Goal: Task Accomplishment & Management: Use online tool/utility

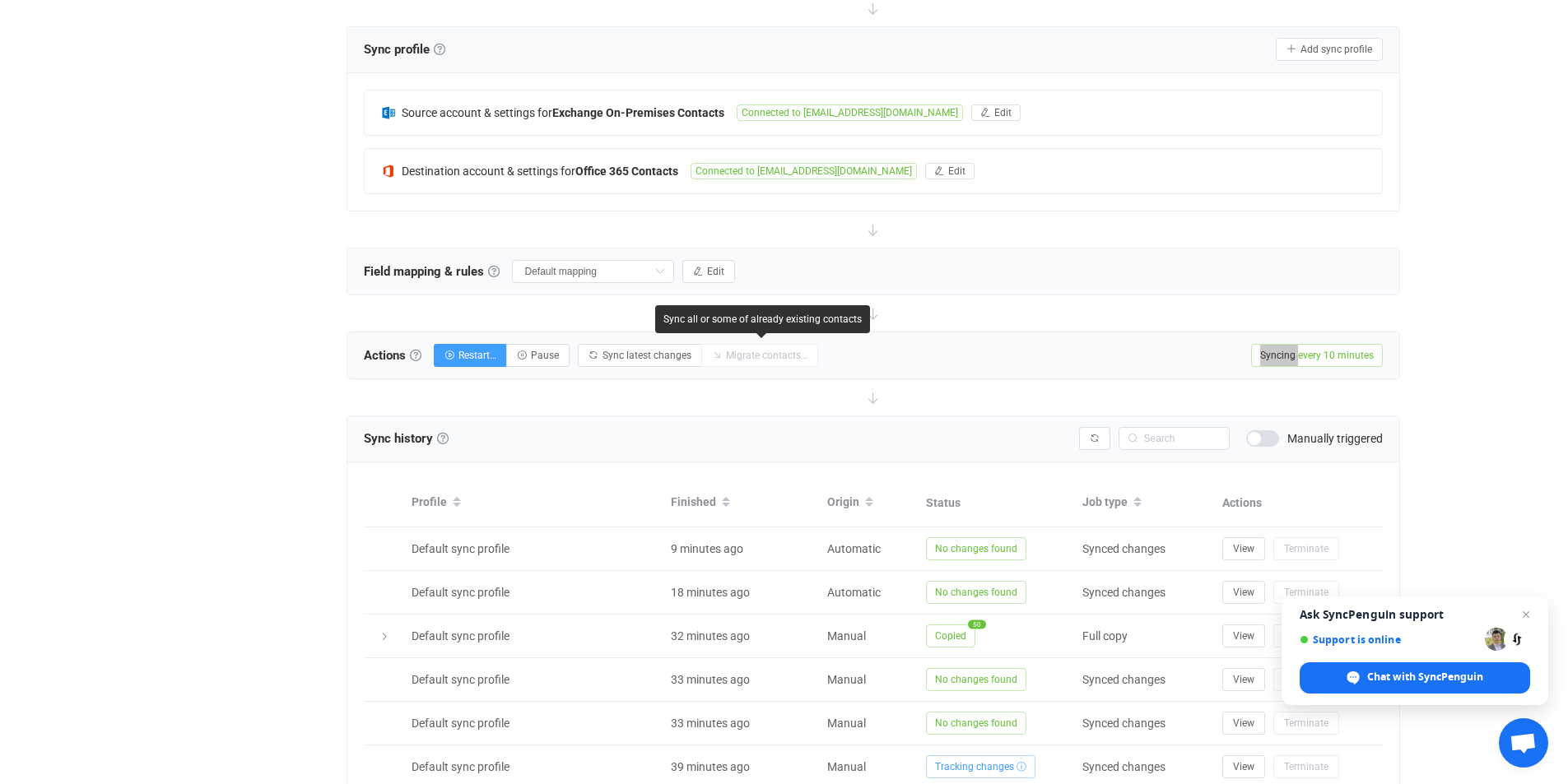
scroll to position [440, 0]
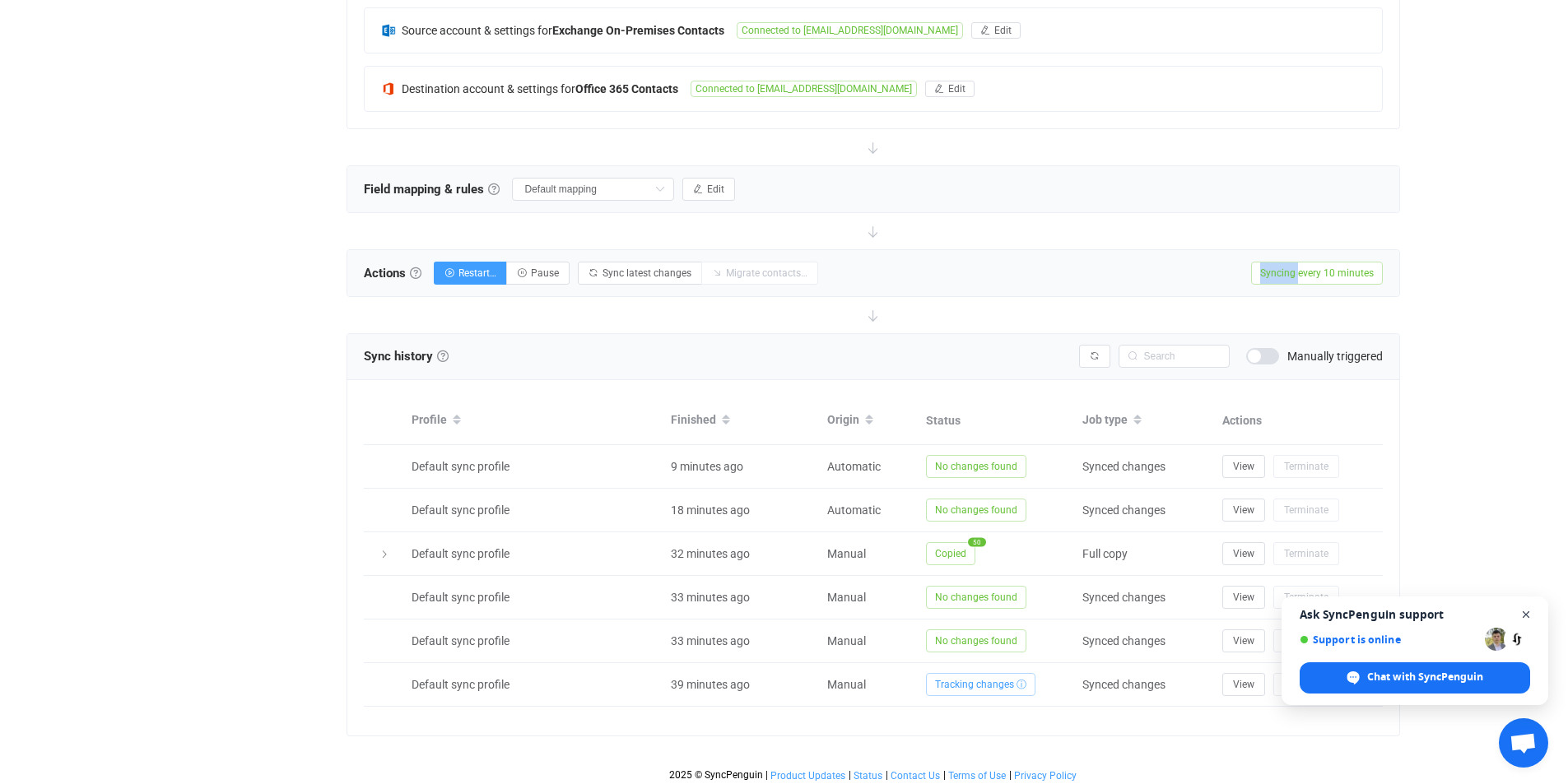
click at [1521, 611] on span "Open chat" at bounding box center [1526, 615] width 21 height 21
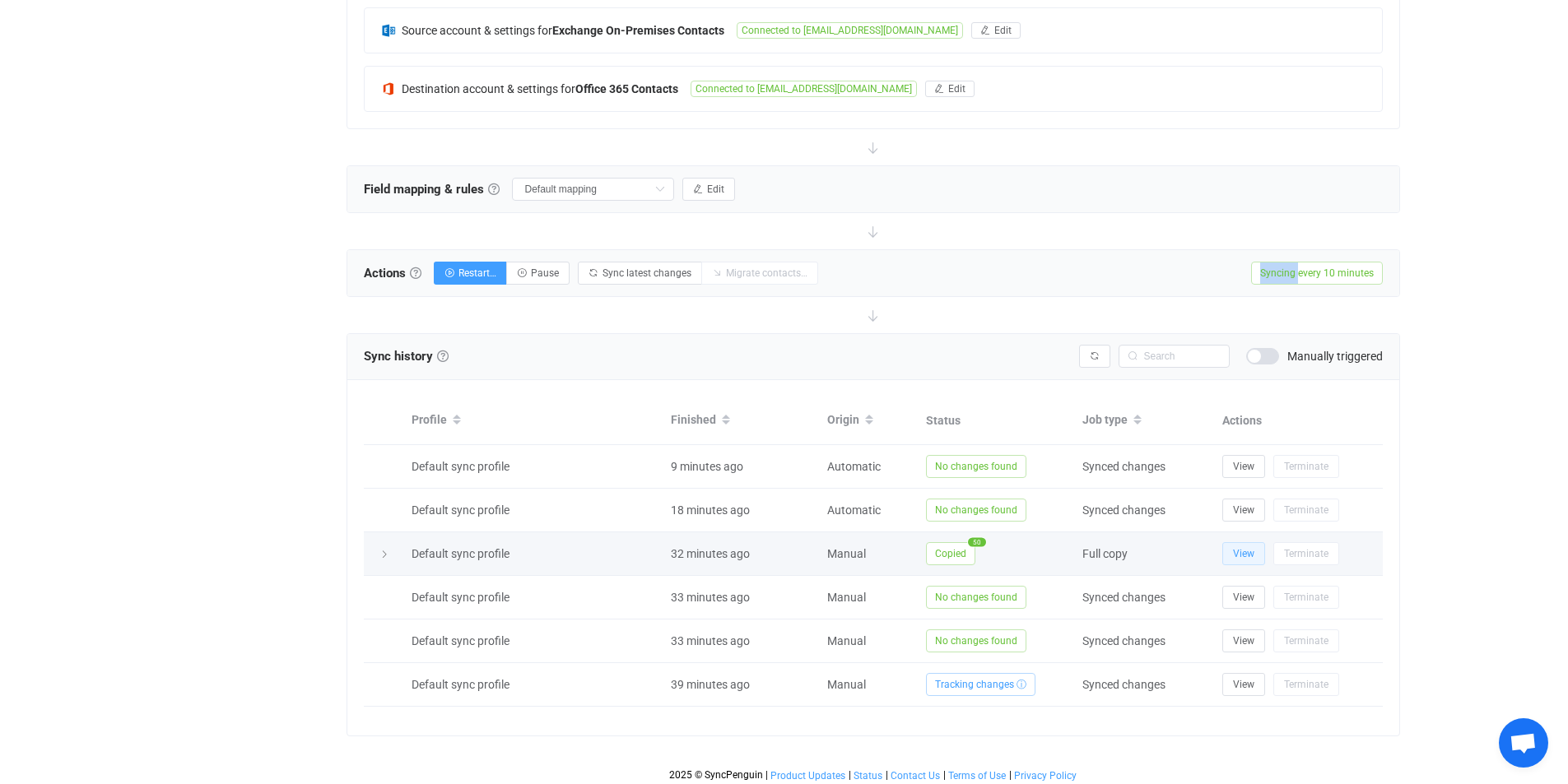
click at [1236, 556] on span "View" at bounding box center [1244, 554] width 22 height 11
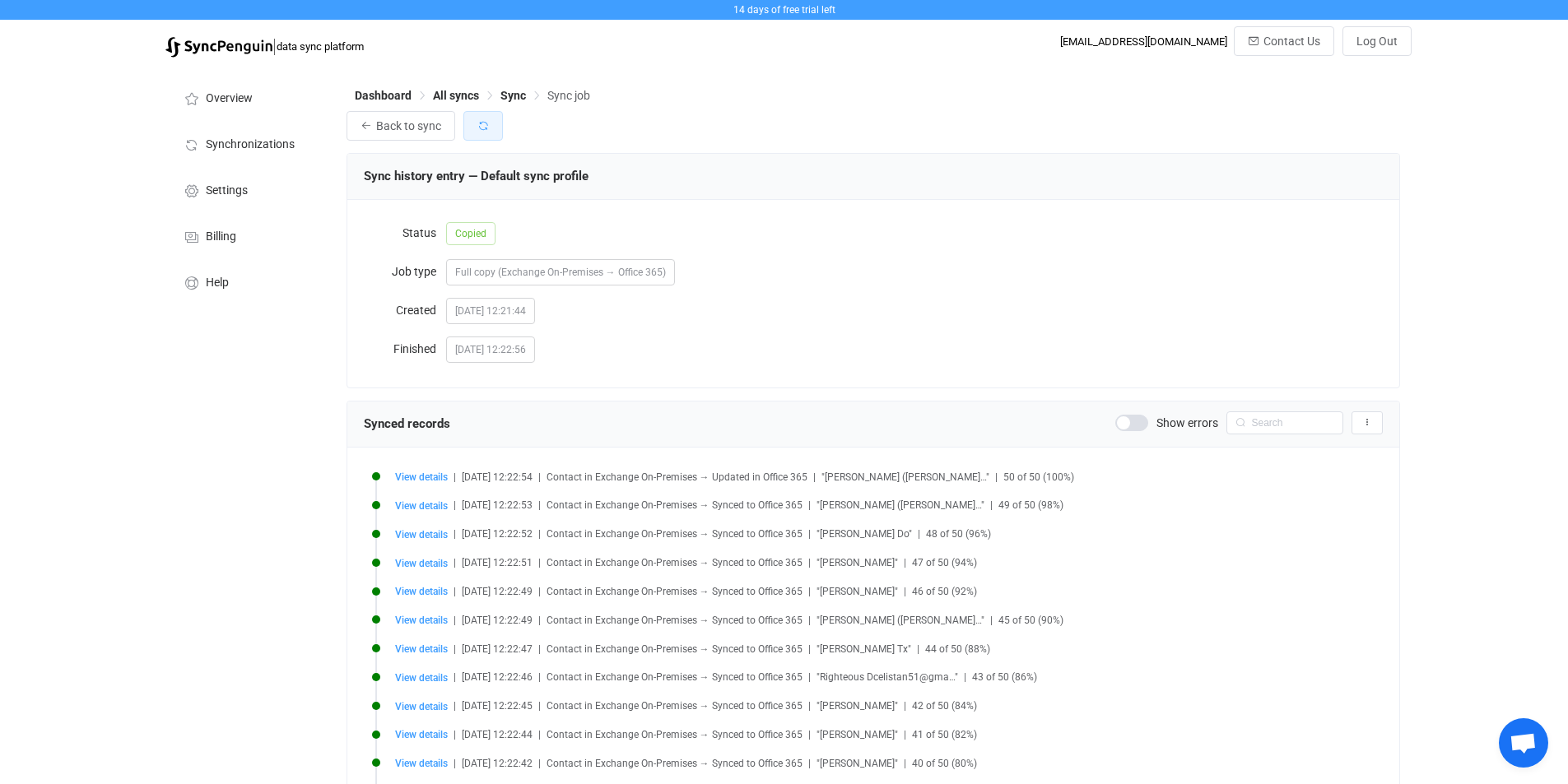
click at [486, 128] on icon "button" at bounding box center [483, 126] width 11 height 11
click at [1525, 731] on span "Open chat" at bounding box center [1523, 742] width 49 height 49
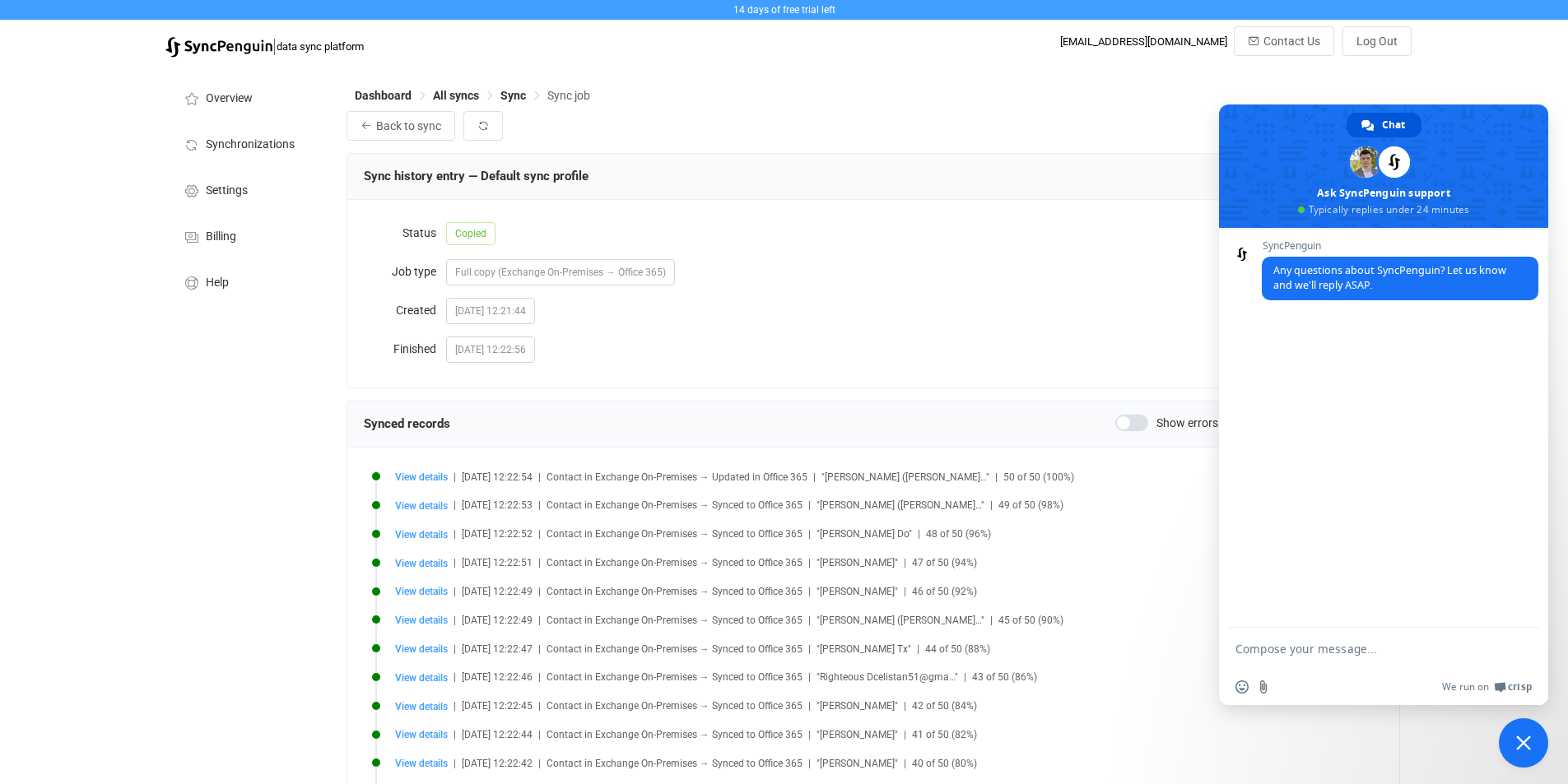
click at [1326, 651] on textarea "Compose your message..." at bounding box center [1367, 647] width 264 height 41
type textarea "I only see 50 contacts on sysnc"
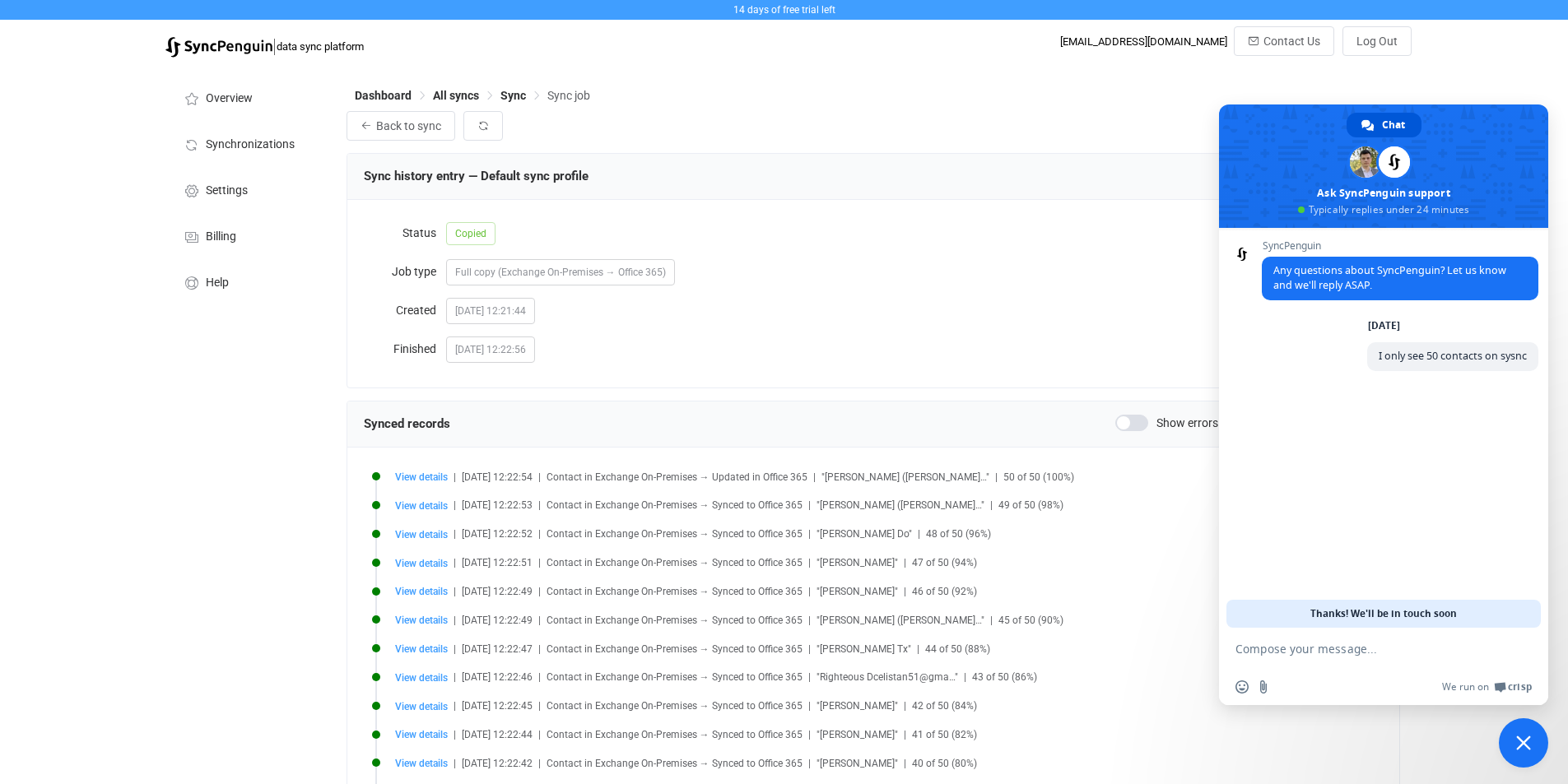
click at [1286, 647] on textarea "Compose your message..." at bounding box center [1367, 647] width 264 height 41
click at [1128, 426] on span at bounding box center [1132, 422] width 33 height 16
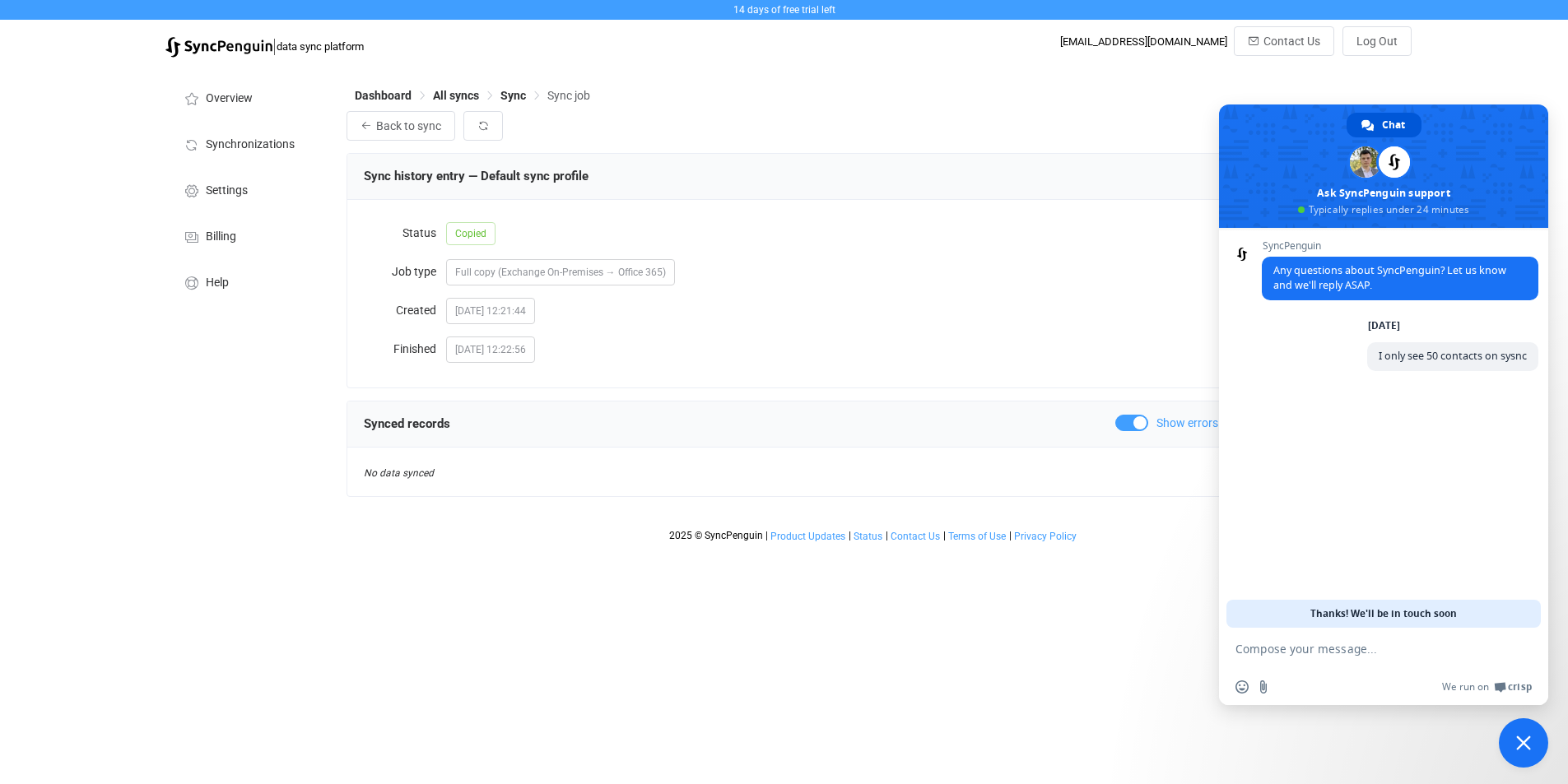
click at [1129, 428] on span at bounding box center [1132, 422] width 33 height 16
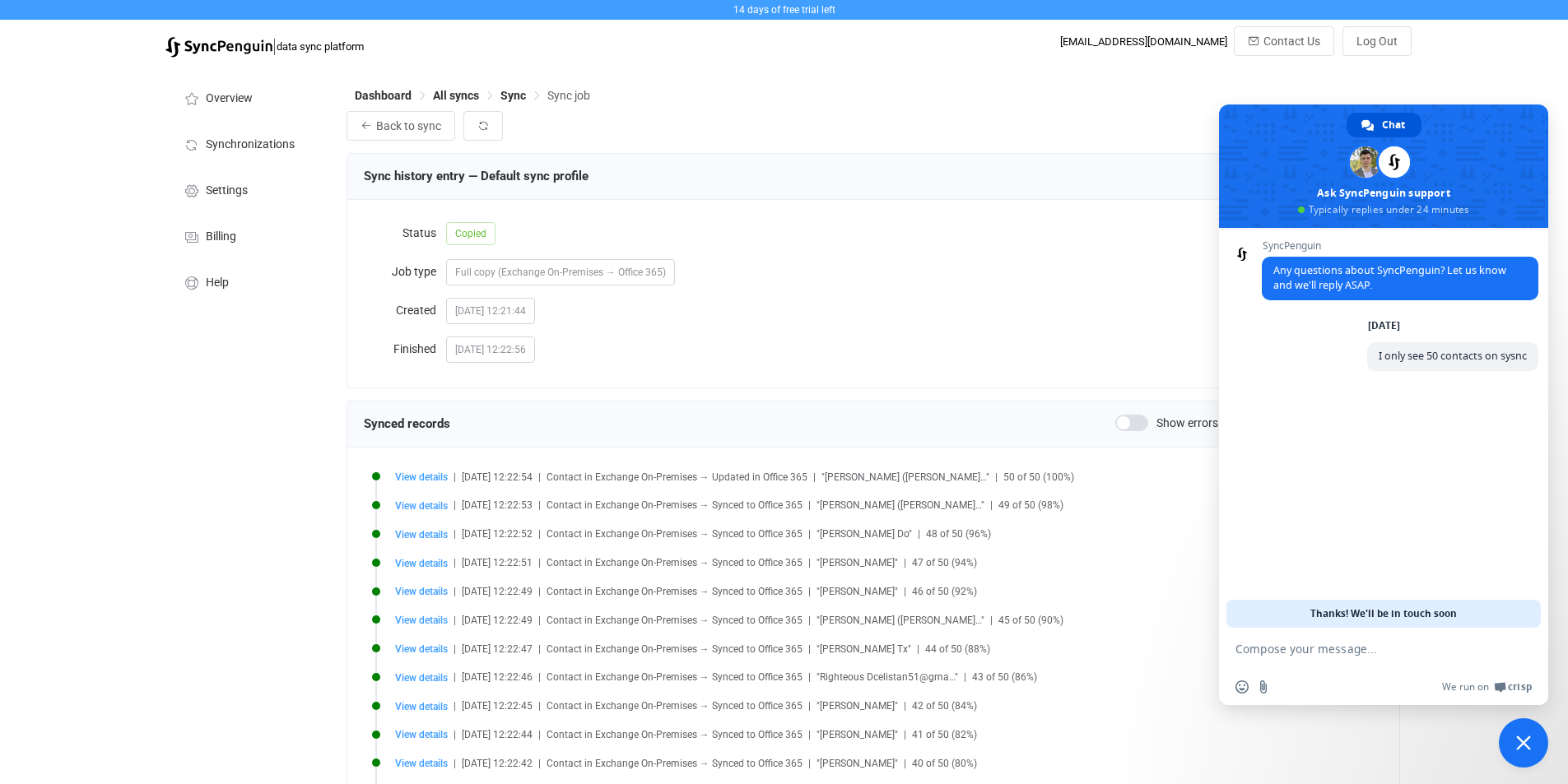
click at [1337, 651] on textarea "Compose your message..." at bounding box center [1367, 647] width 264 height 41
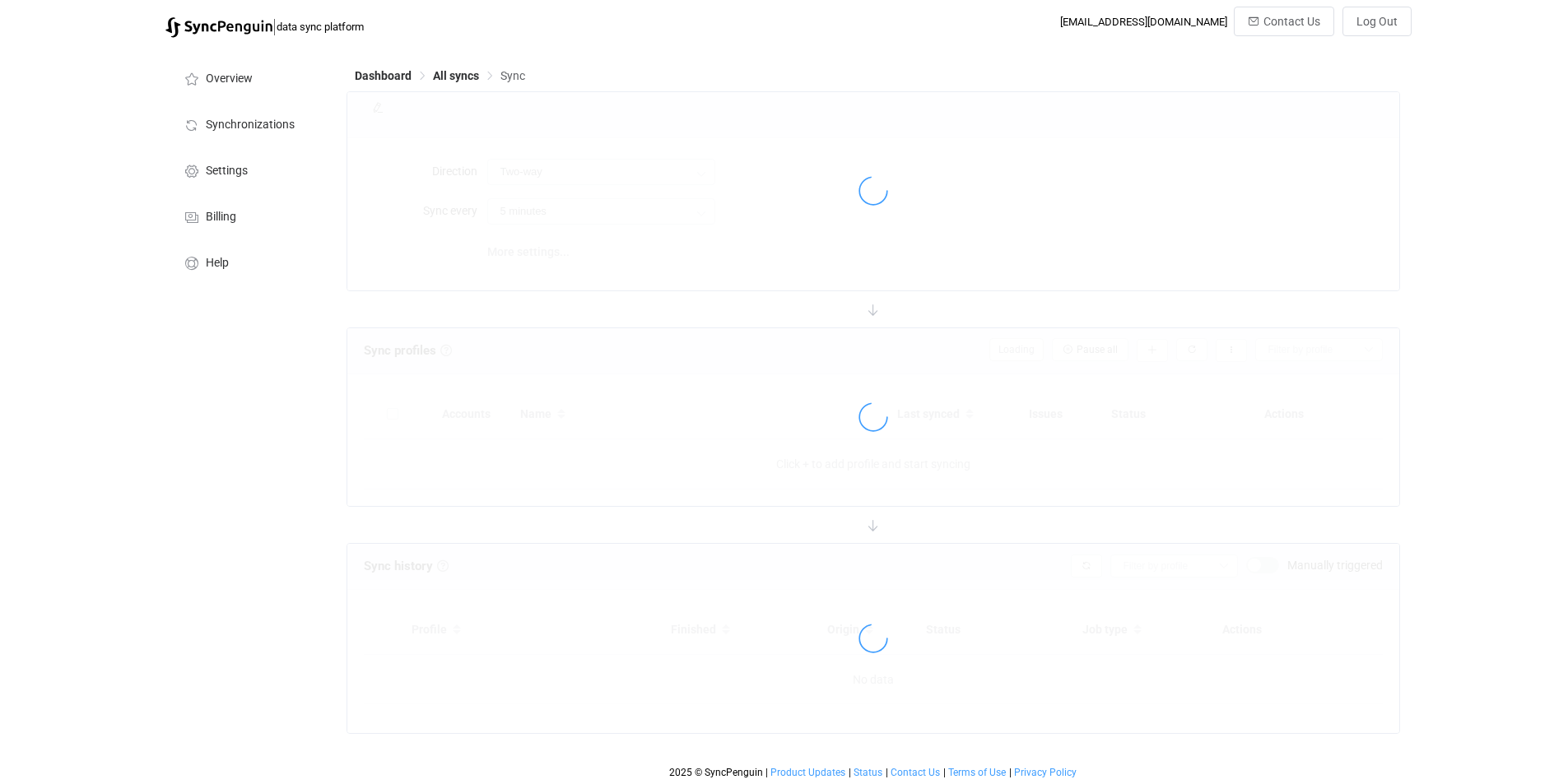
scroll to position [189, 0]
type input "Exchange On-Premises → Office 365"
type input "10 minutes"
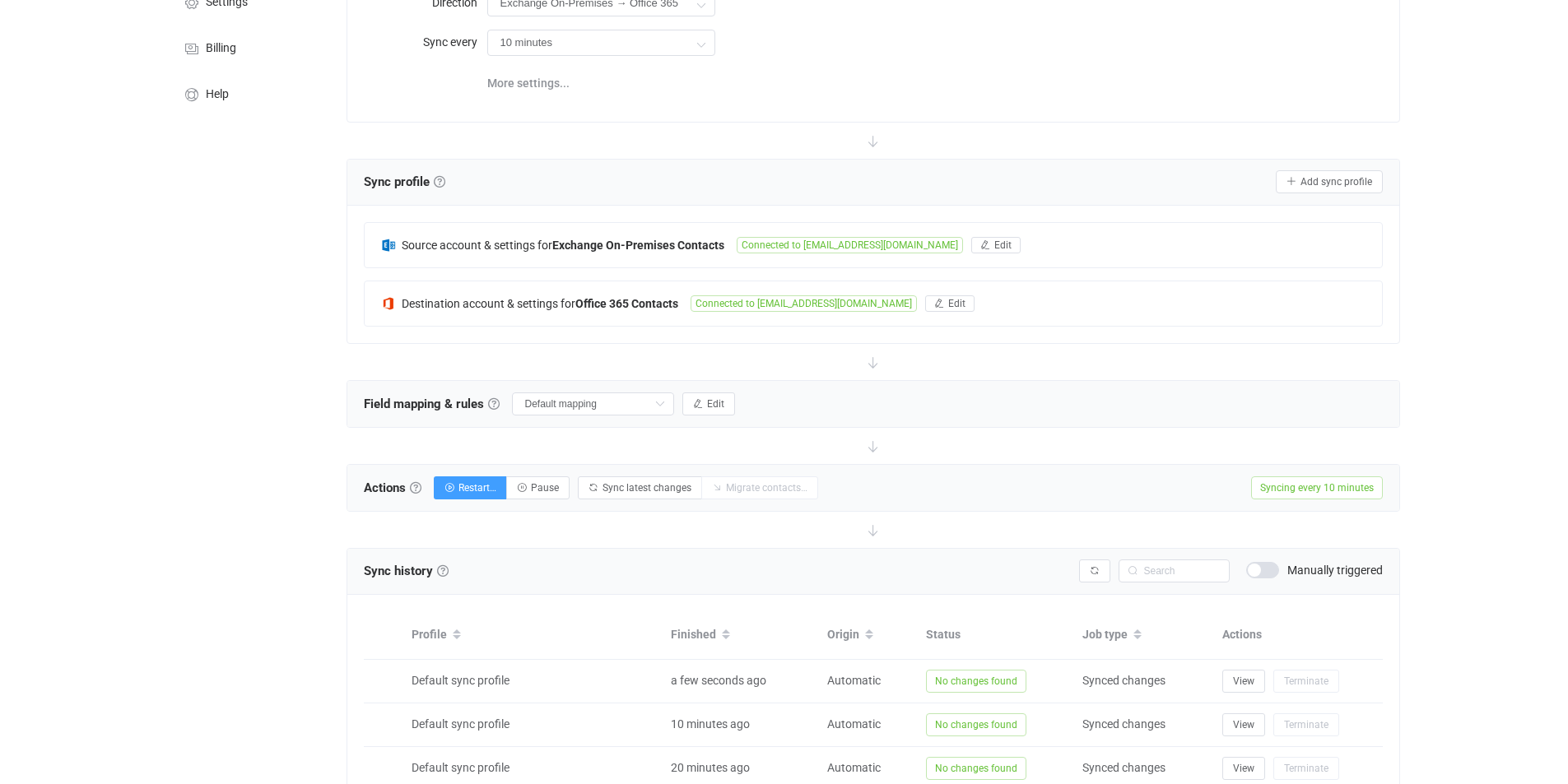
scroll to position [0, 0]
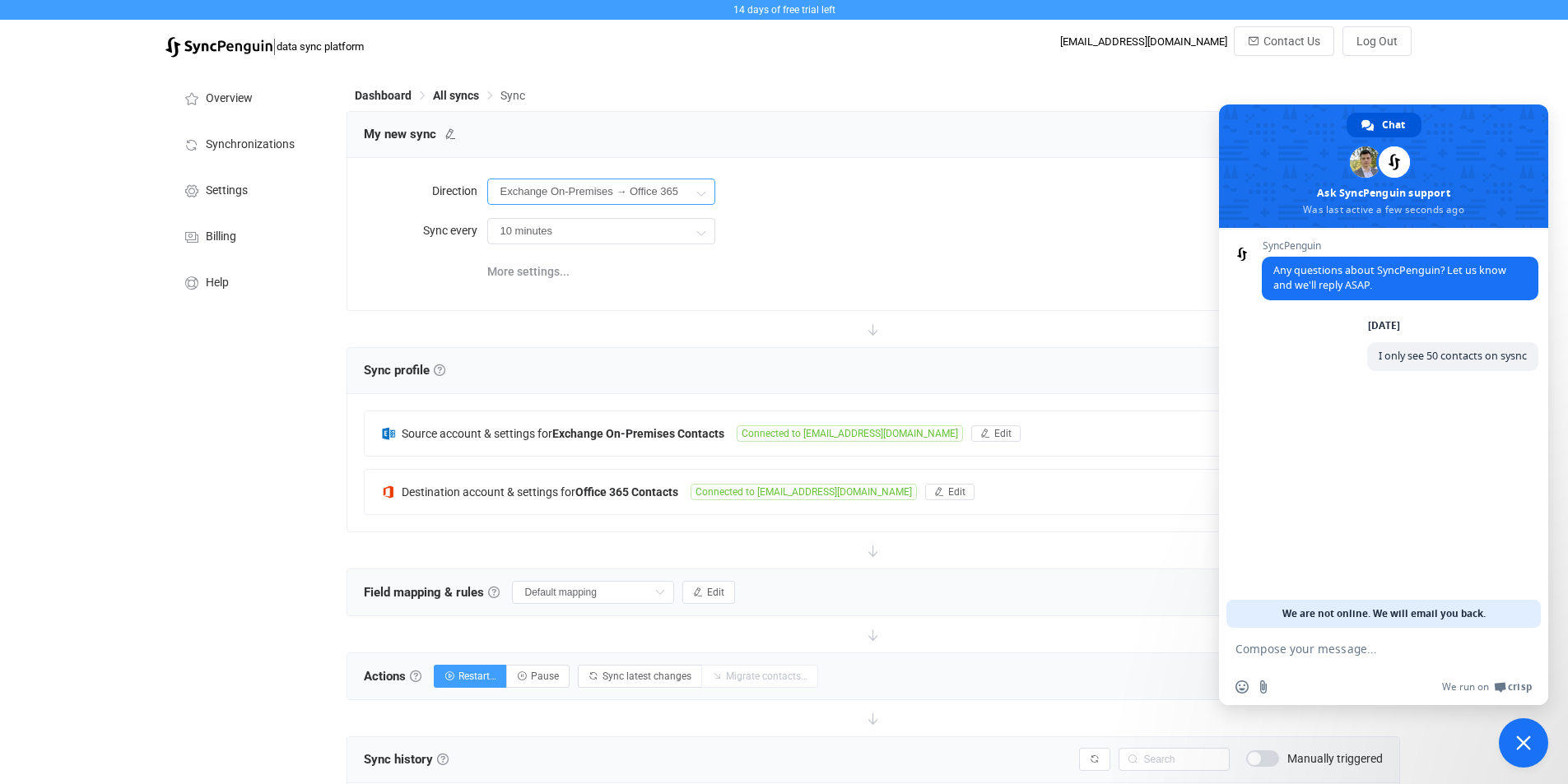
click at [674, 195] on input "Exchange On-Premises → Office 365" at bounding box center [601, 191] width 228 height 27
click at [694, 193] on icon at bounding box center [701, 192] width 21 height 33
click at [1531, 749] on span "Close chat" at bounding box center [1523, 742] width 49 height 49
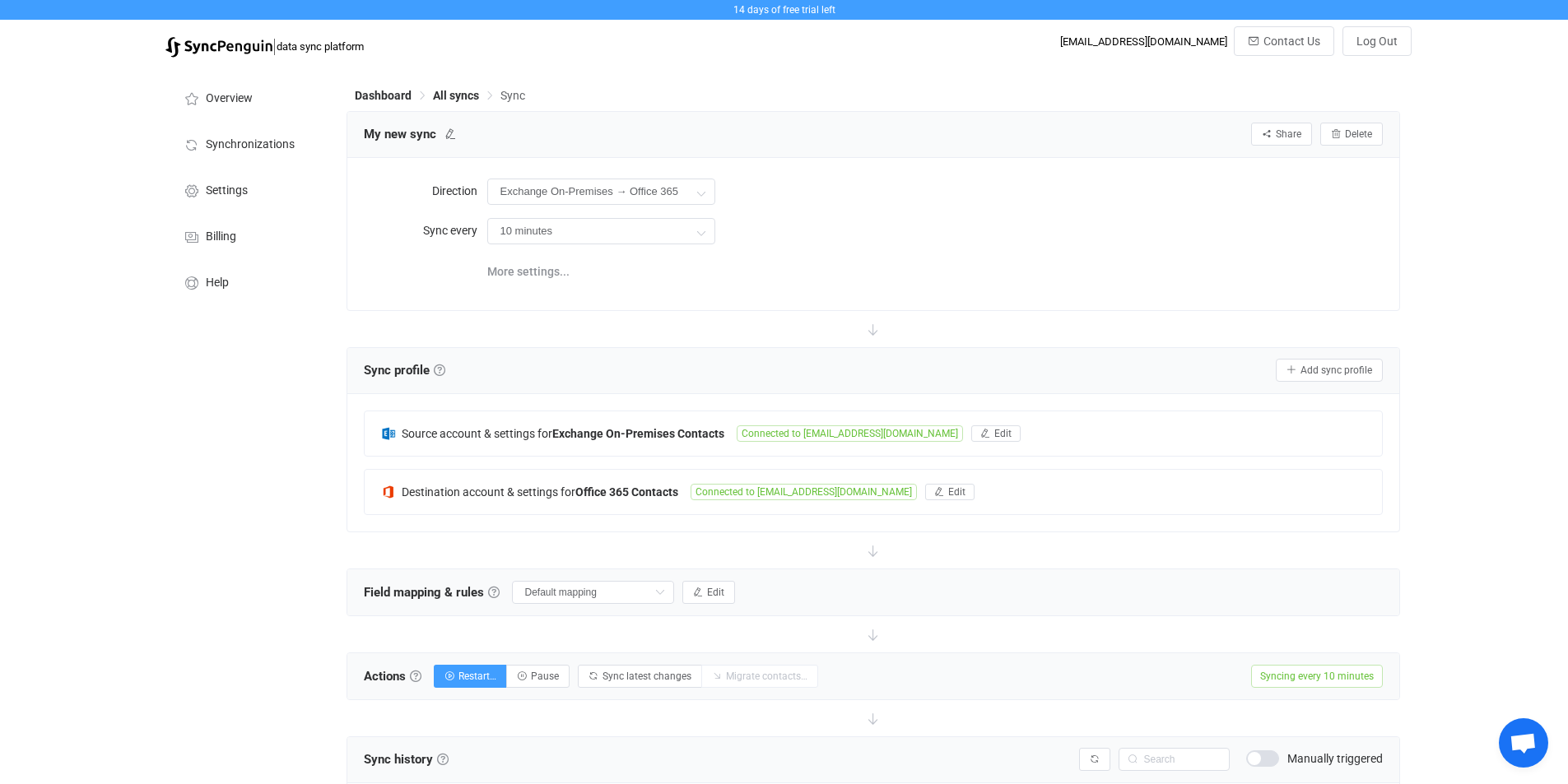
click at [1522, 744] on span "Open chat" at bounding box center [1522, 744] width 28 height 23
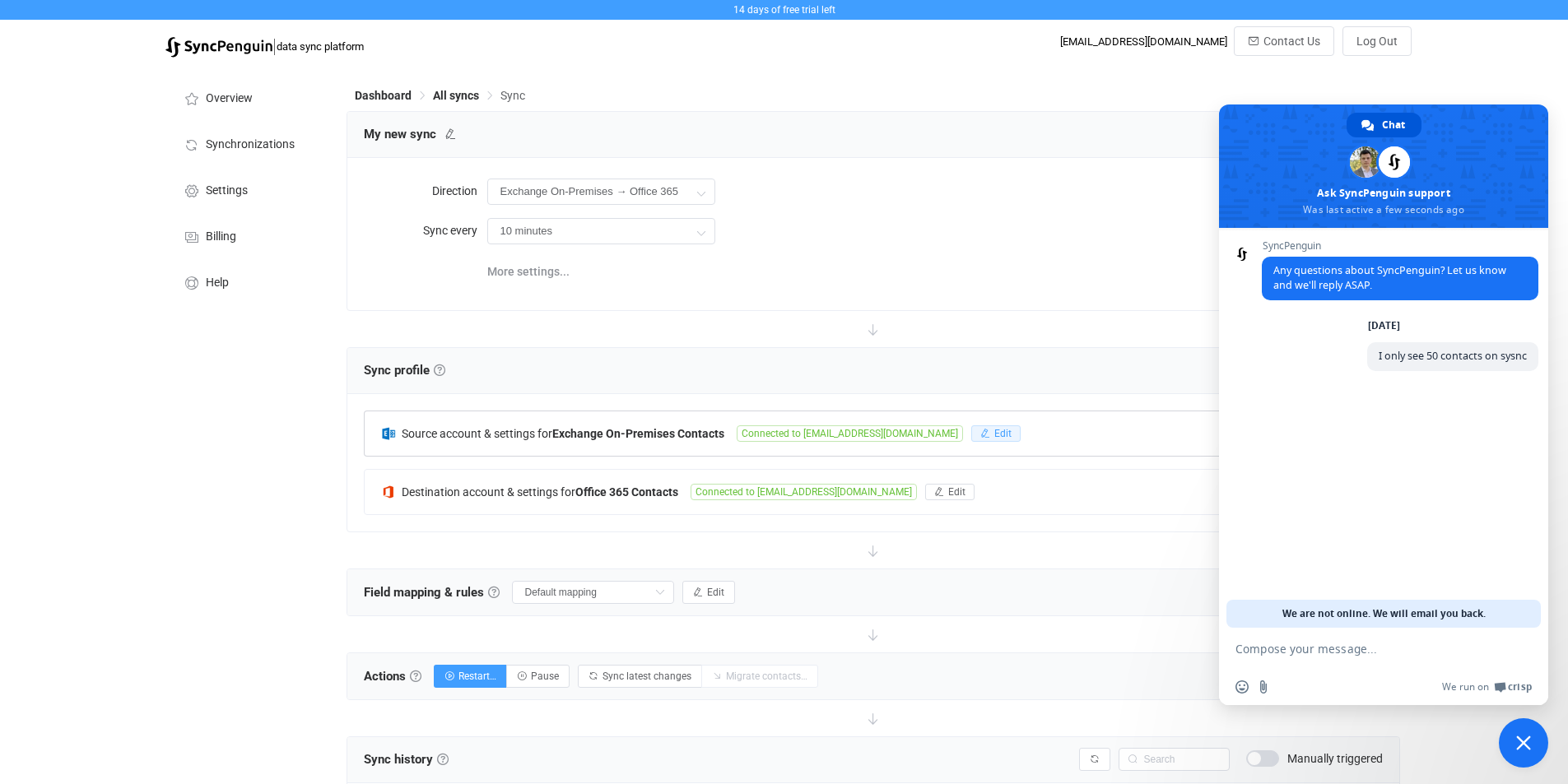
click at [994, 432] on span "Edit" at bounding box center [1003, 433] width 17 height 11
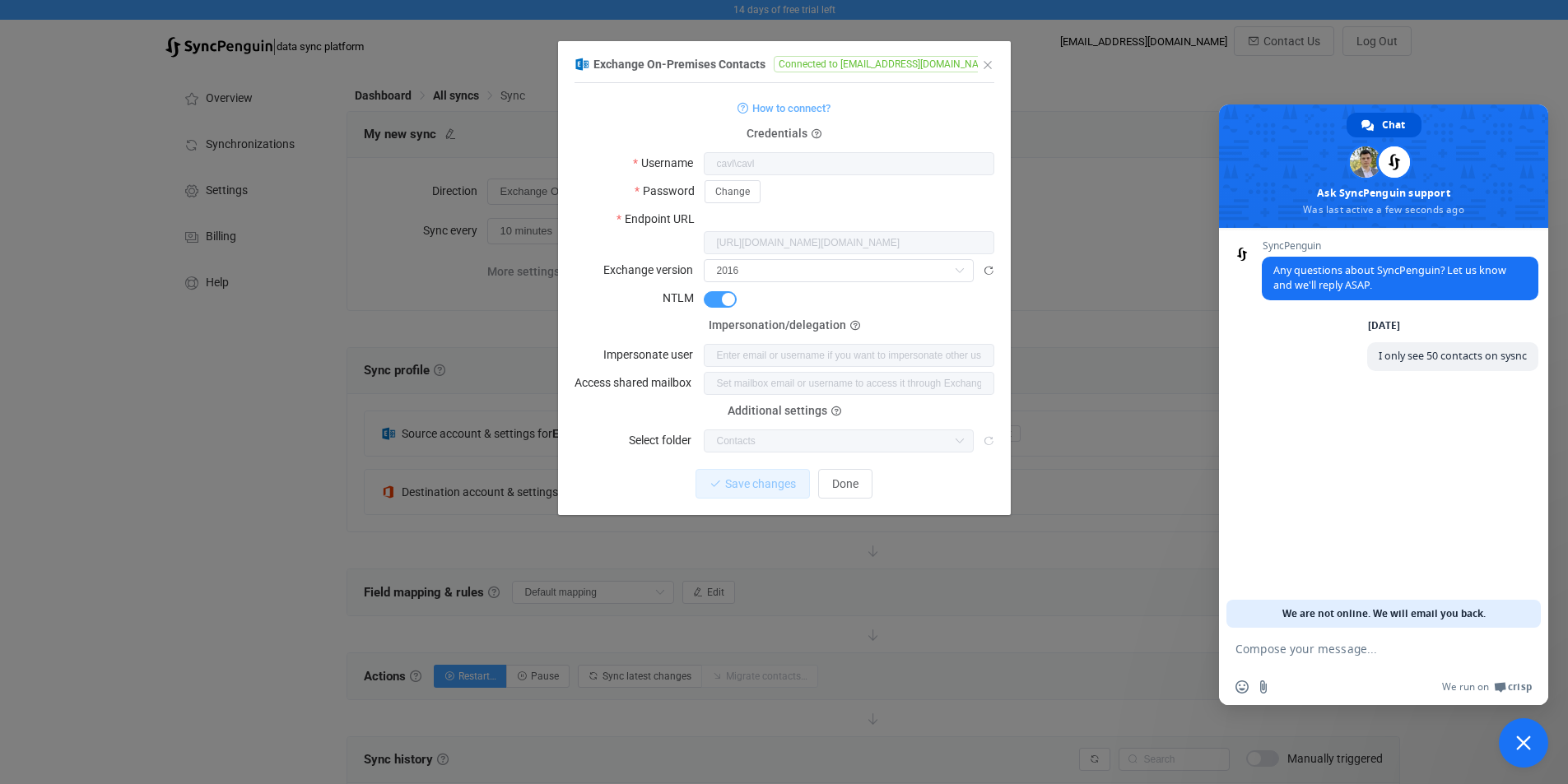
click at [803, 405] on span "Additional settings" at bounding box center [777, 411] width 100 height 13
click at [988, 435] on icon "dialog" at bounding box center [988, 441] width 11 height 11
click at [949, 259] on icon "dialog" at bounding box center [959, 270] width 21 height 23
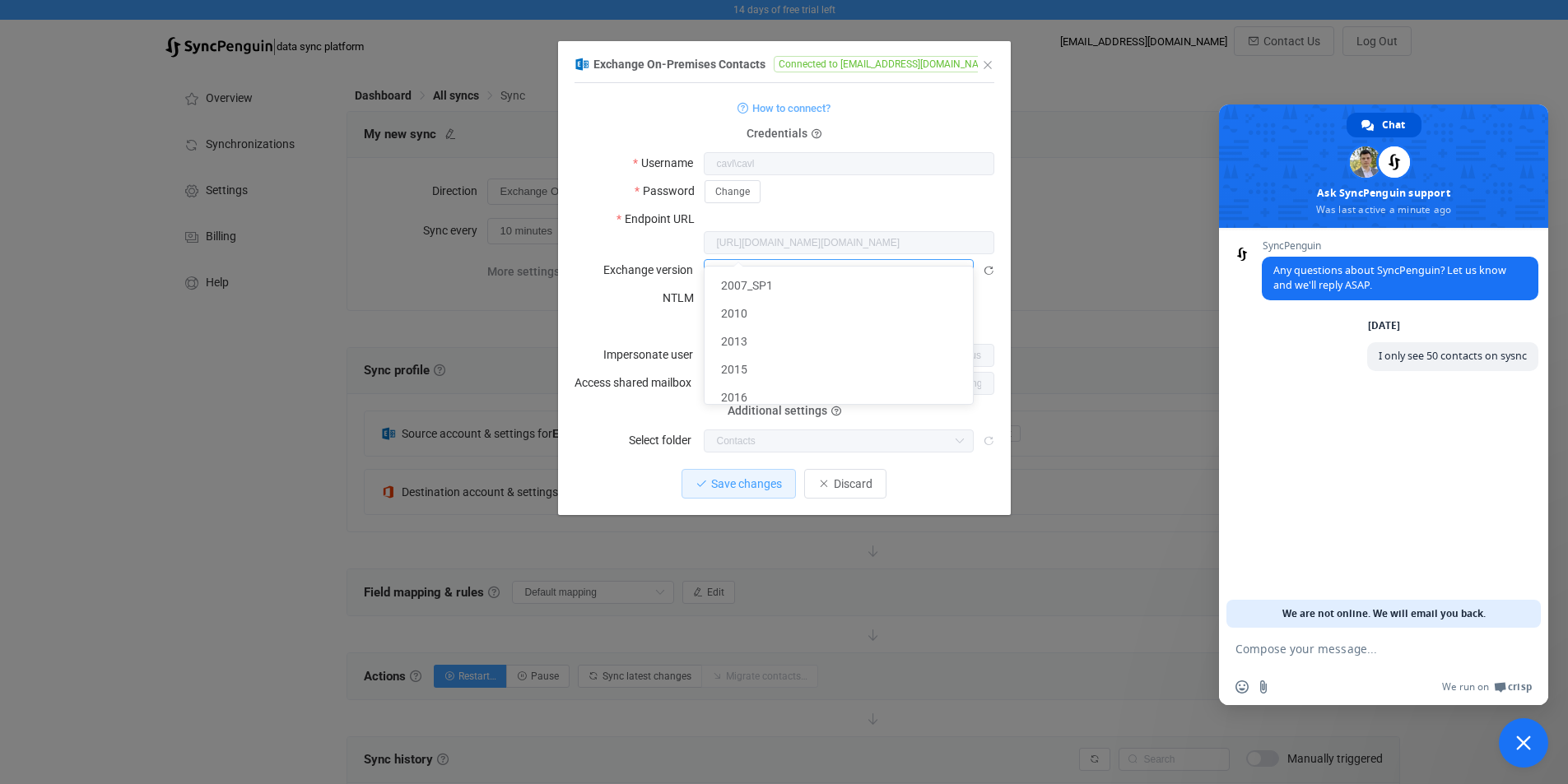
click at [948, 259] on input "dialog" at bounding box center [839, 270] width 270 height 23
click at [746, 393] on span "2016" at bounding box center [734, 397] width 27 height 13
type input "2016"
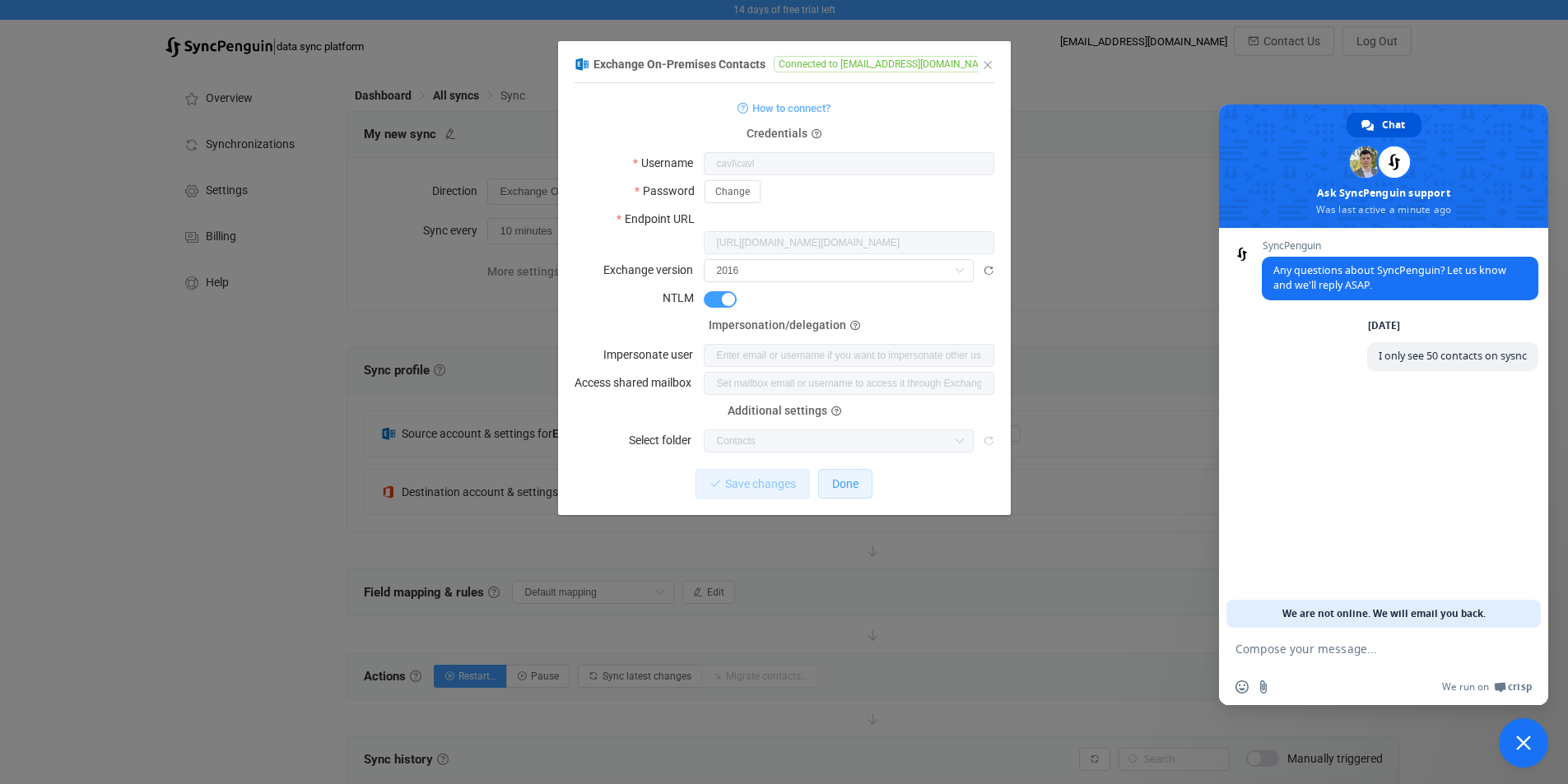
click at [847, 477] on span "Done" at bounding box center [845, 483] width 27 height 13
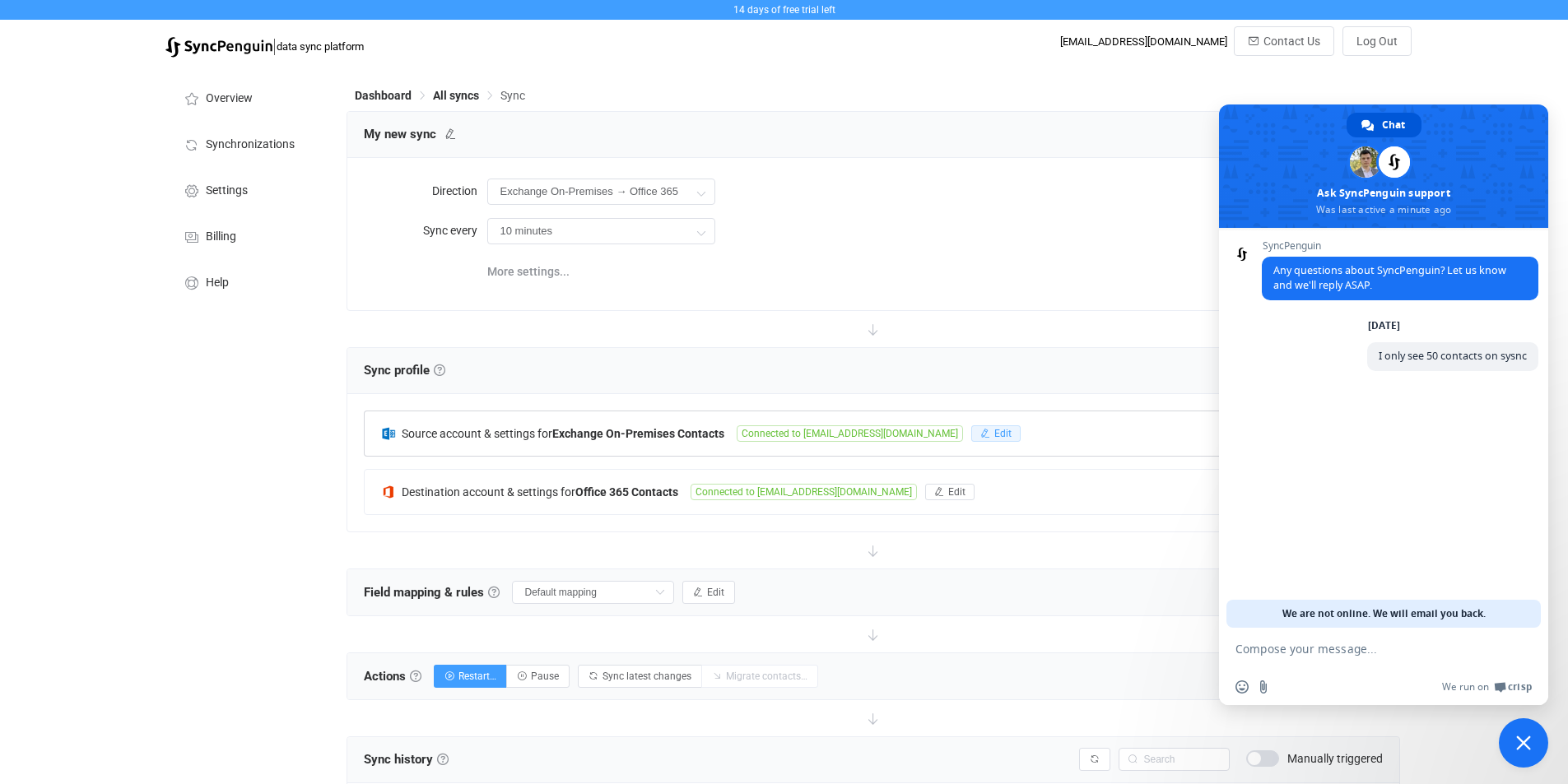
click at [994, 429] on span "Edit" at bounding box center [1003, 433] width 17 height 11
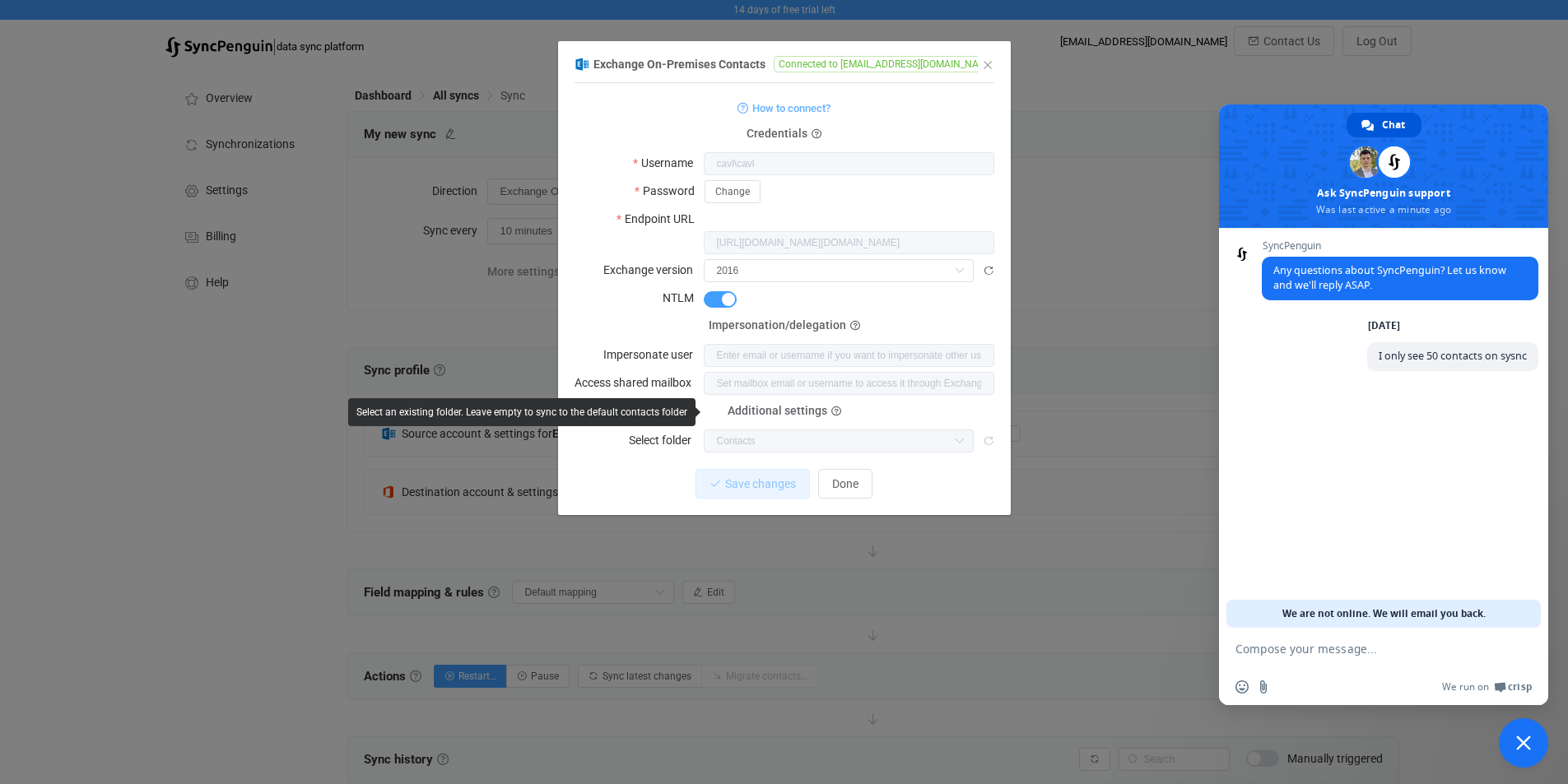
click at [962, 429] on icon "dialog" at bounding box center [959, 441] width 21 height 23
click at [924, 429] on div "Contacts" at bounding box center [839, 441] width 270 height 23
click at [830, 66] on span "Connected to [EMAIL_ADDRESS][DOMAIN_NAME]" at bounding box center [887, 64] width 227 height 16
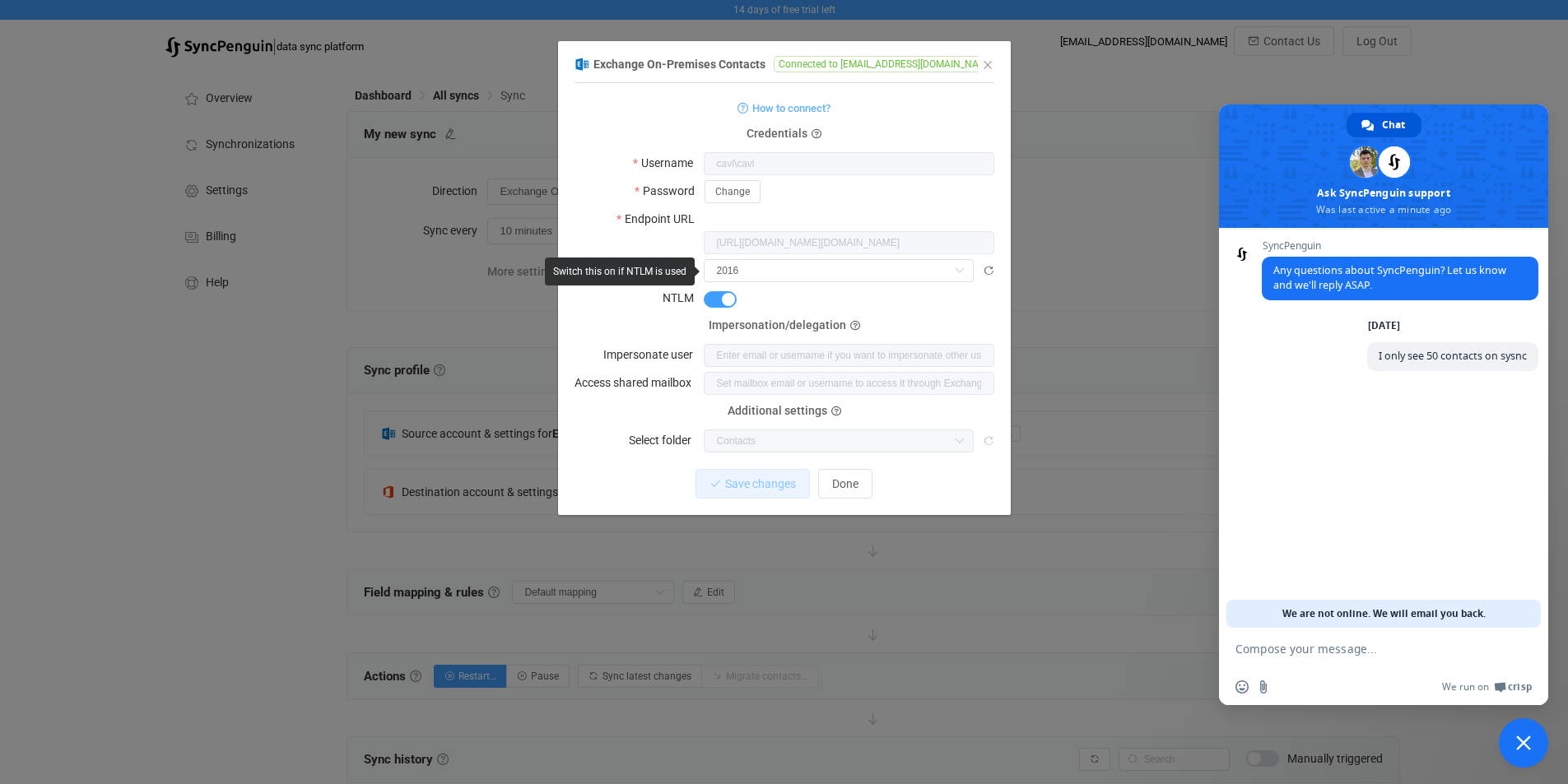
click at [720, 291] on span "dialog" at bounding box center [720, 299] width 33 height 16
click at [714, 291] on span "dialog" at bounding box center [720, 299] width 33 height 16
click at [749, 477] on span "Save changes" at bounding box center [747, 483] width 71 height 13
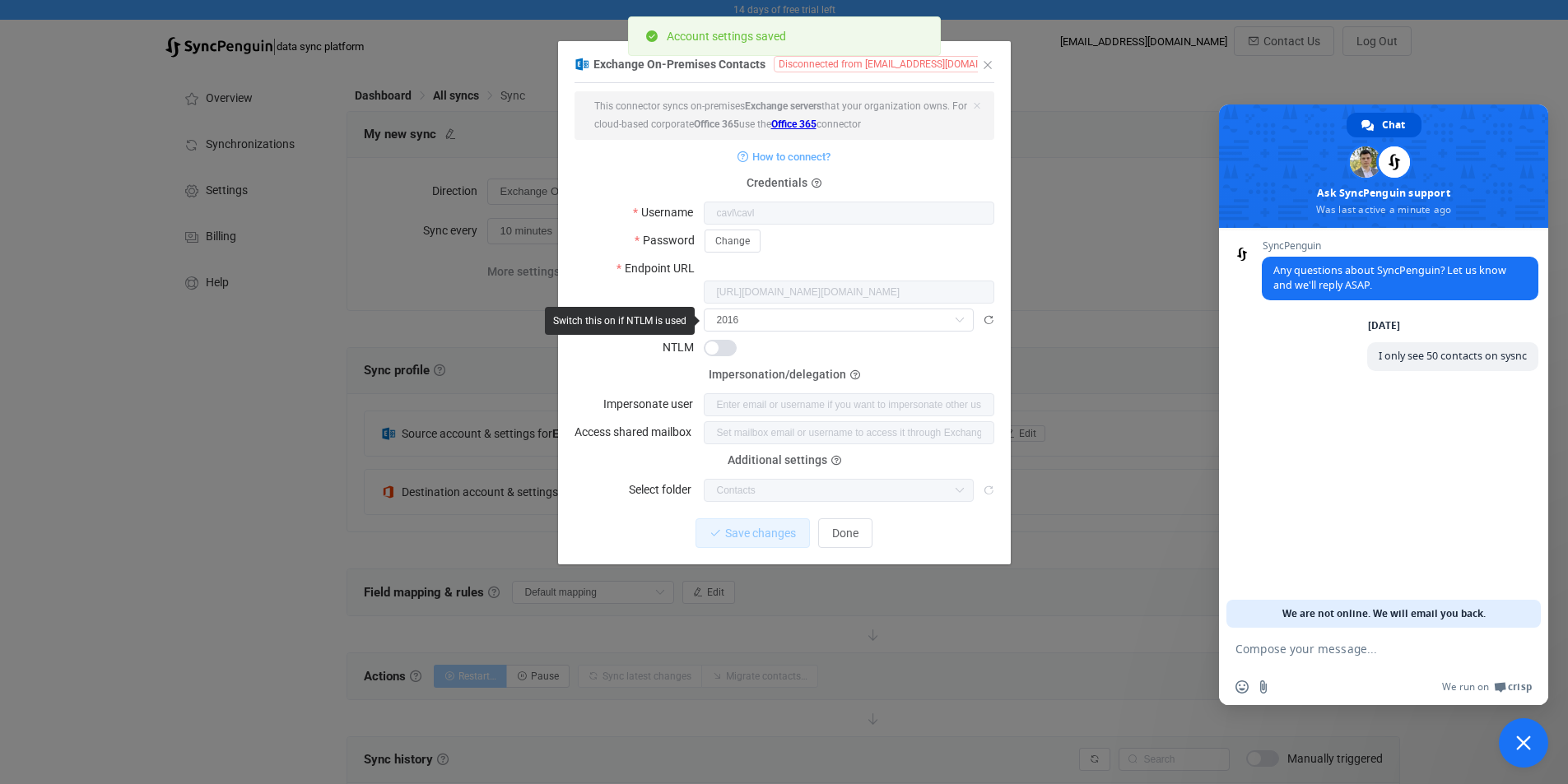
click at [725, 339] on span "dialog" at bounding box center [720, 347] width 33 height 16
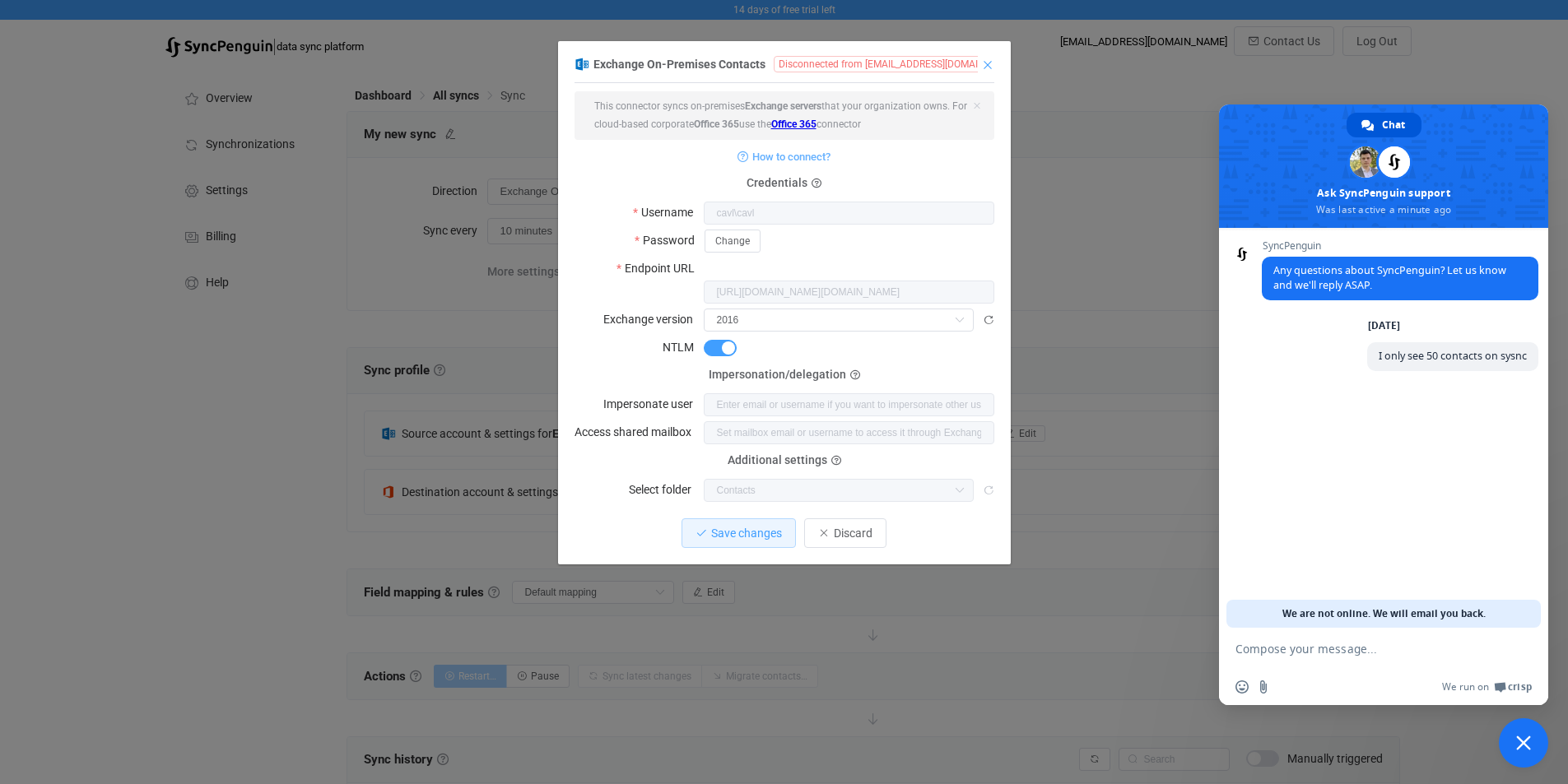
click at [986, 67] on icon "Close" at bounding box center [987, 65] width 13 height 13
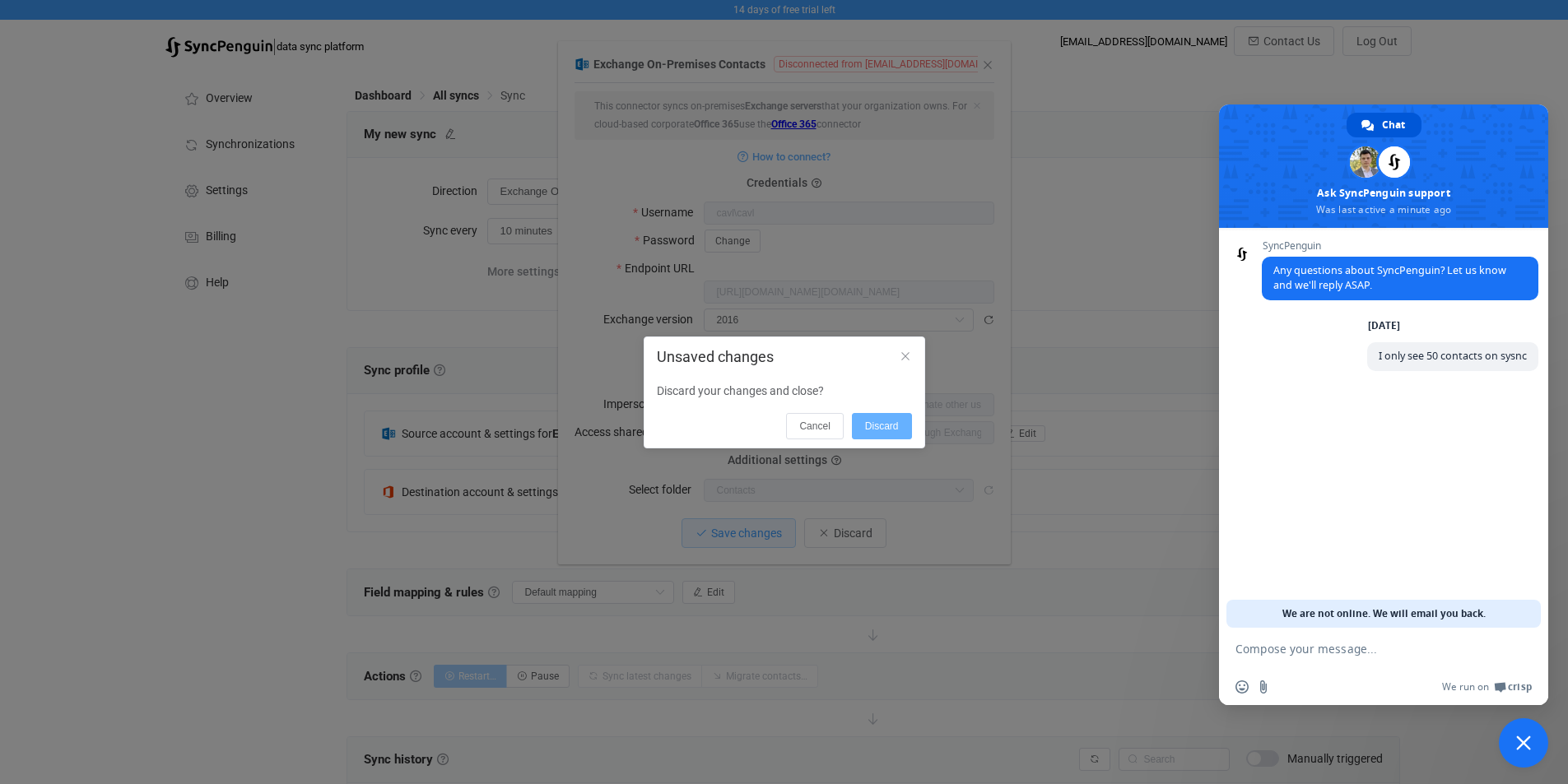
click at [876, 429] on span "Discard" at bounding box center [882, 426] width 34 height 11
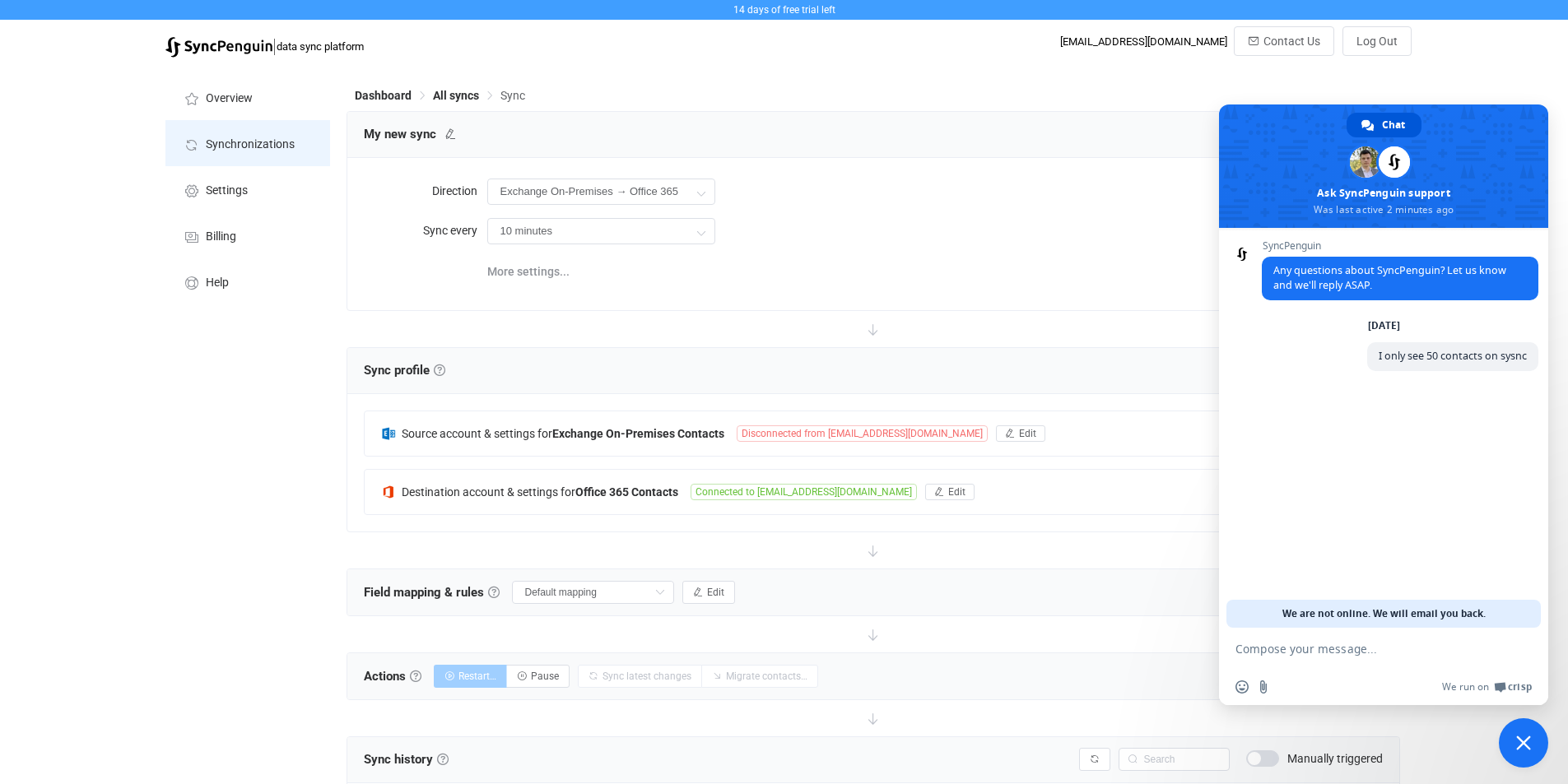
click at [277, 140] on span "Synchronizations" at bounding box center [250, 145] width 89 height 13
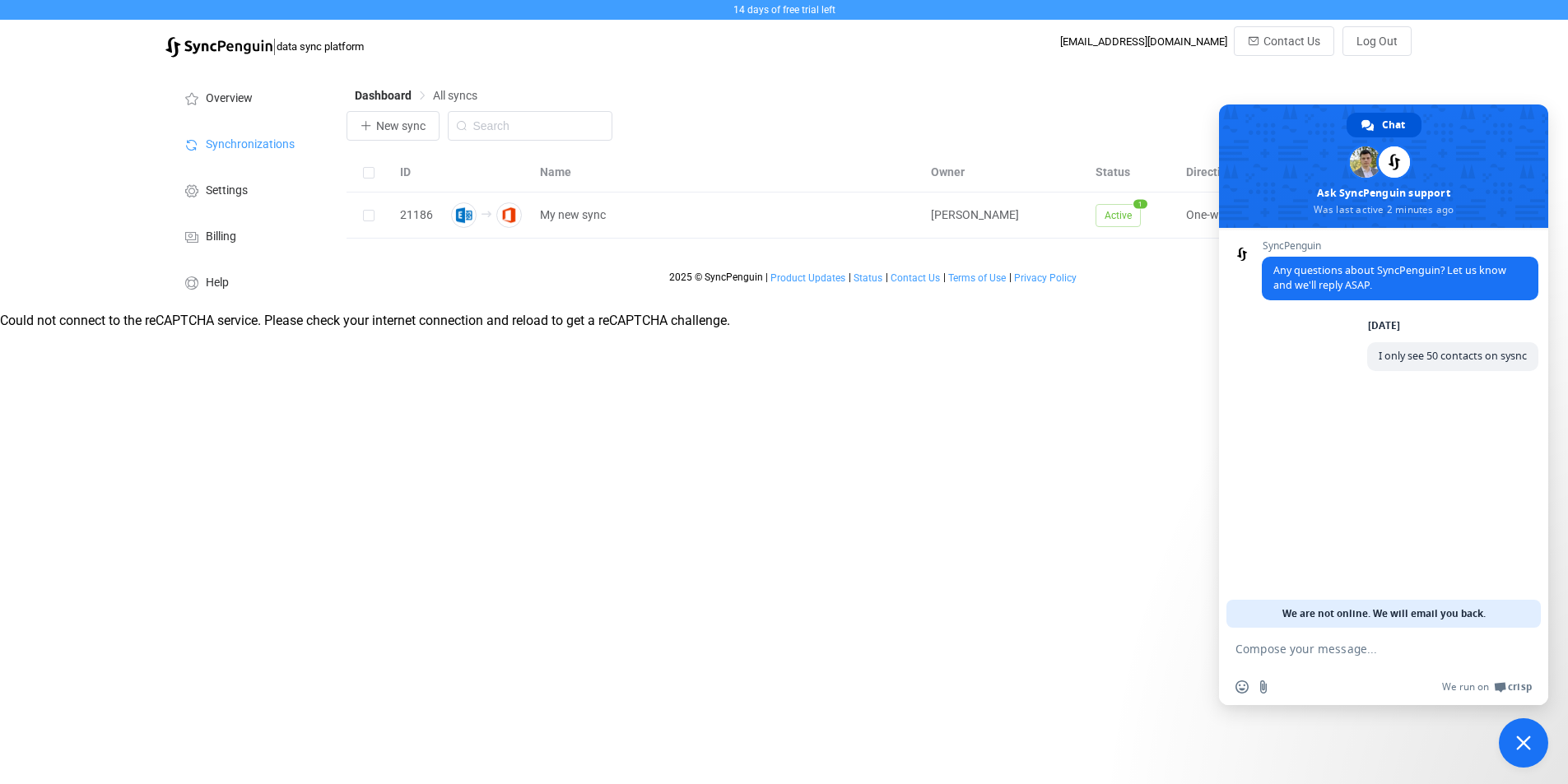
click at [1527, 741] on span "Close chat" at bounding box center [1523, 743] width 15 height 15
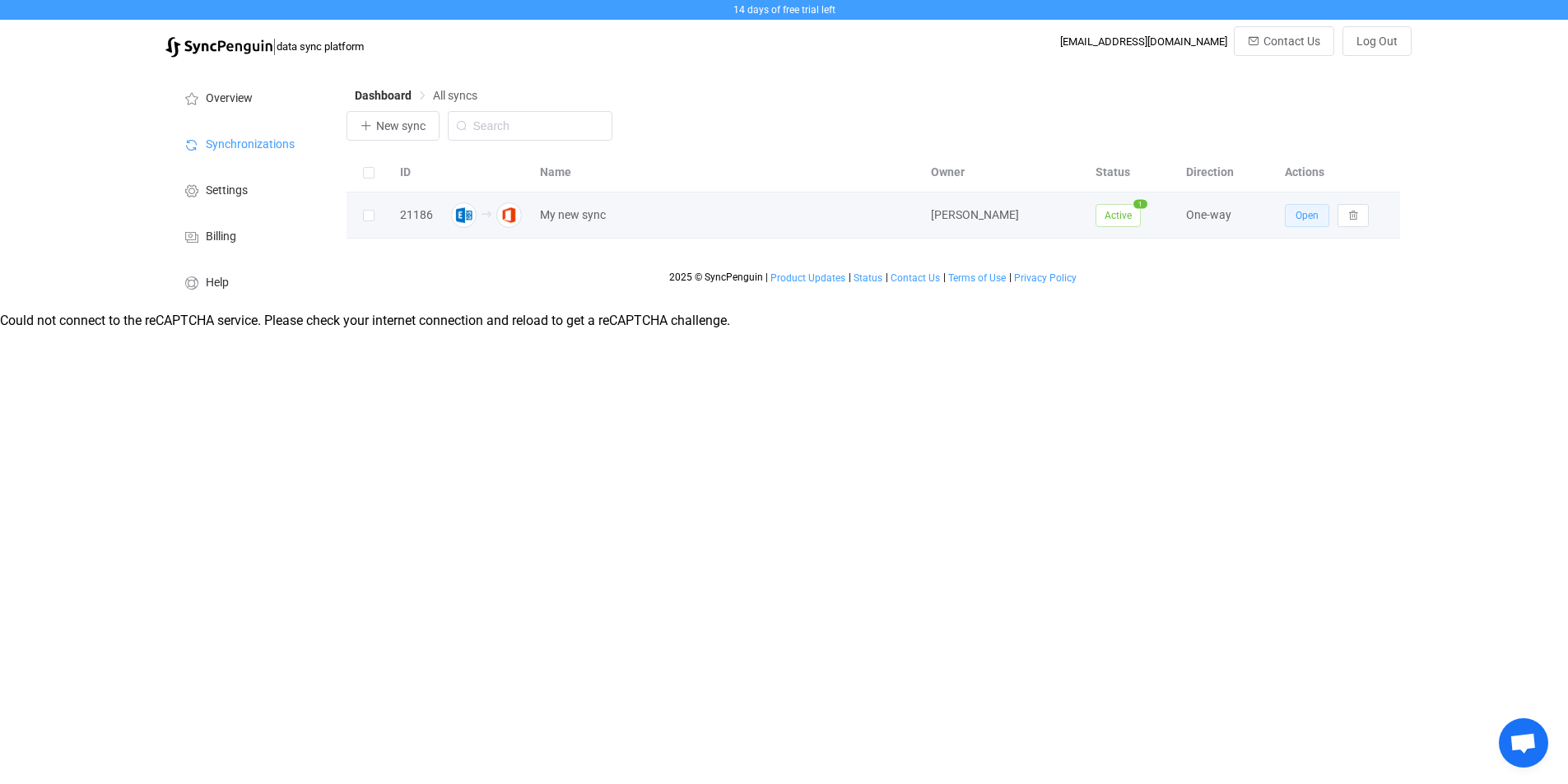
click at [1301, 220] on span "Open" at bounding box center [1307, 215] width 23 height 11
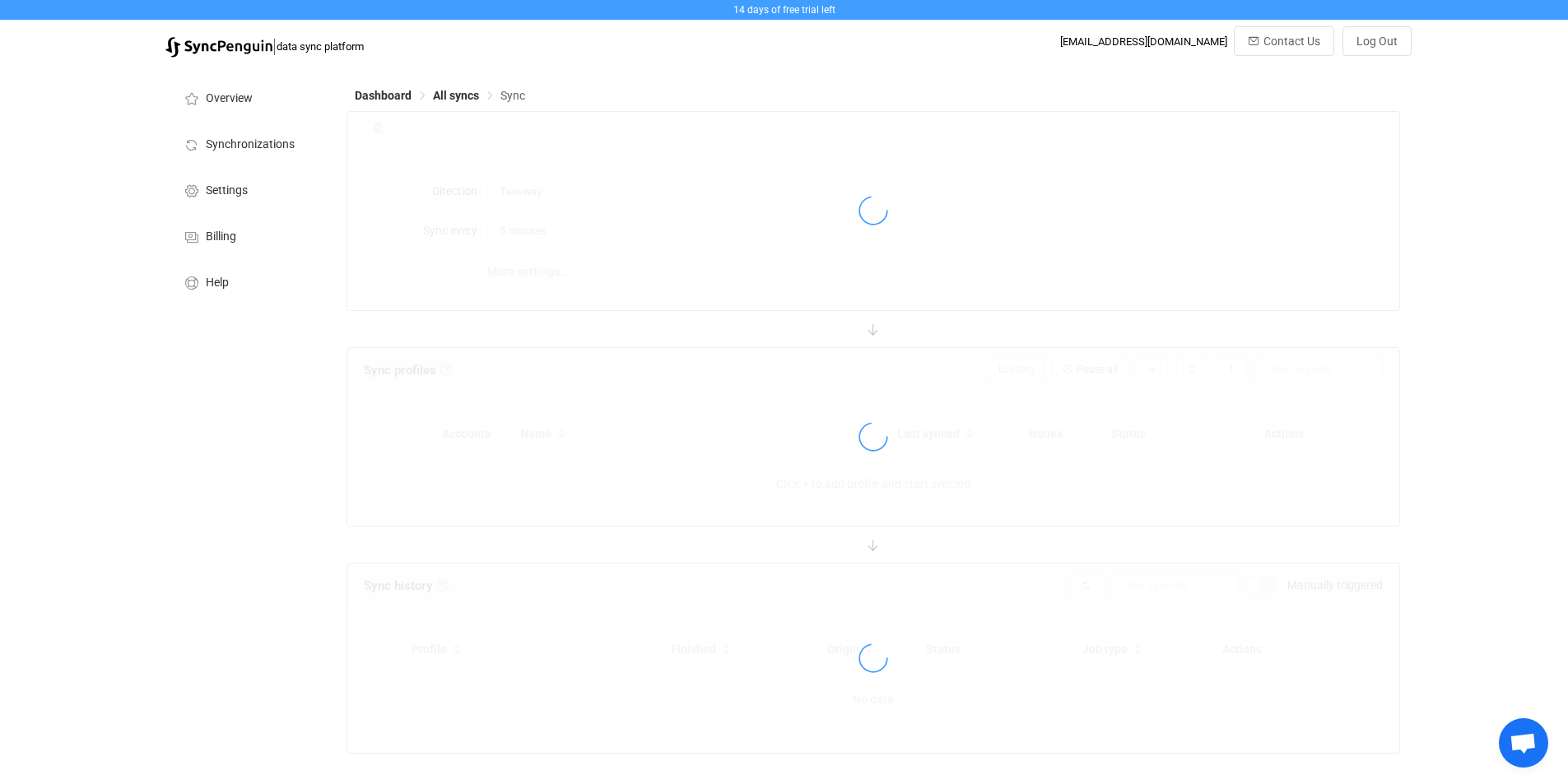
type input "Exchange On-Premises → Office 365"
type input "10 minutes"
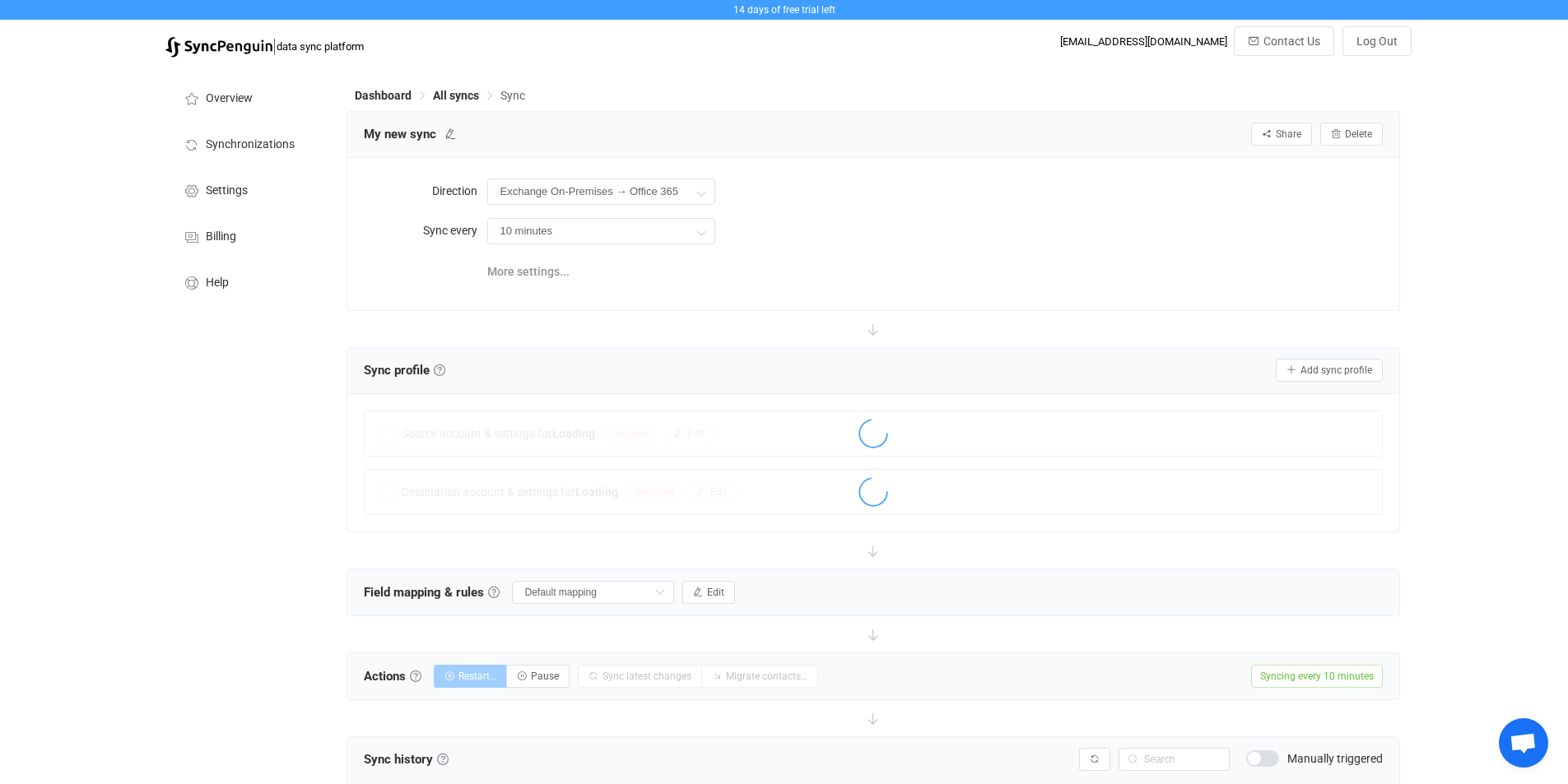
click at [696, 192] on icon at bounding box center [701, 192] width 21 height 33
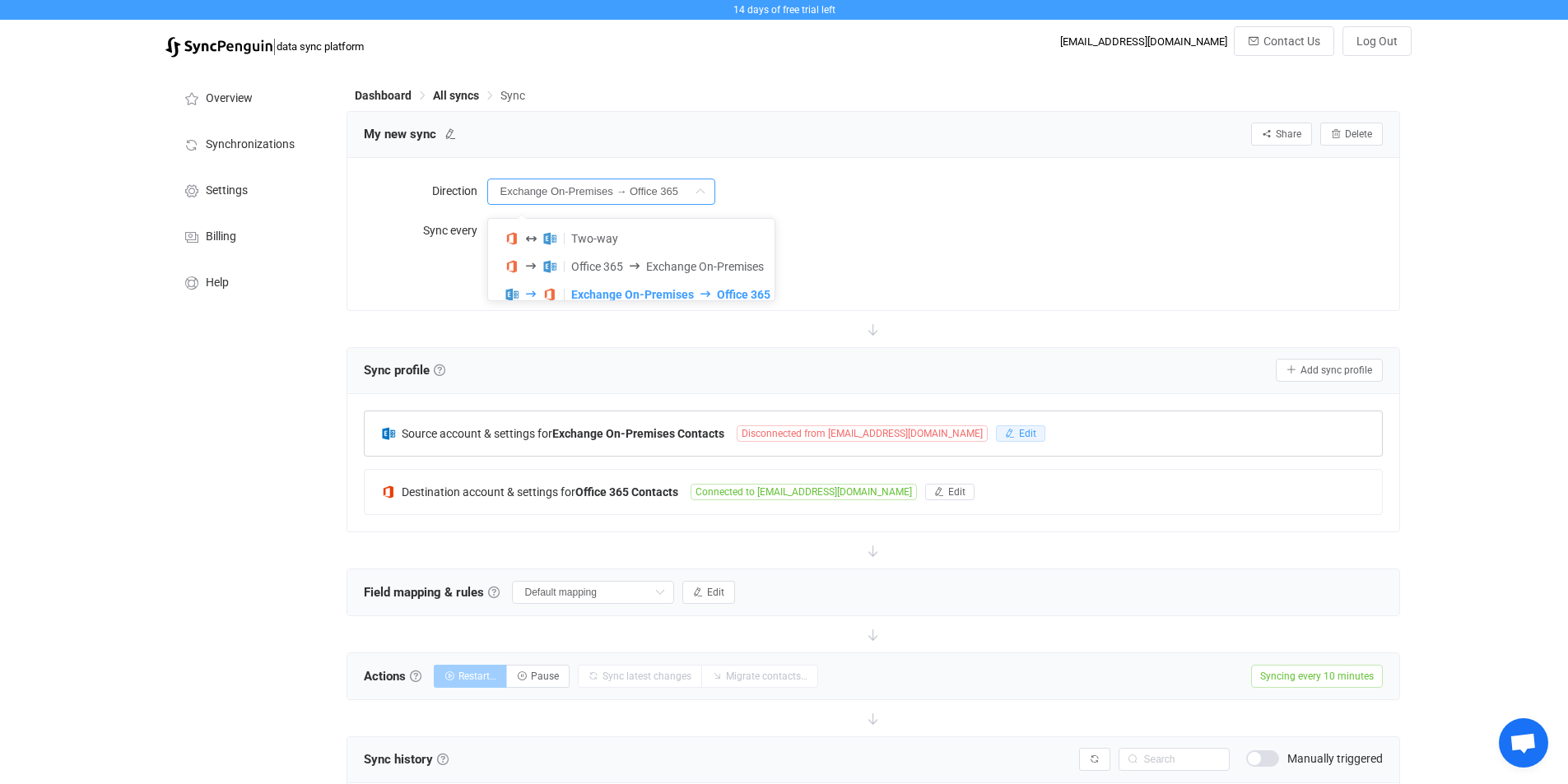
click at [1019, 431] on span "Edit" at bounding box center [1027, 433] width 17 height 11
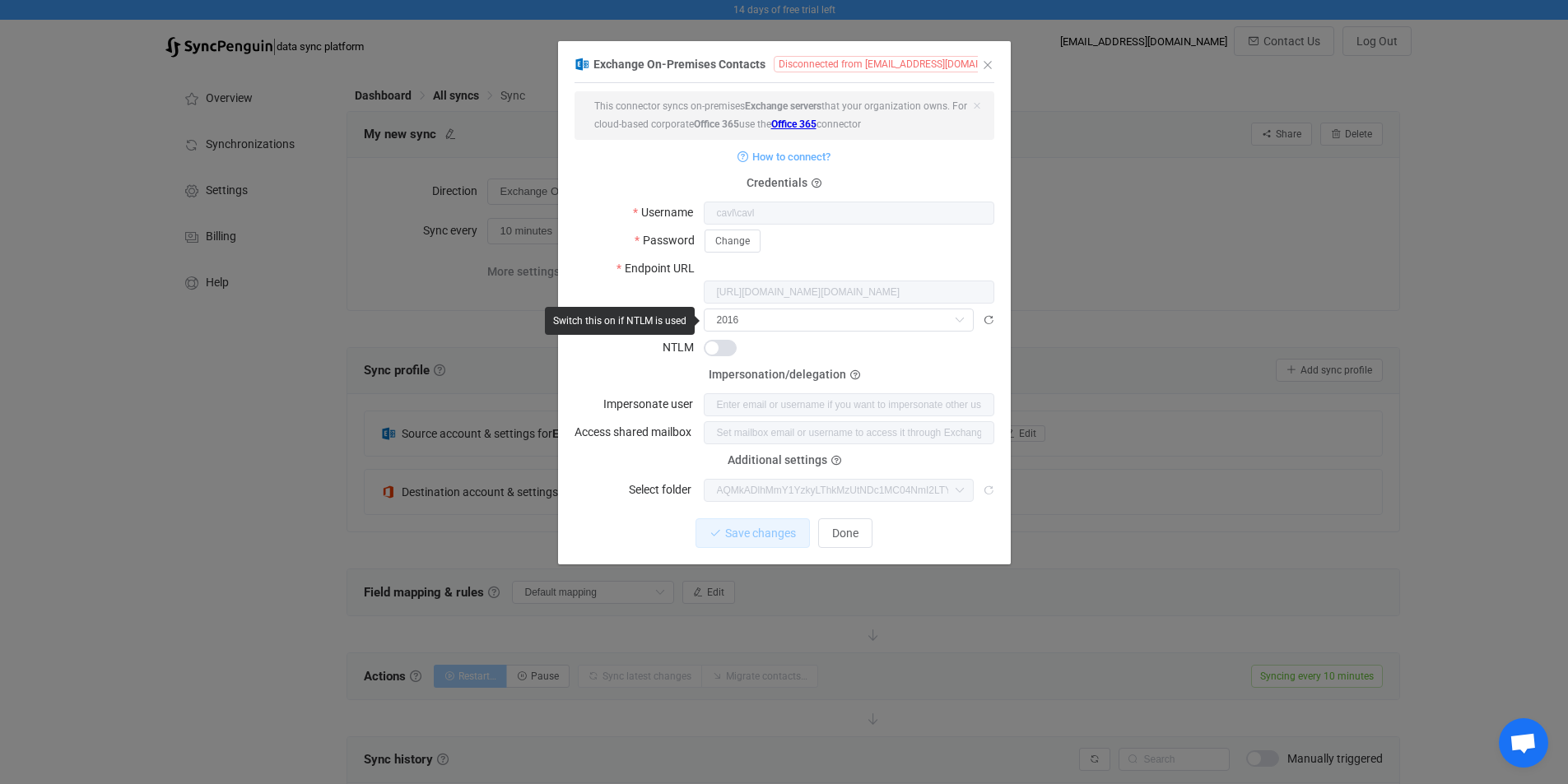
click at [729, 339] on span "dialog" at bounding box center [720, 347] width 33 height 16
click at [767, 519] on button "Save changes" at bounding box center [738, 533] width 115 height 29
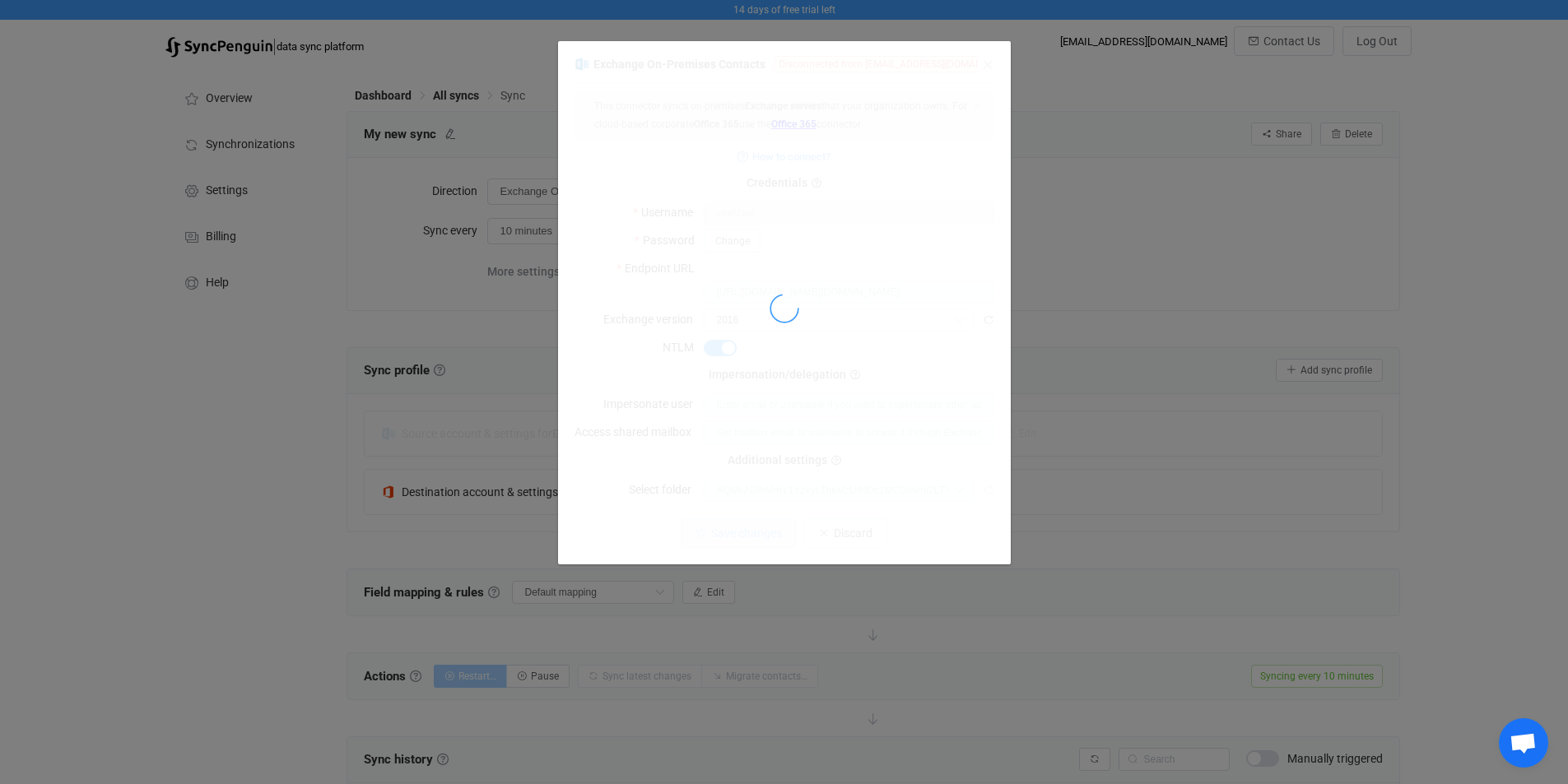
type input "Contacts"
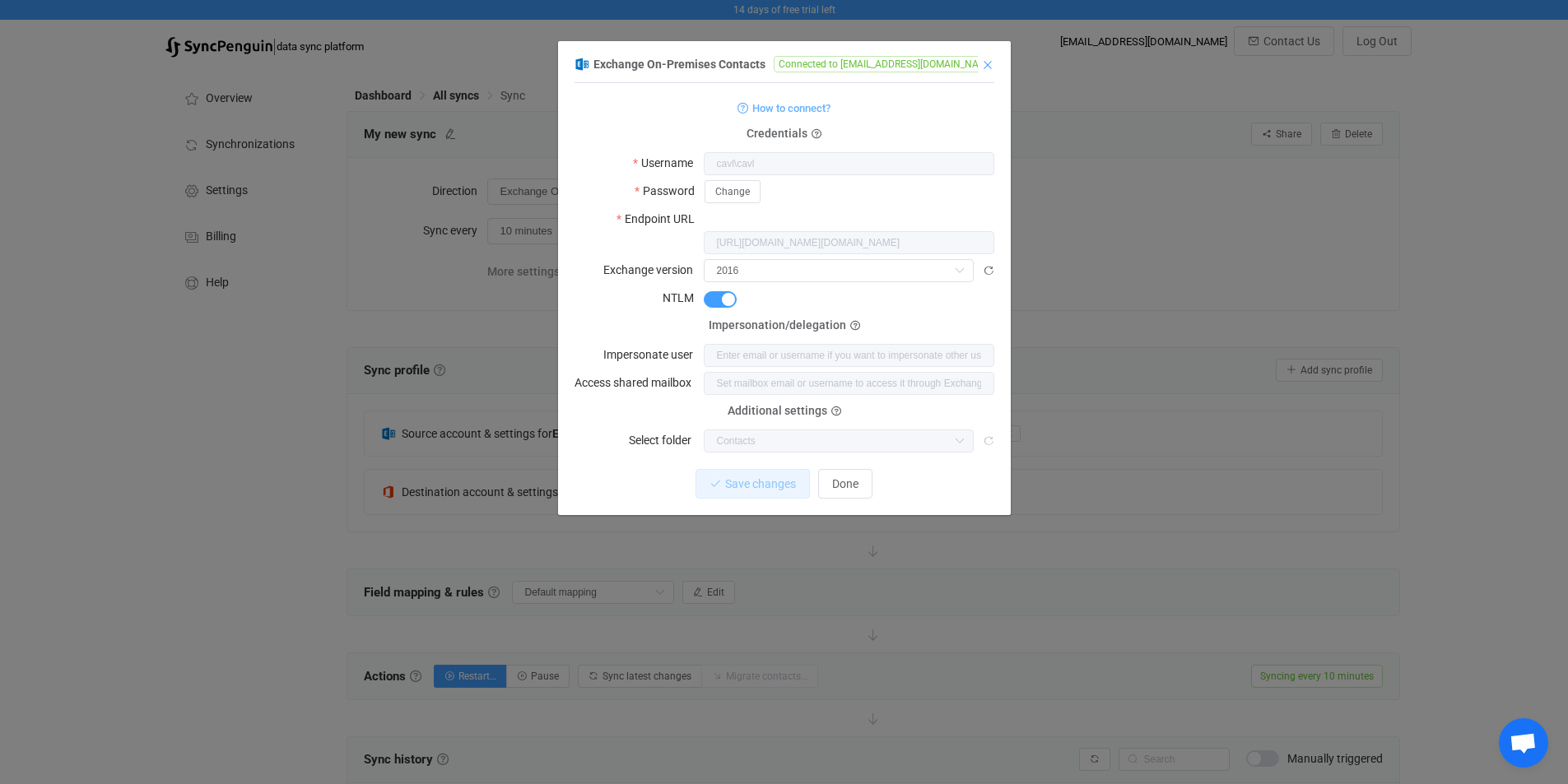
click at [986, 67] on icon "Close" at bounding box center [987, 65] width 13 height 13
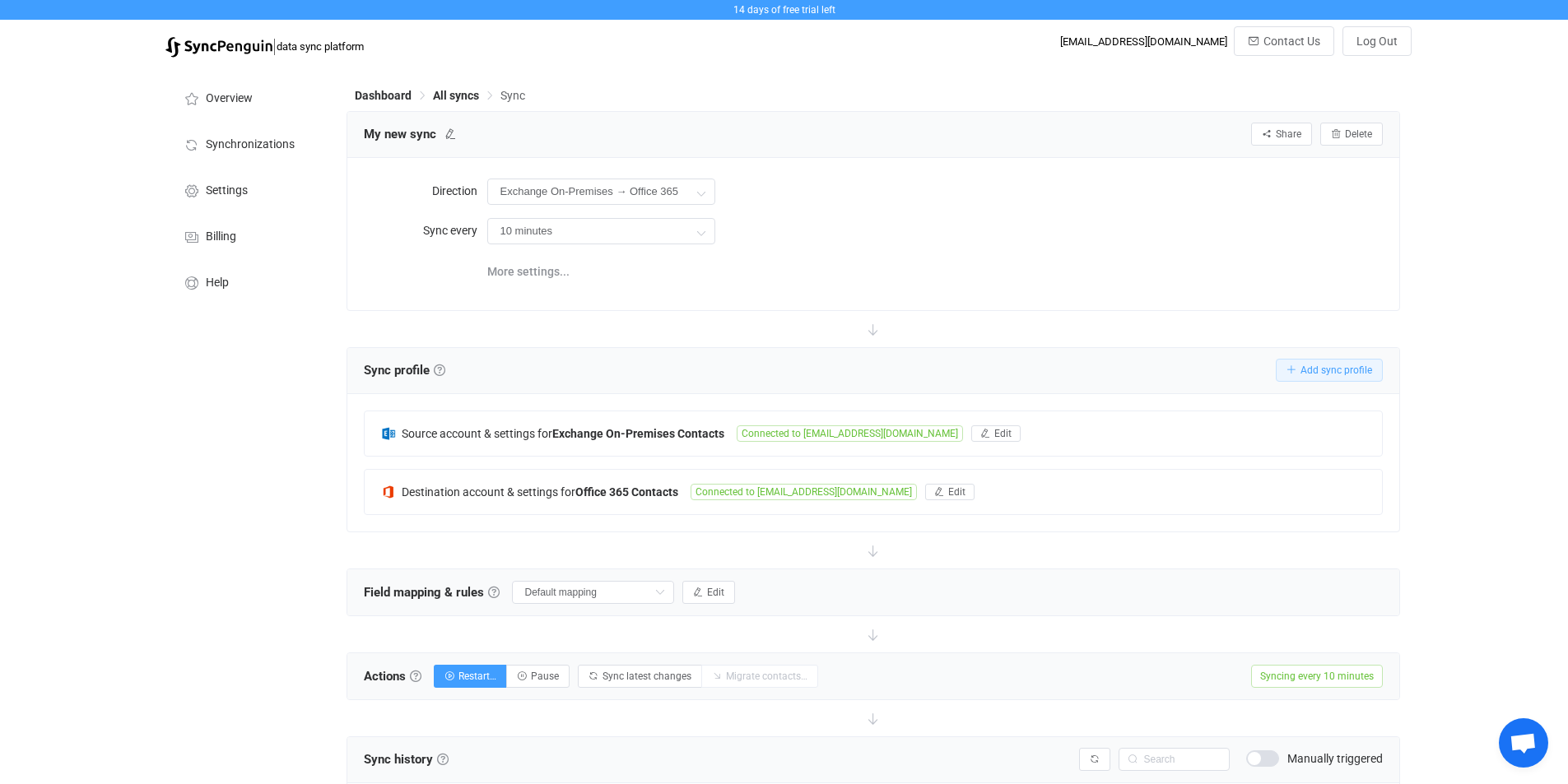
click at [1308, 372] on span "Add sync profile" at bounding box center [1336, 370] width 71 height 11
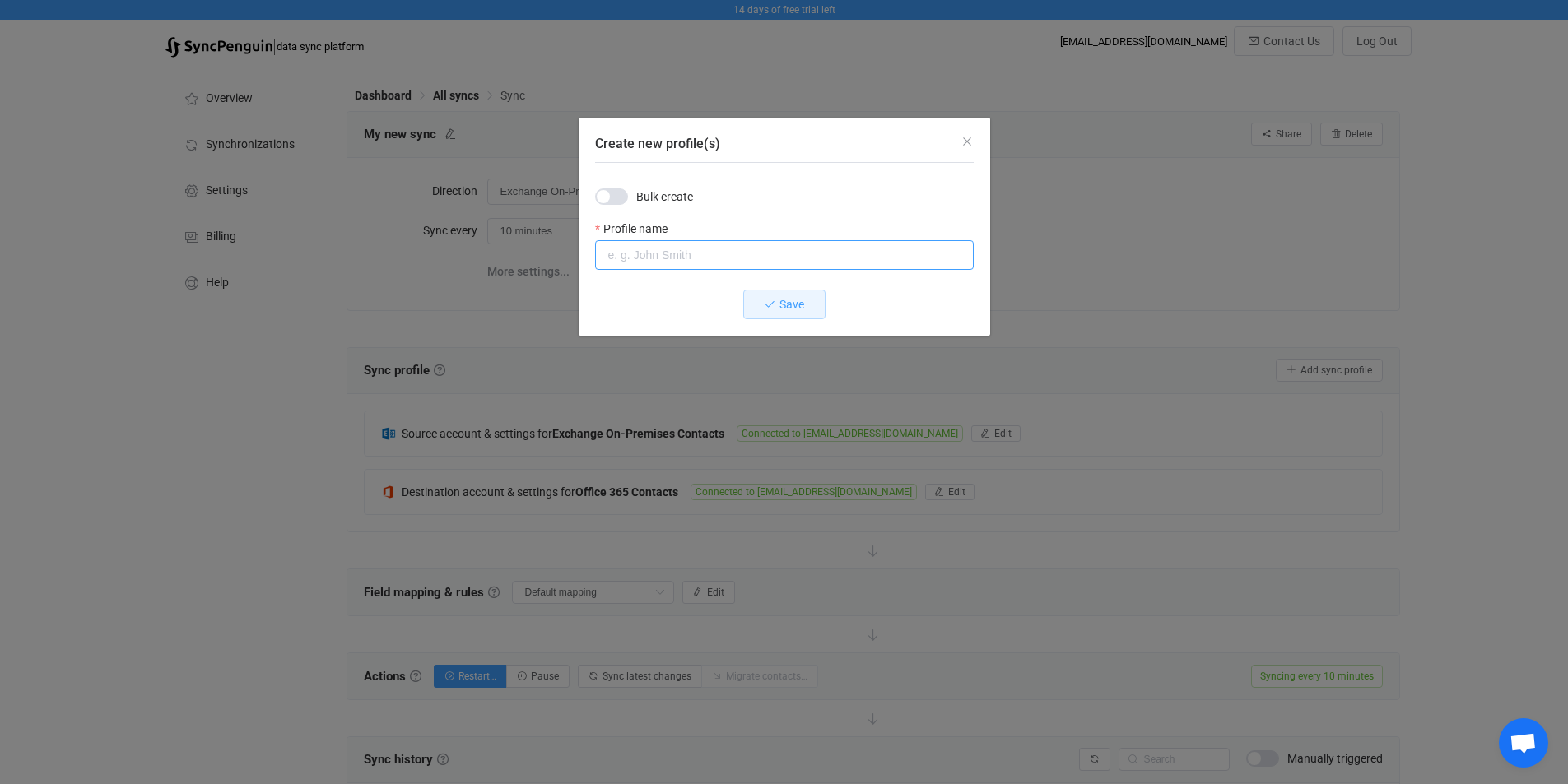
click at [669, 261] on input "Create new profile(s)" at bounding box center [784, 254] width 378 height 29
type input "csync2"
click at [769, 304] on icon "Create new profile(s)" at bounding box center [769, 304] width 11 height 11
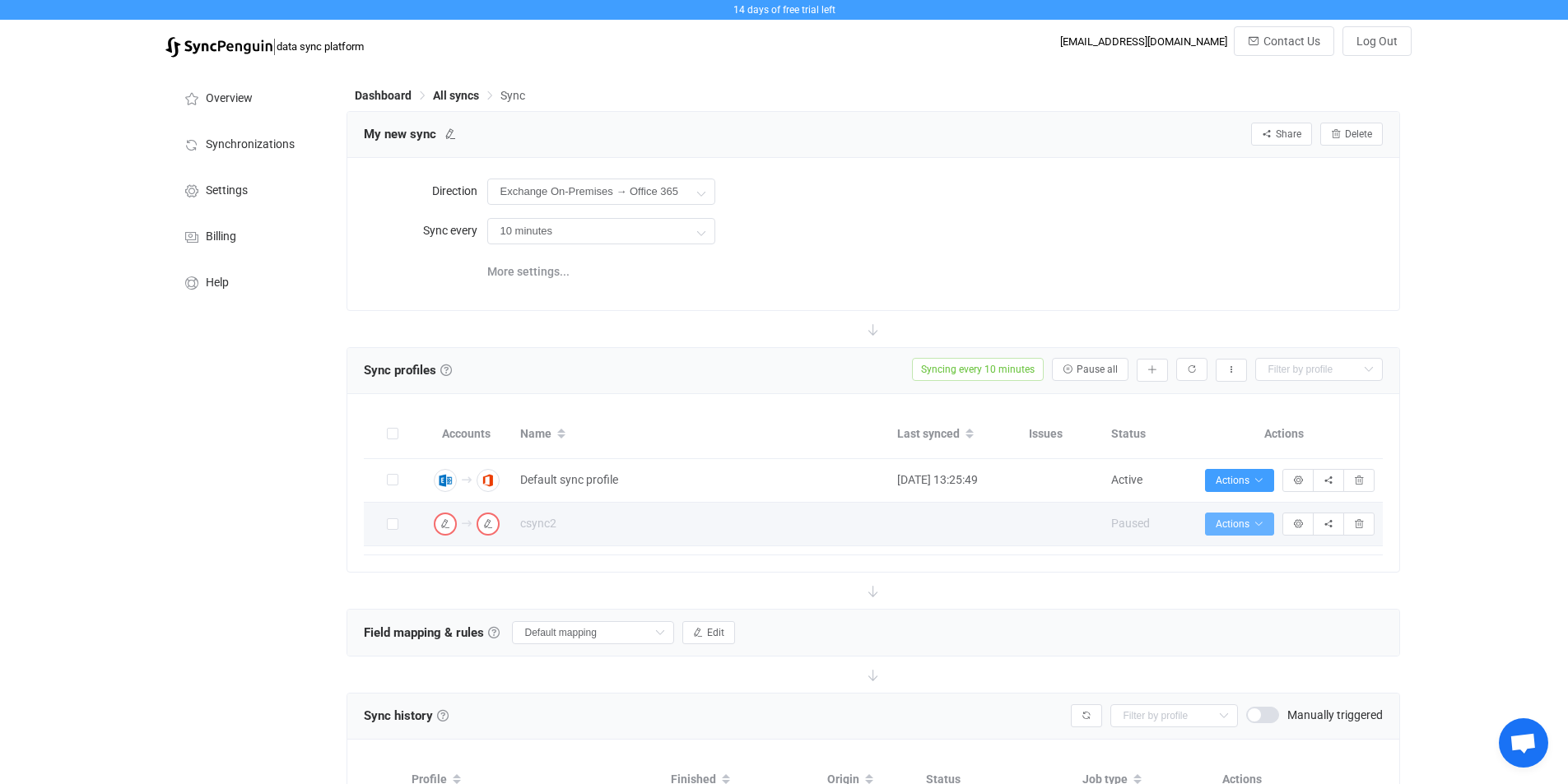
click at [1264, 521] on button "Actions" at bounding box center [1239, 524] width 69 height 23
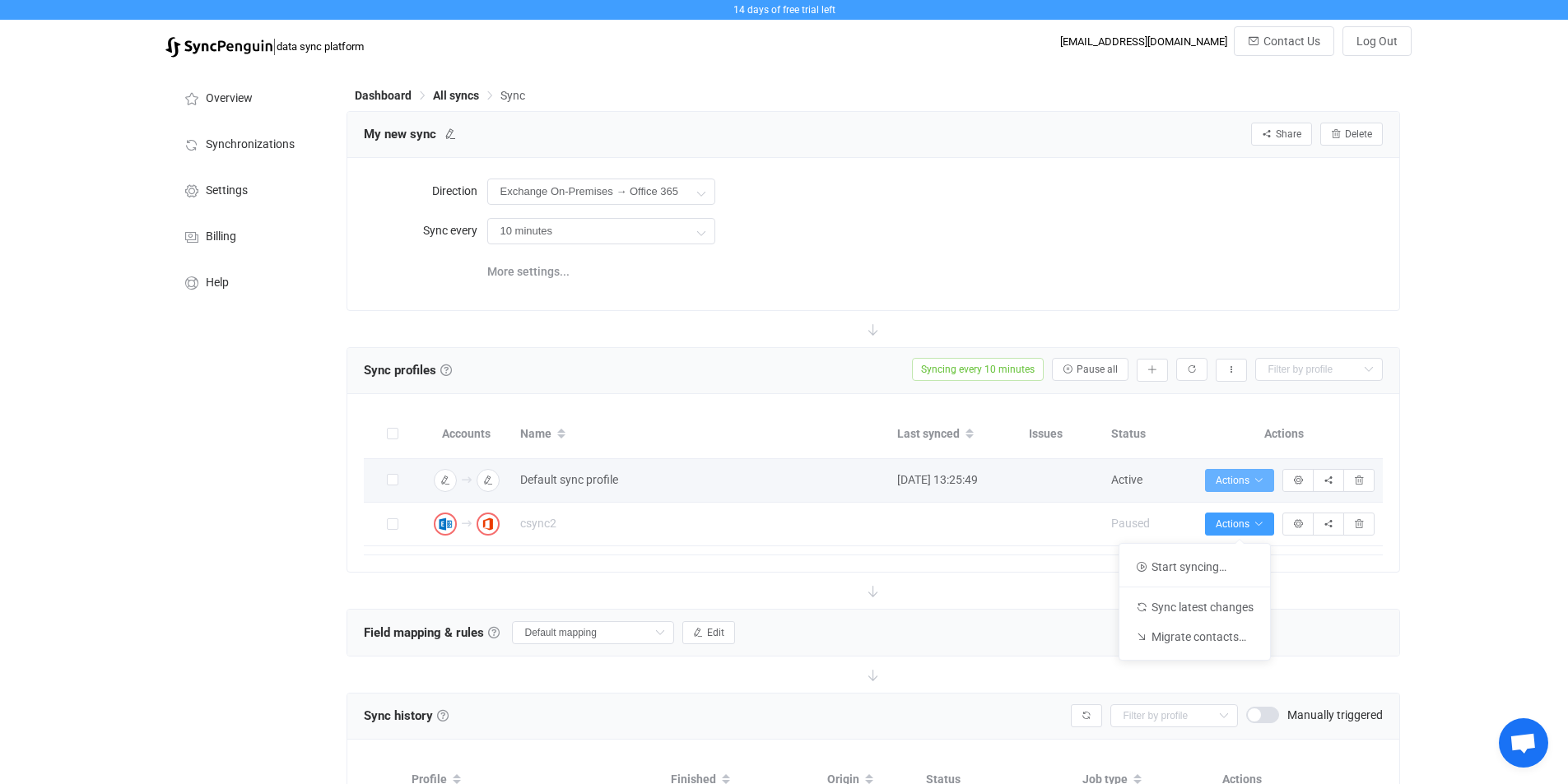
click at [1253, 476] on icon "button" at bounding box center [1258, 481] width 9 height 9
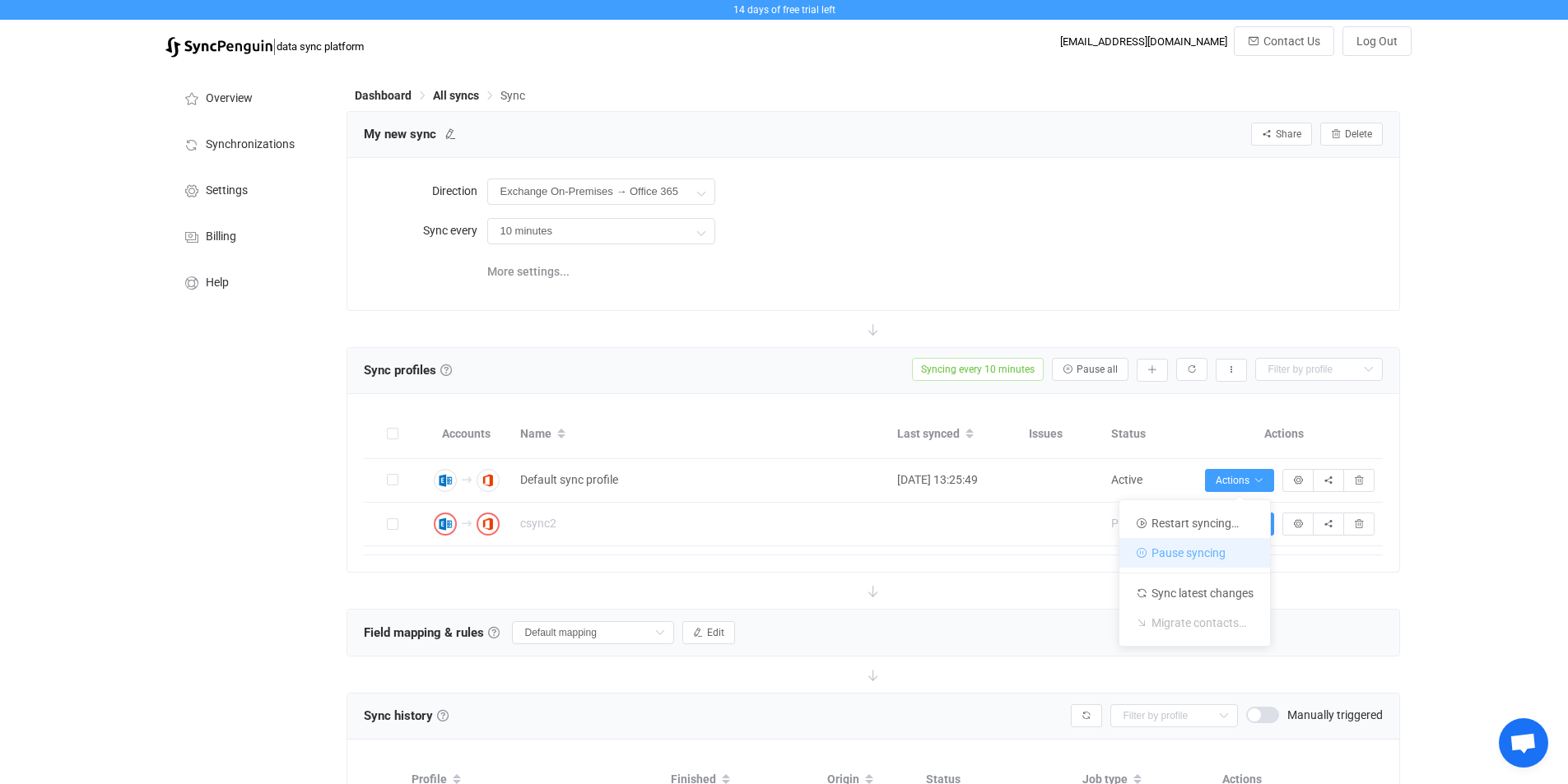
click at [1217, 553] on li "Pause syncing" at bounding box center [1194, 552] width 151 height 29
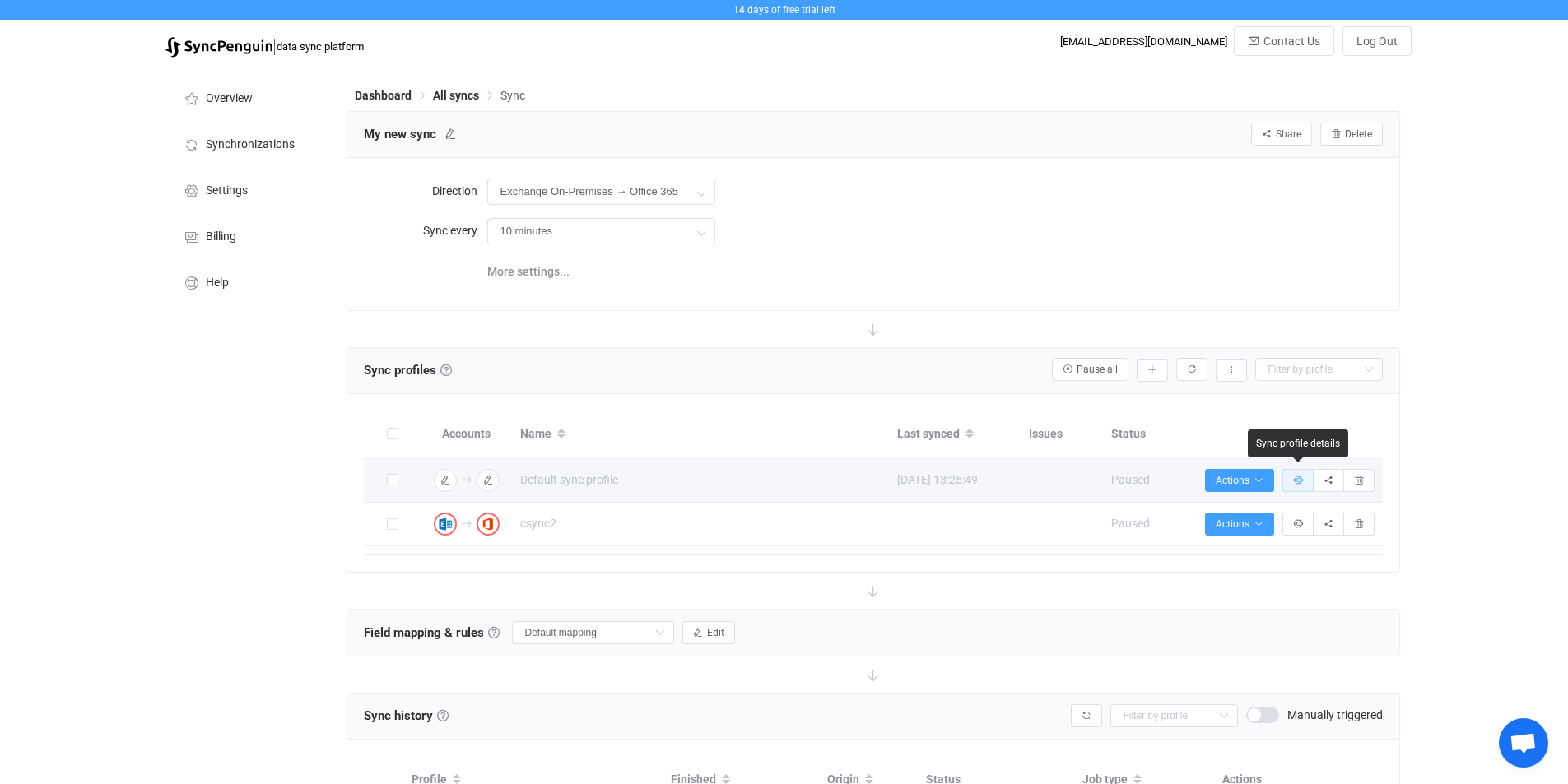
click at [1301, 482] on icon "button" at bounding box center [1298, 481] width 9 height 9
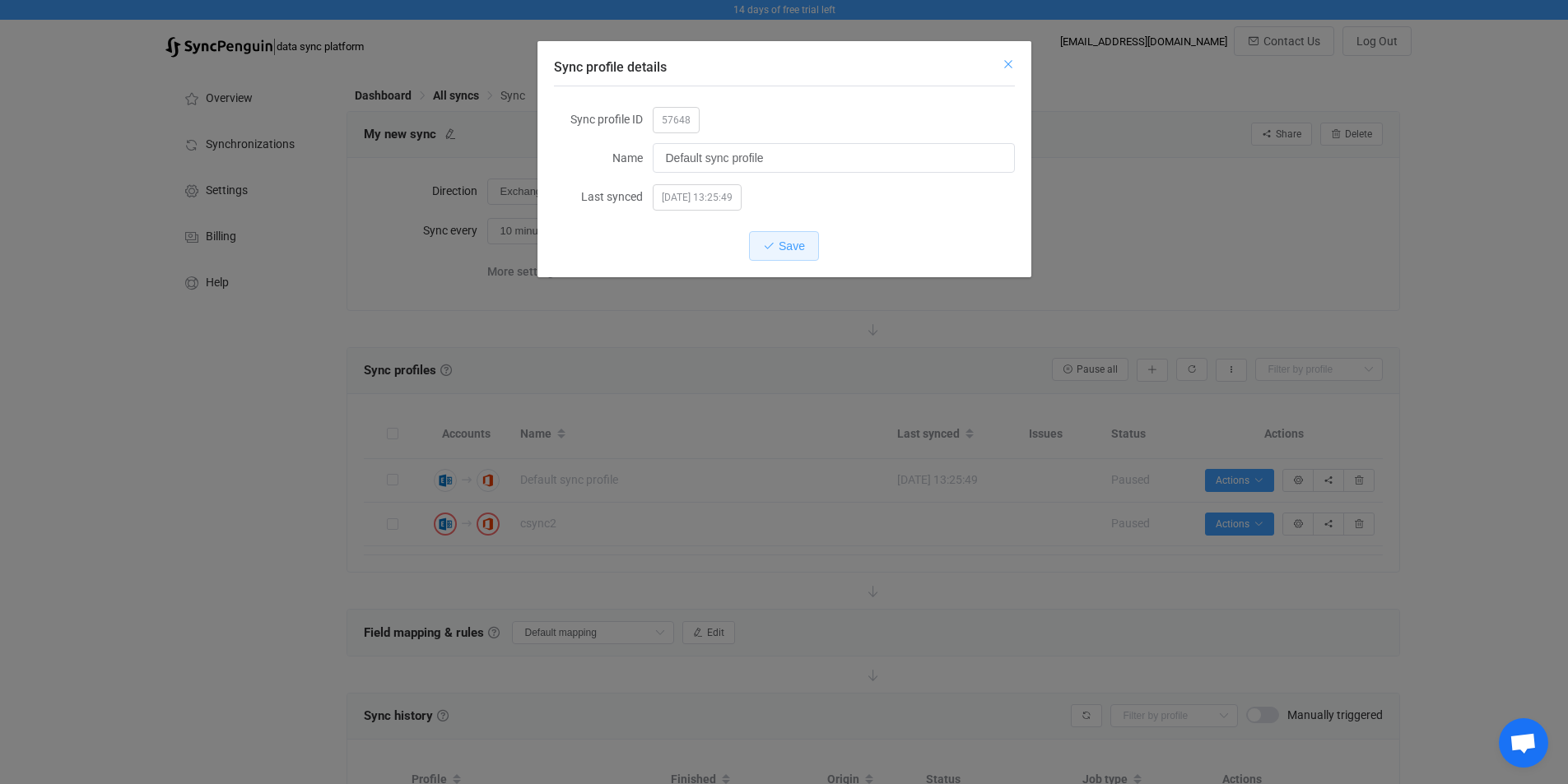
click at [1005, 67] on icon "Close" at bounding box center [1008, 64] width 13 height 13
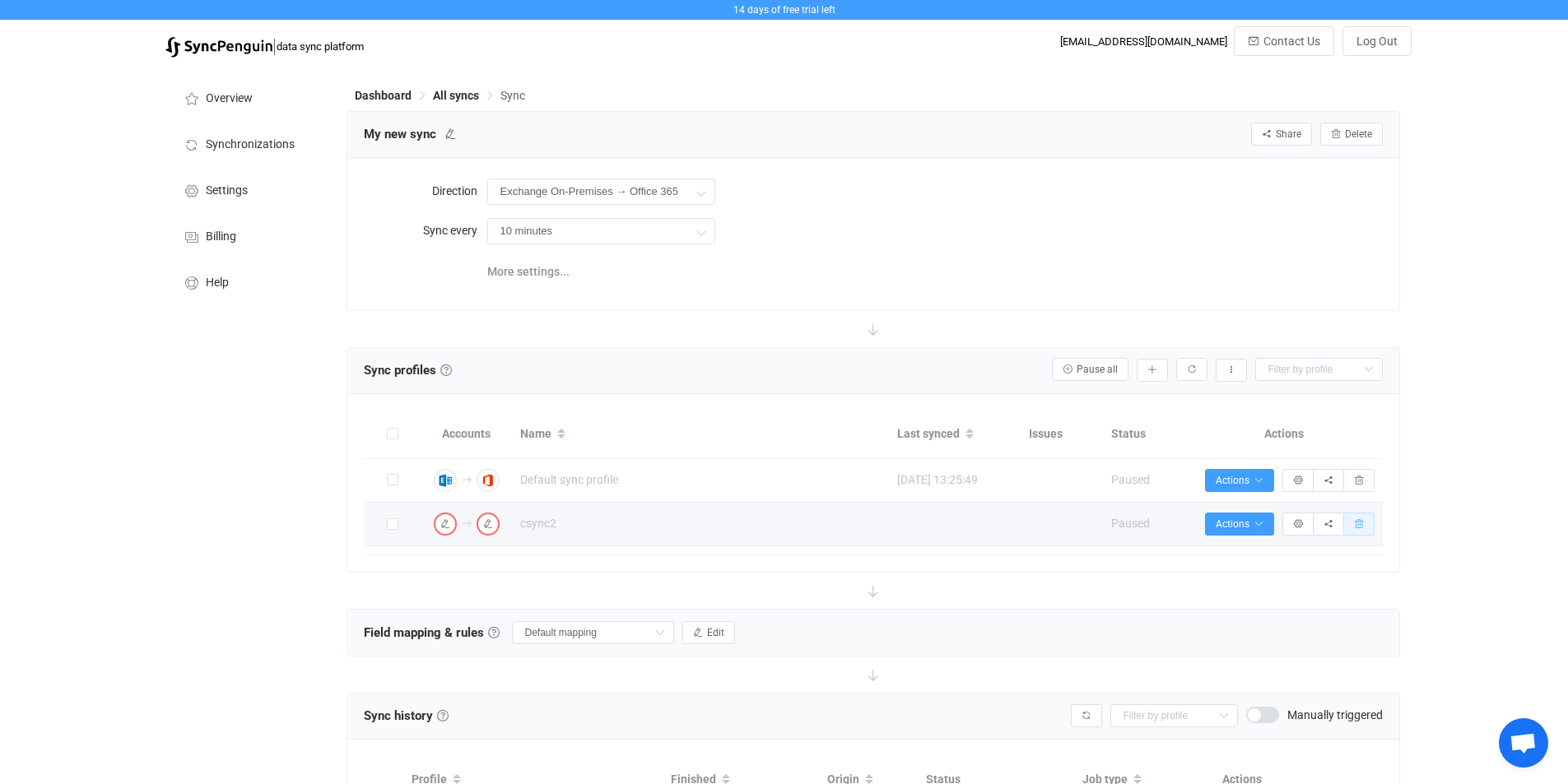
click at [1360, 527] on icon "button" at bounding box center [1358, 524] width 9 height 9
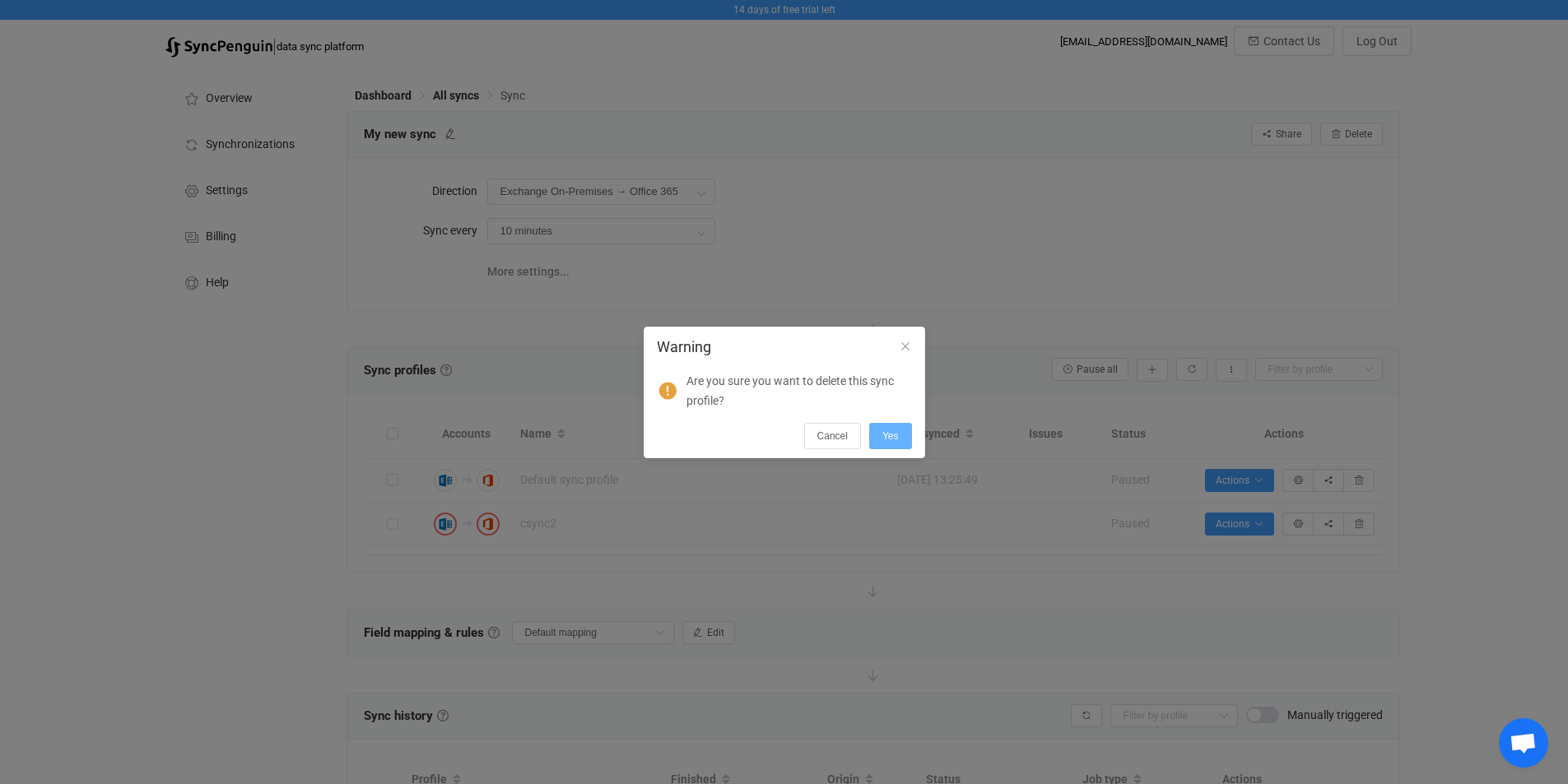
click at [890, 432] on span "Yes" at bounding box center [890, 436] width 16 height 11
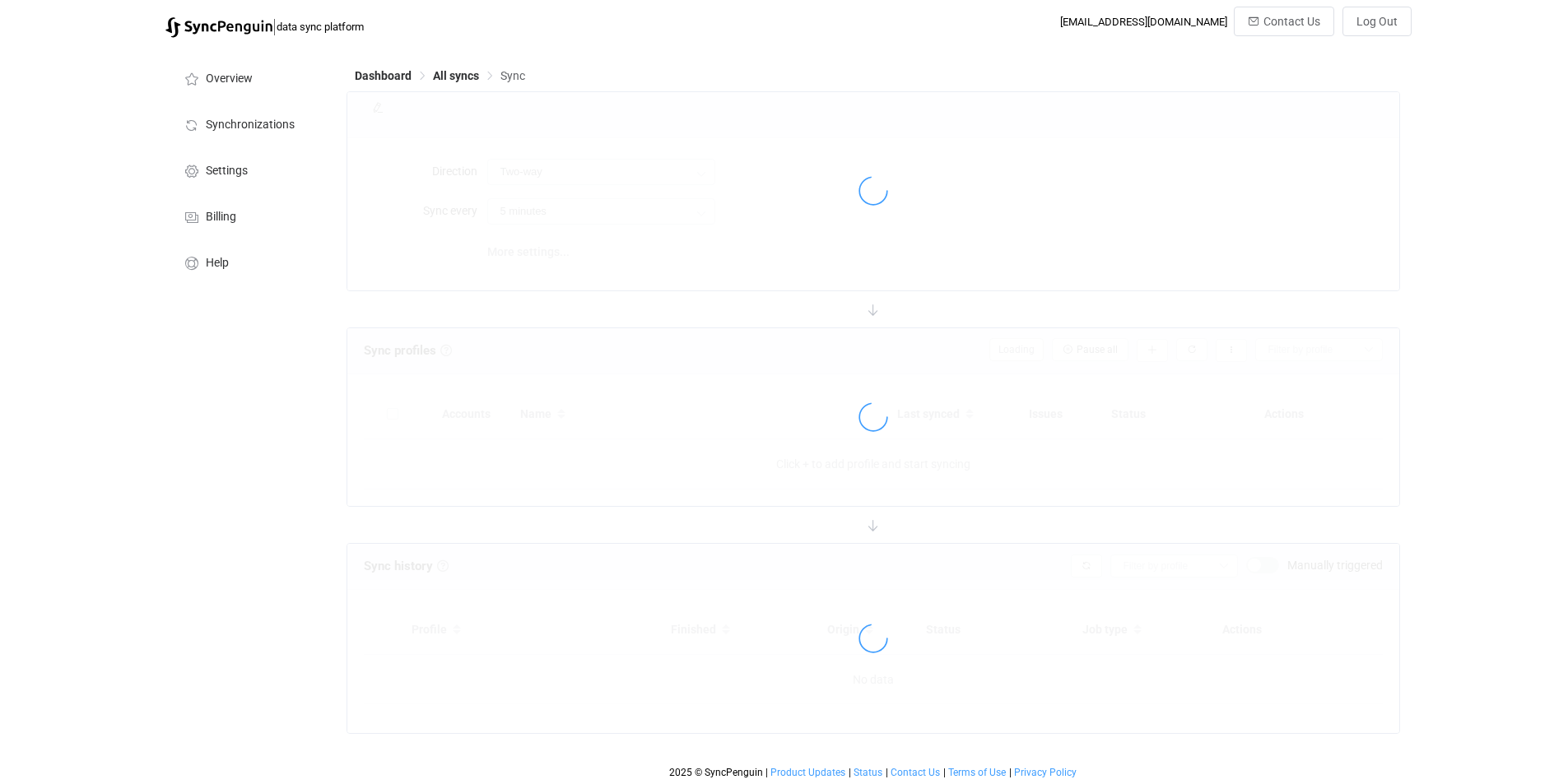
type input "Exchange On-Premises → Office 365"
type input "10 minutes"
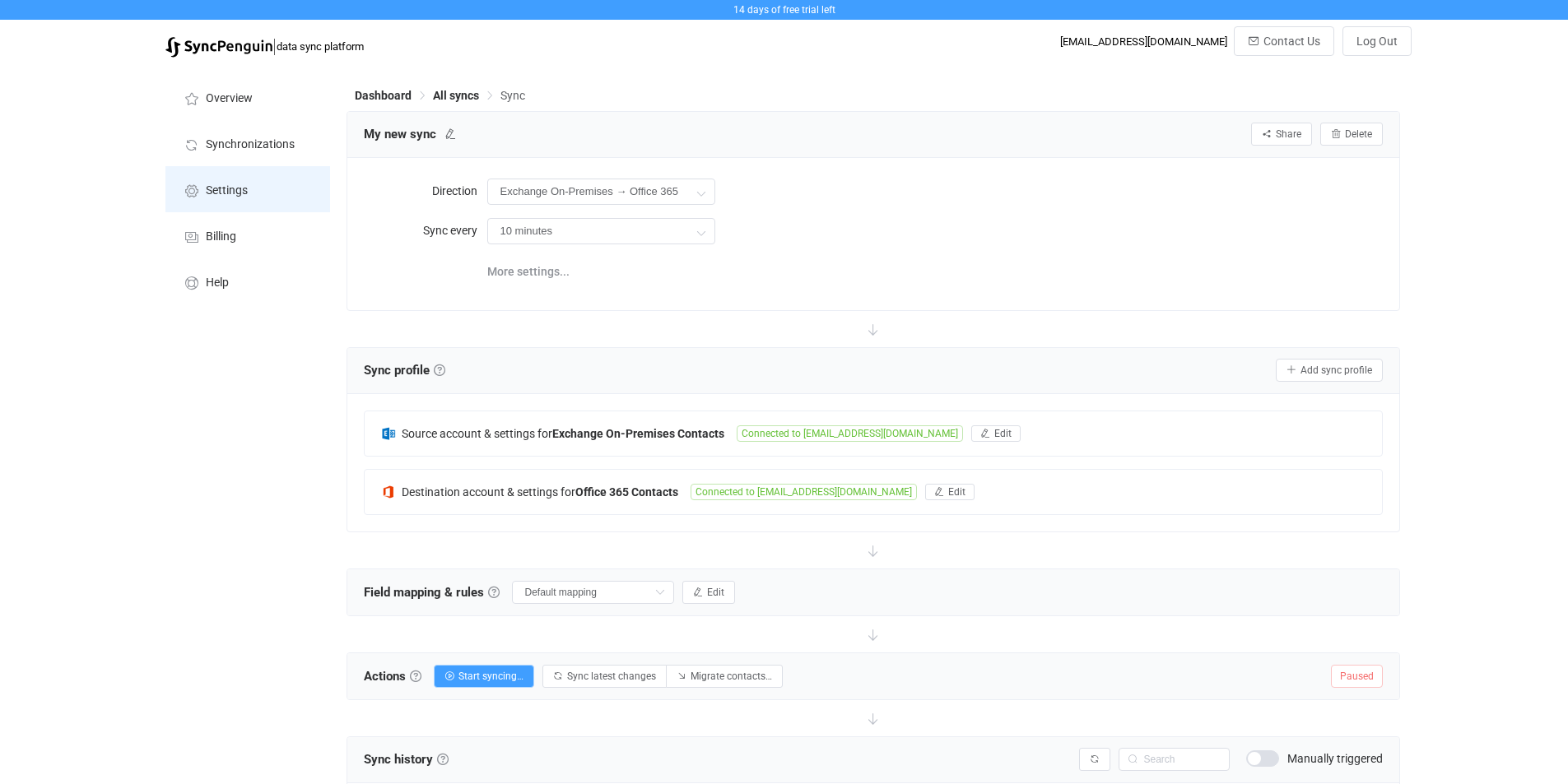
click at [229, 186] on span "Settings" at bounding box center [227, 191] width 42 height 13
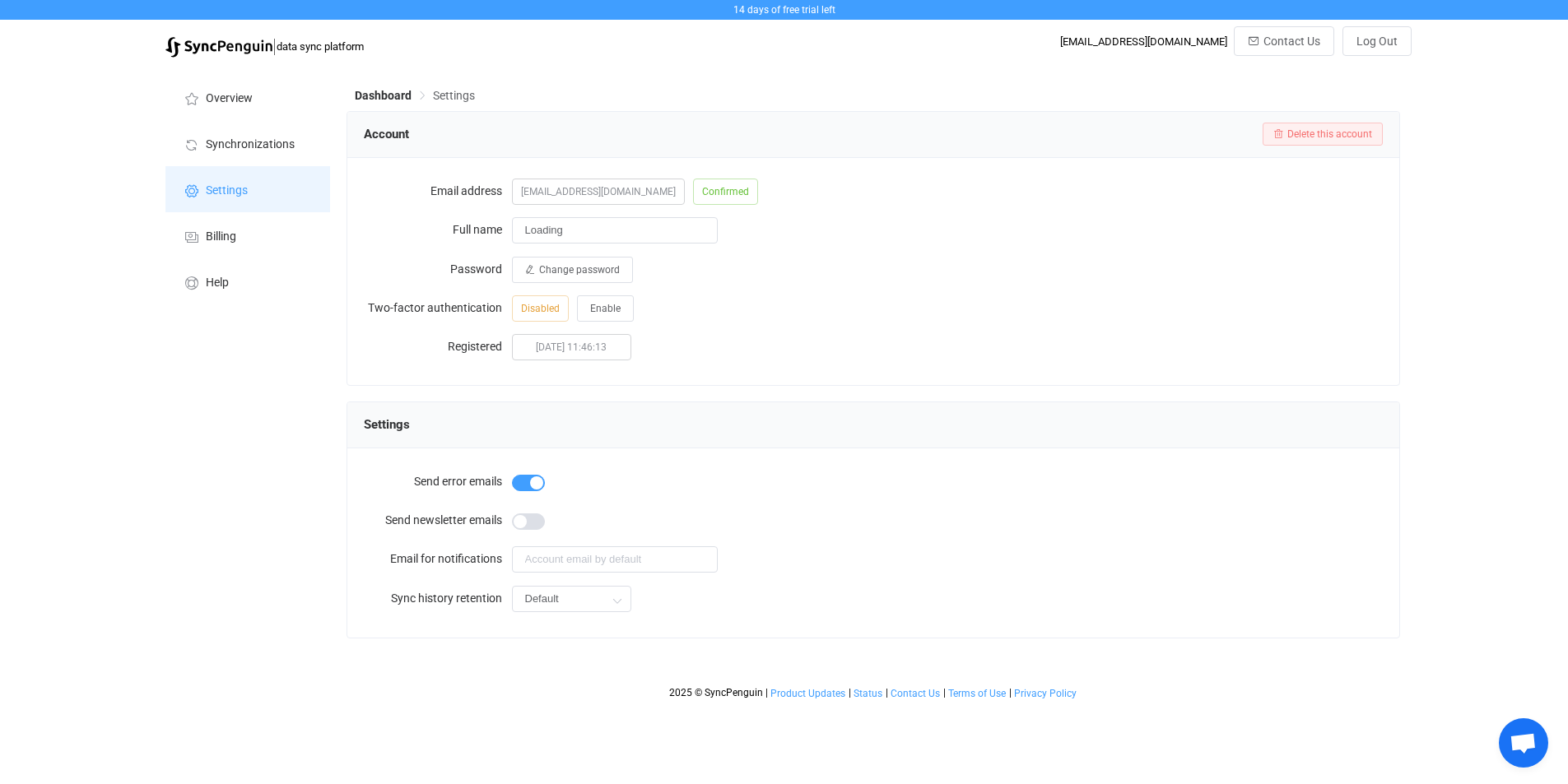
type input "Blake Saunders"
click at [249, 140] on span "Synchronizations" at bounding box center [250, 145] width 89 height 13
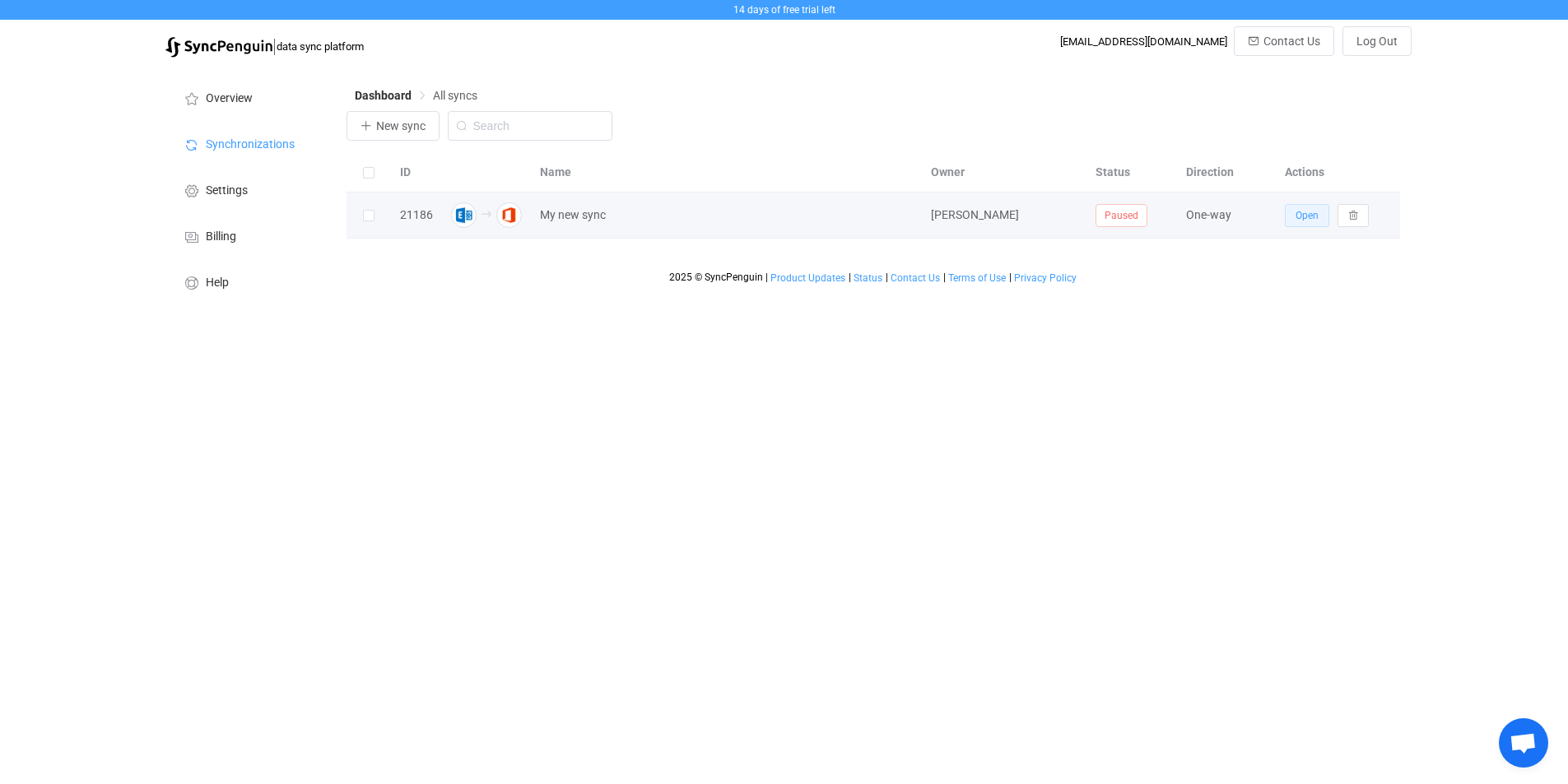
click at [1307, 219] on span "Open" at bounding box center [1307, 215] width 23 height 11
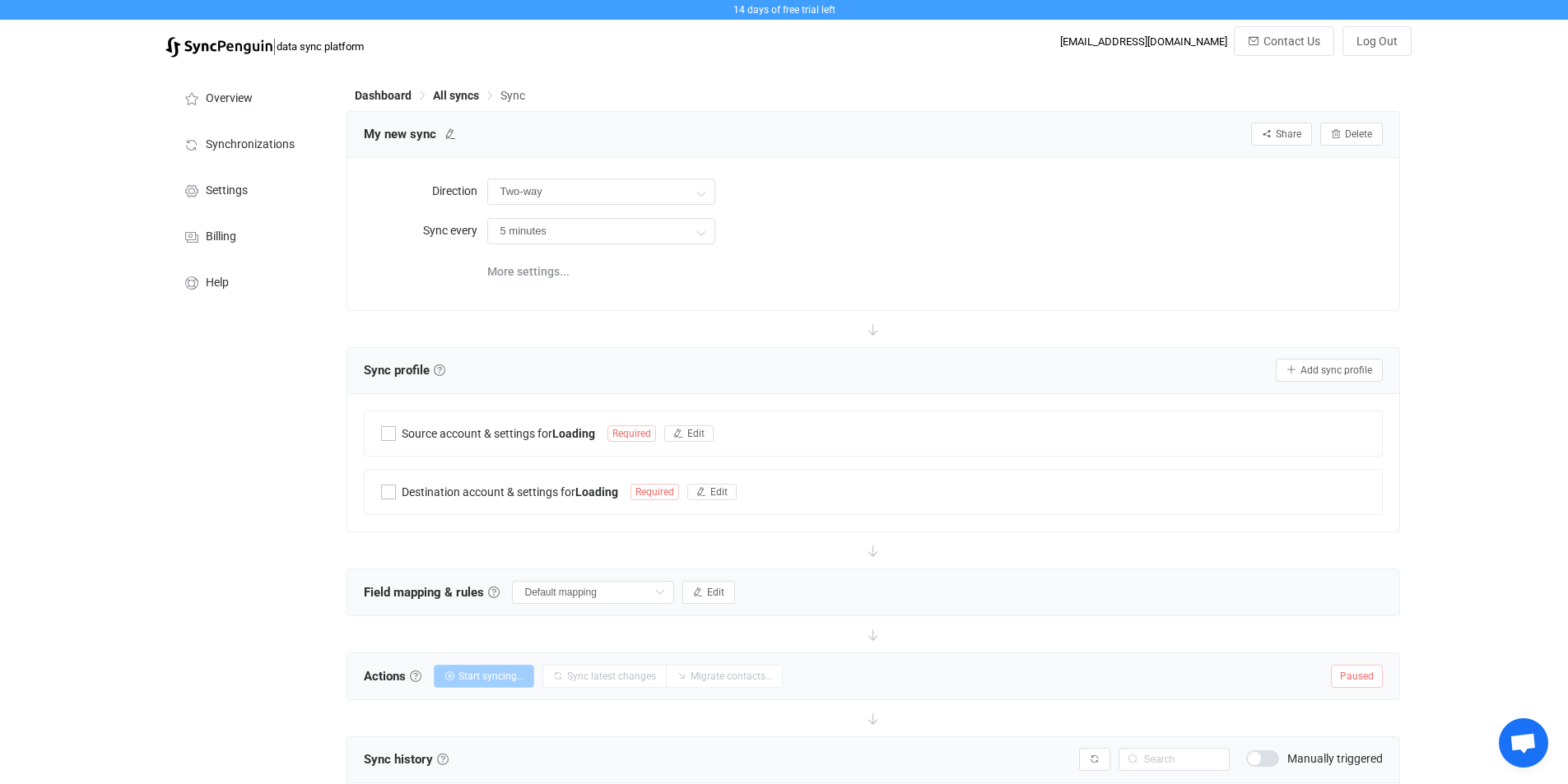
type input "Exchange On-Premises → Office 365"
type input "10 minutes"
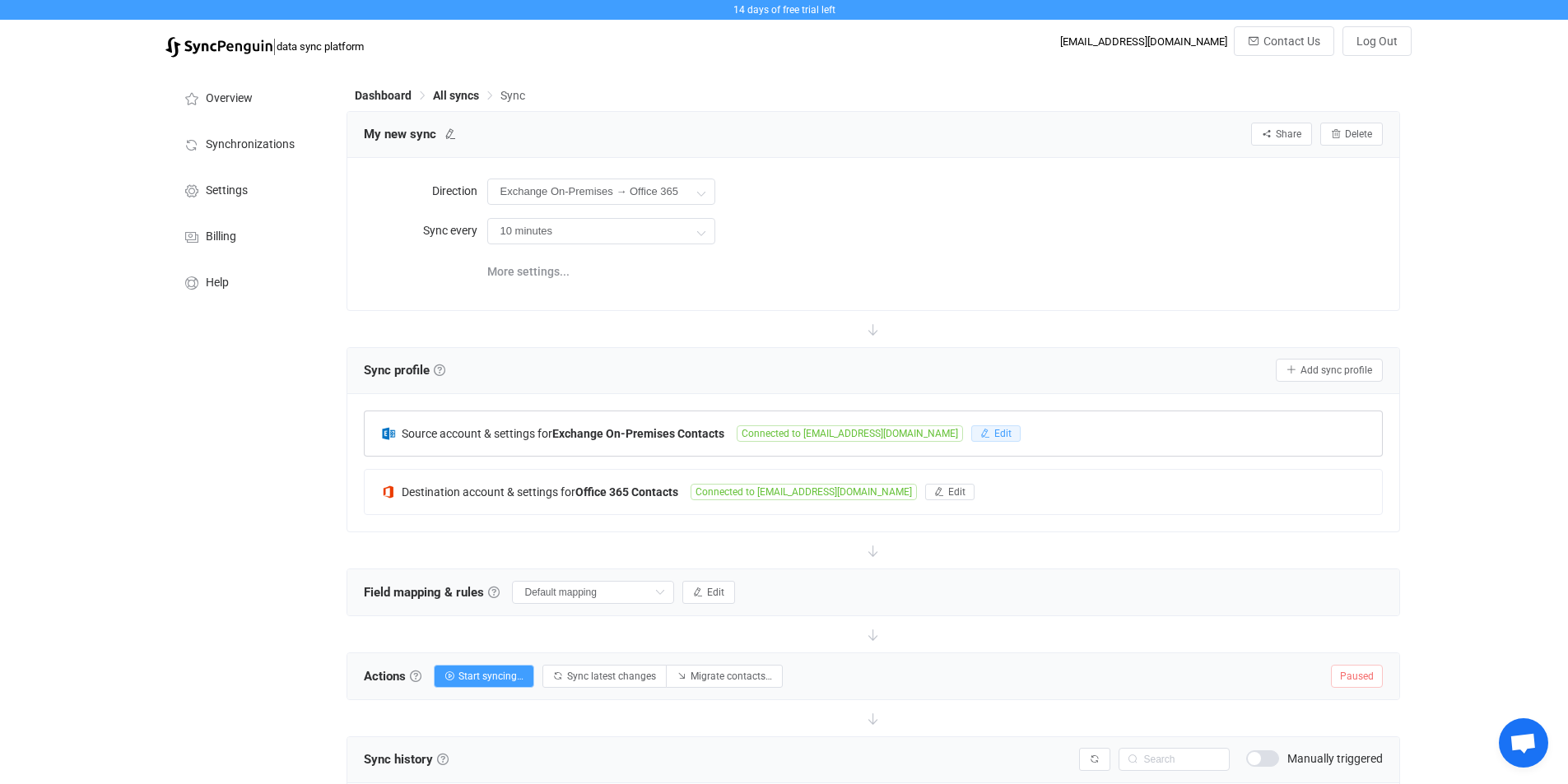
click at [994, 431] on span "Edit" at bounding box center [1003, 433] width 17 height 11
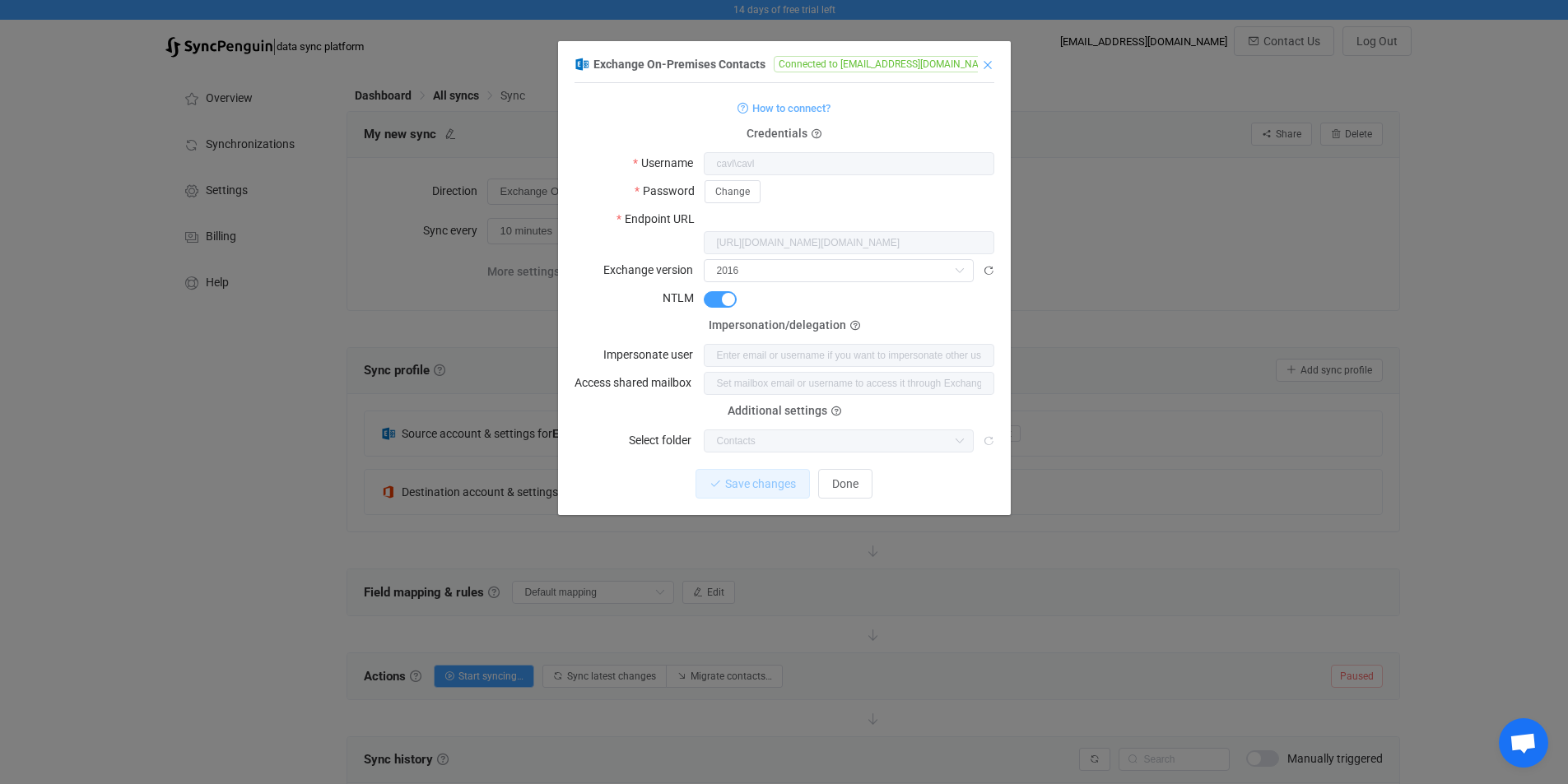
click at [987, 66] on icon "Close" at bounding box center [987, 65] width 13 height 13
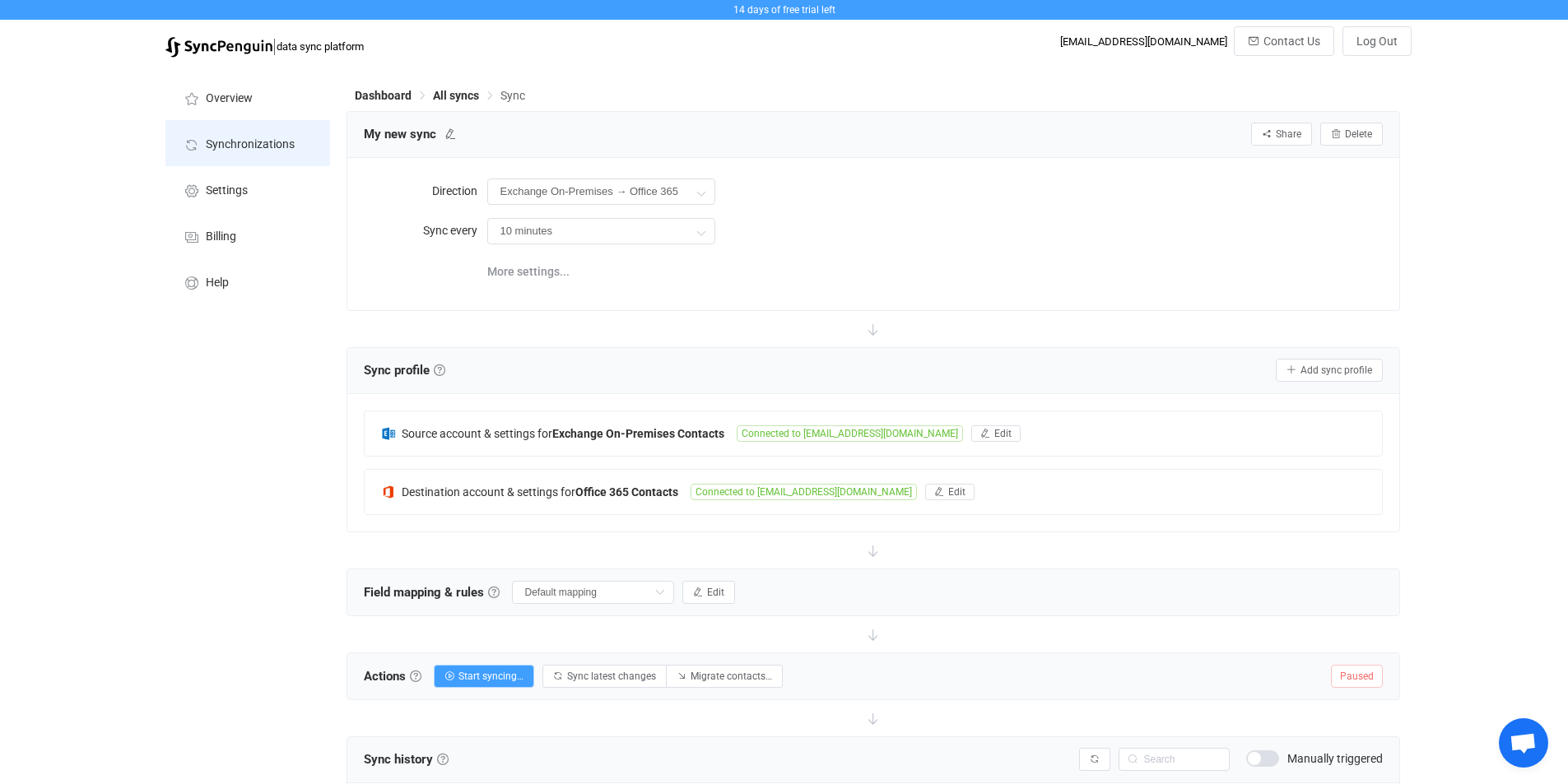
click at [254, 146] on span "Synchronizations" at bounding box center [250, 145] width 89 height 13
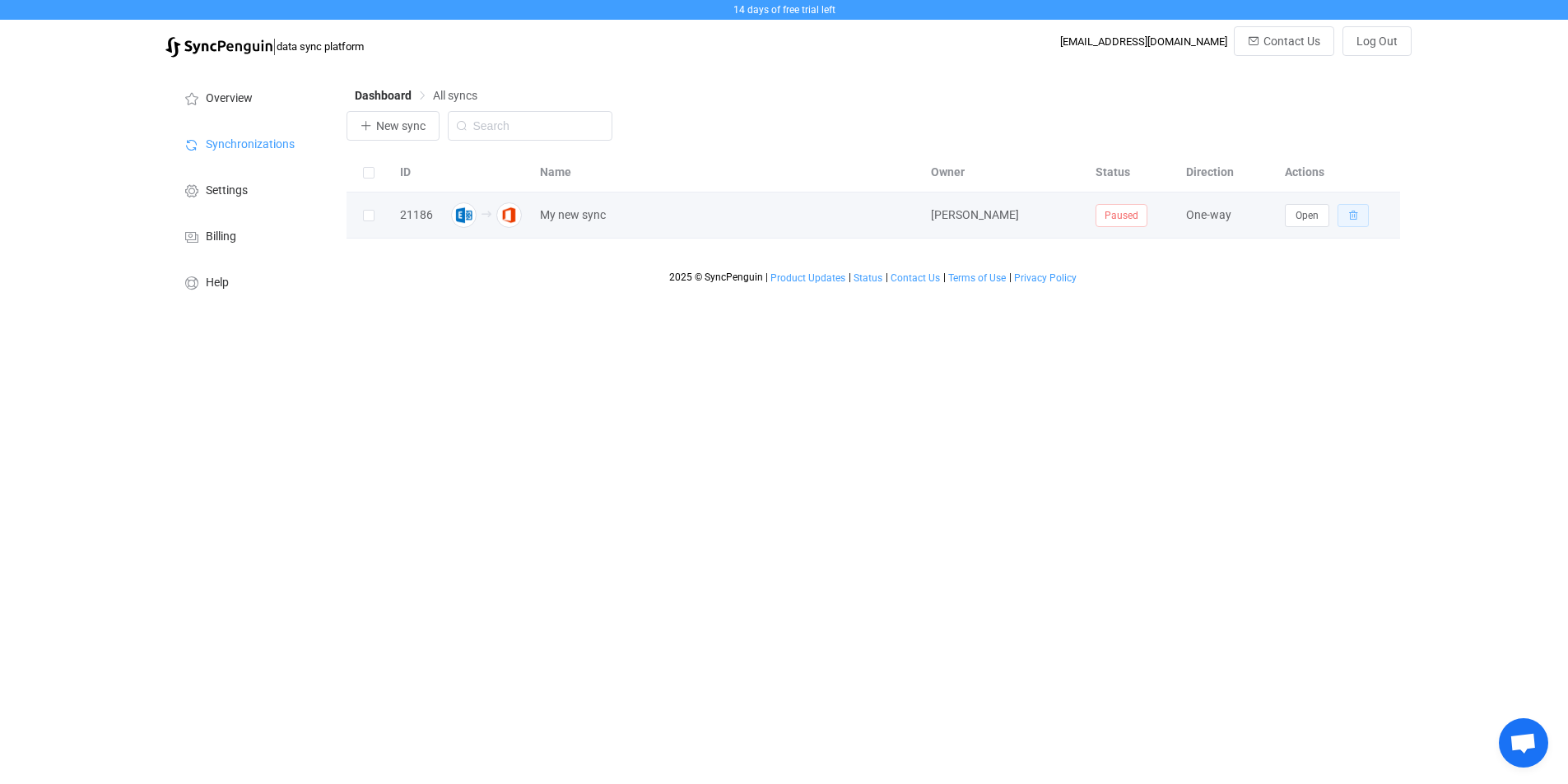
click at [1353, 218] on icon "button" at bounding box center [1353, 215] width 9 height 9
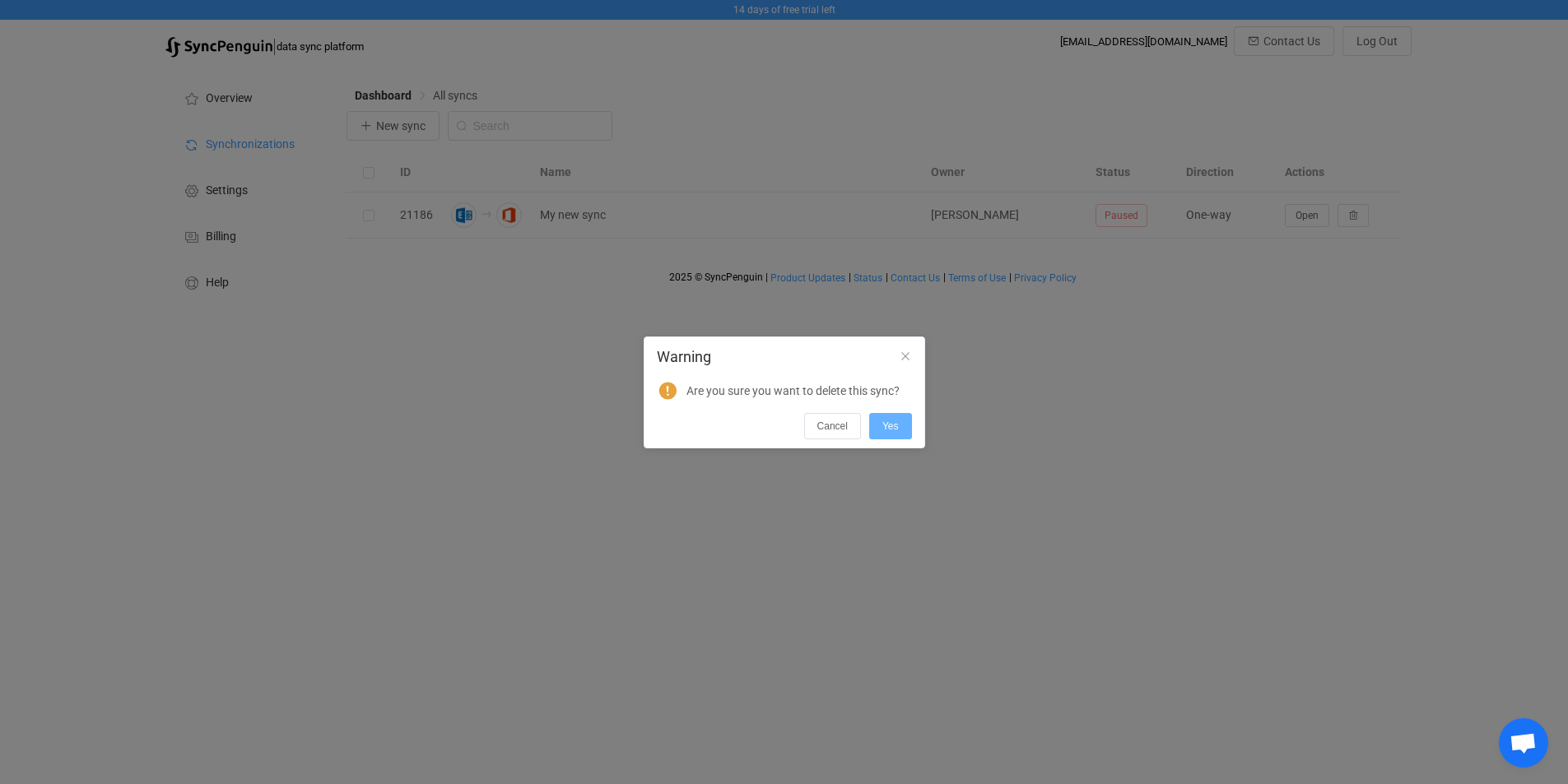
click at [896, 430] on span "Yes" at bounding box center [890, 426] width 16 height 11
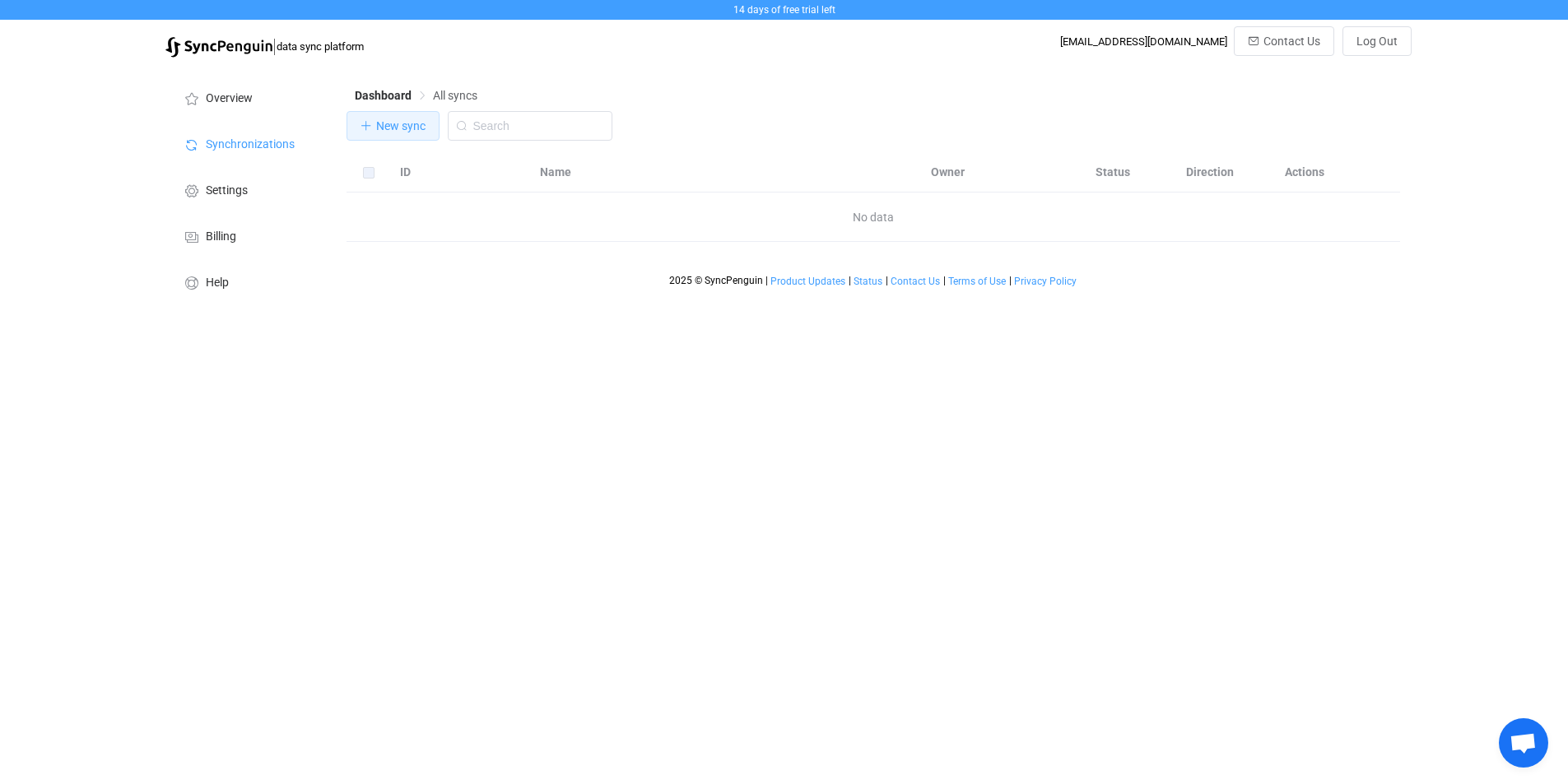
click at [403, 128] on span "New sync" at bounding box center [401, 126] width 49 height 13
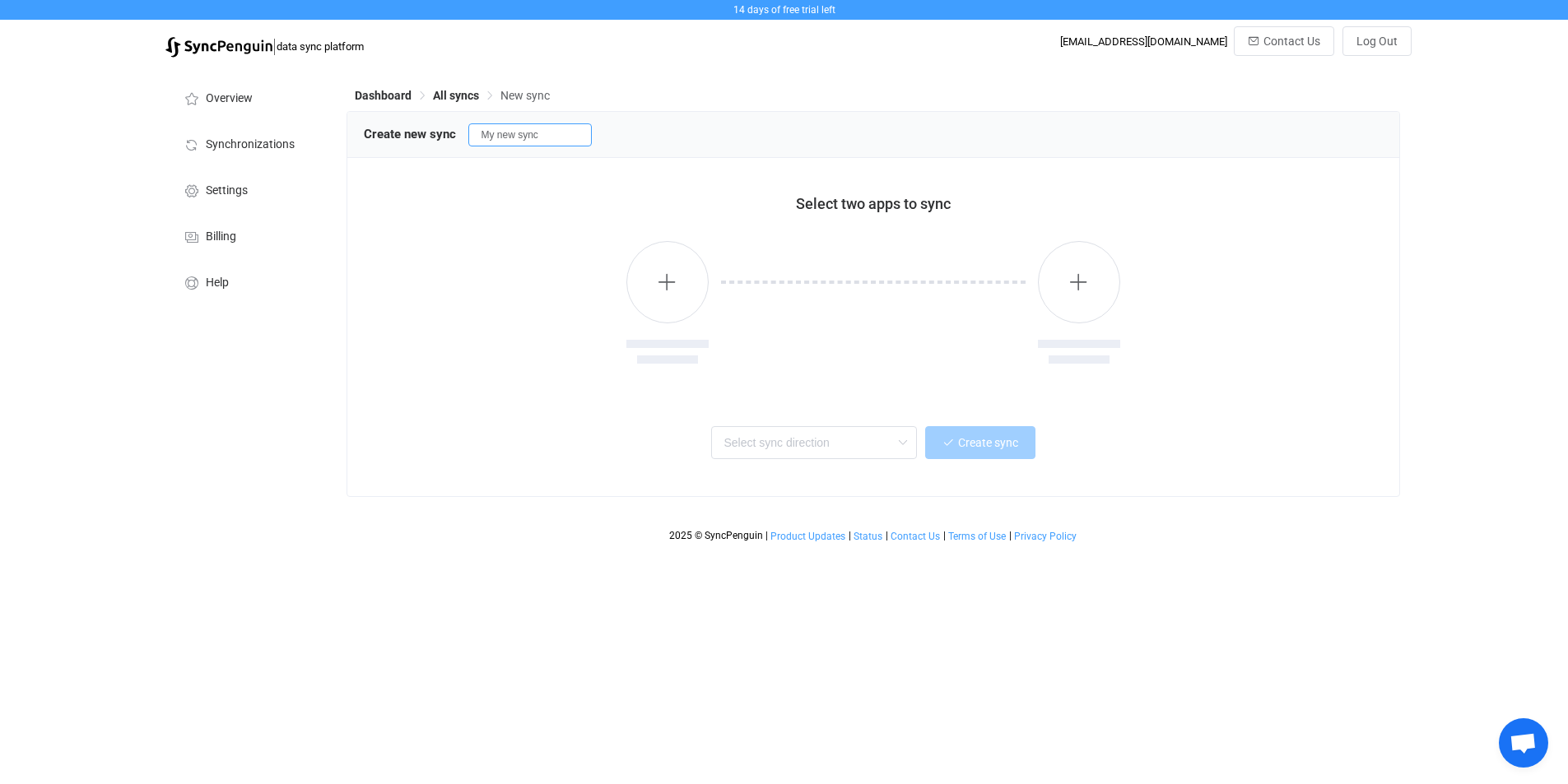
drag, startPoint x: 549, startPoint y: 134, endPoint x: 452, endPoint y: 144, distance: 97.5
click at [452, 144] on div "Create new sync My new sync" at bounding box center [874, 134] width 1019 height 25
type input "csync"
click at [673, 289] on icon "button" at bounding box center [667, 282] width 21 height 21
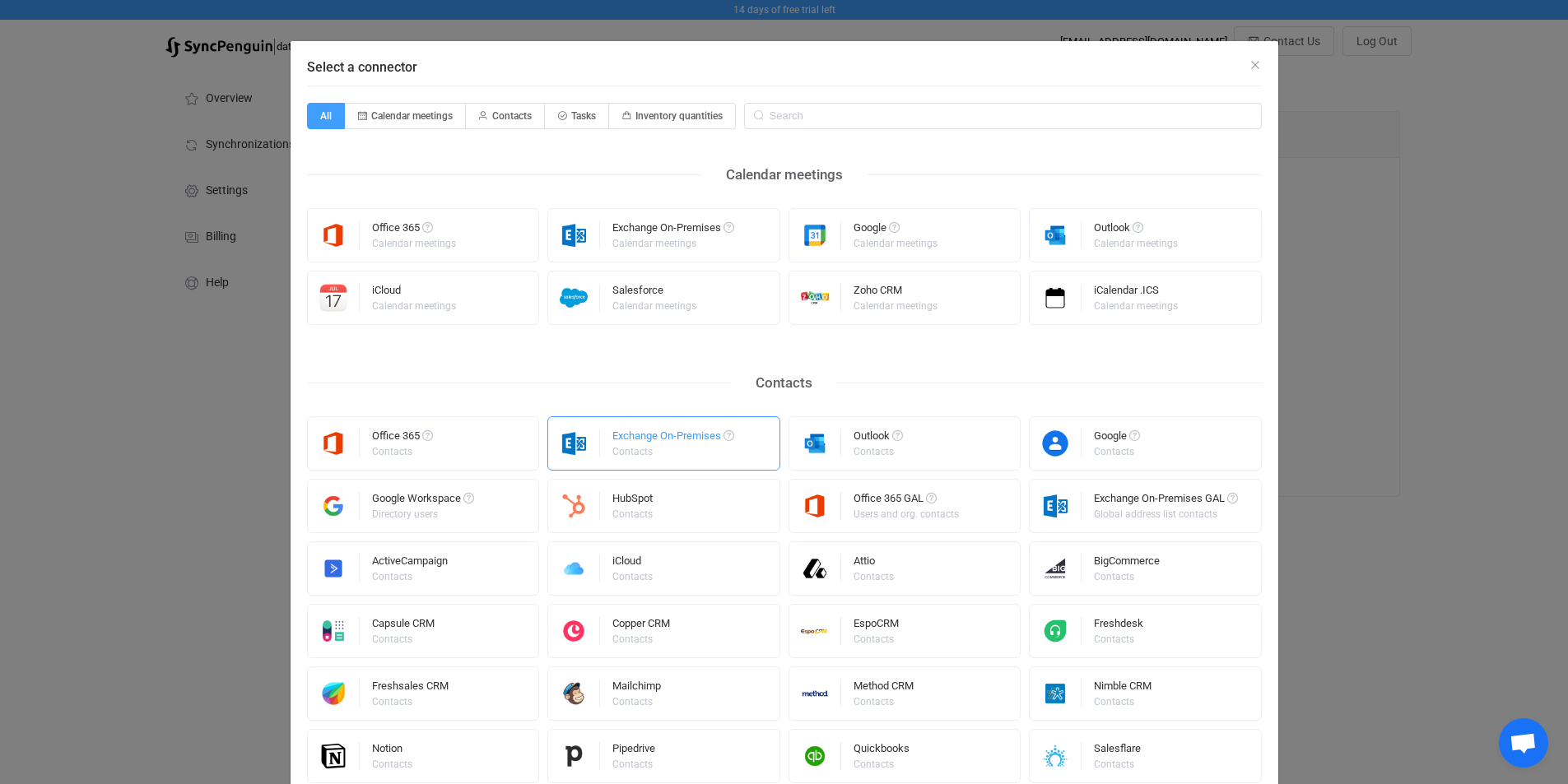
click at [613, 447] on div "Contacts" at bounding box center [673, 451] width 120 height 9
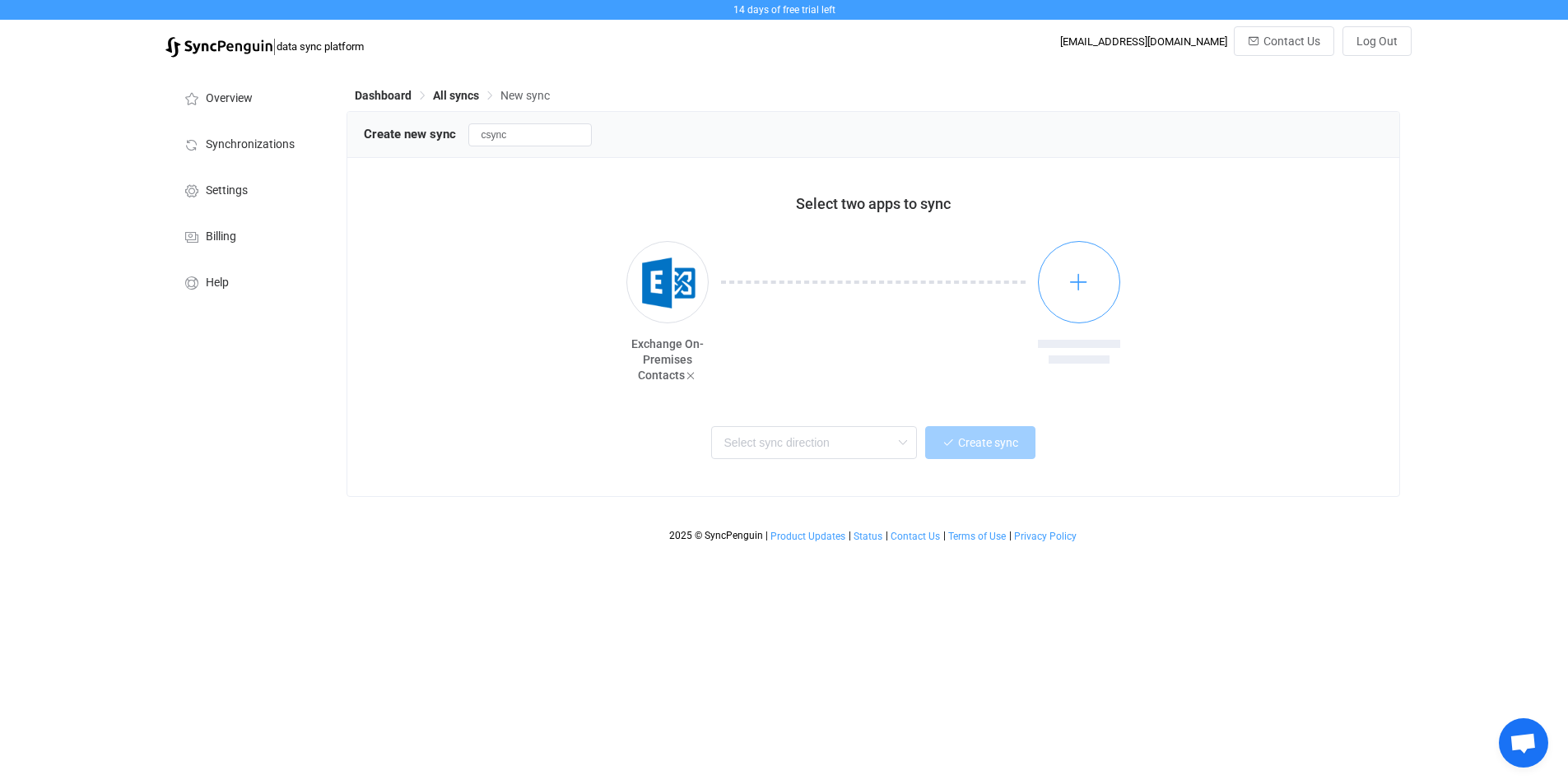
click at [1079, 289] on icon "button" at bounding box center [1079, 282] width 21 height 21
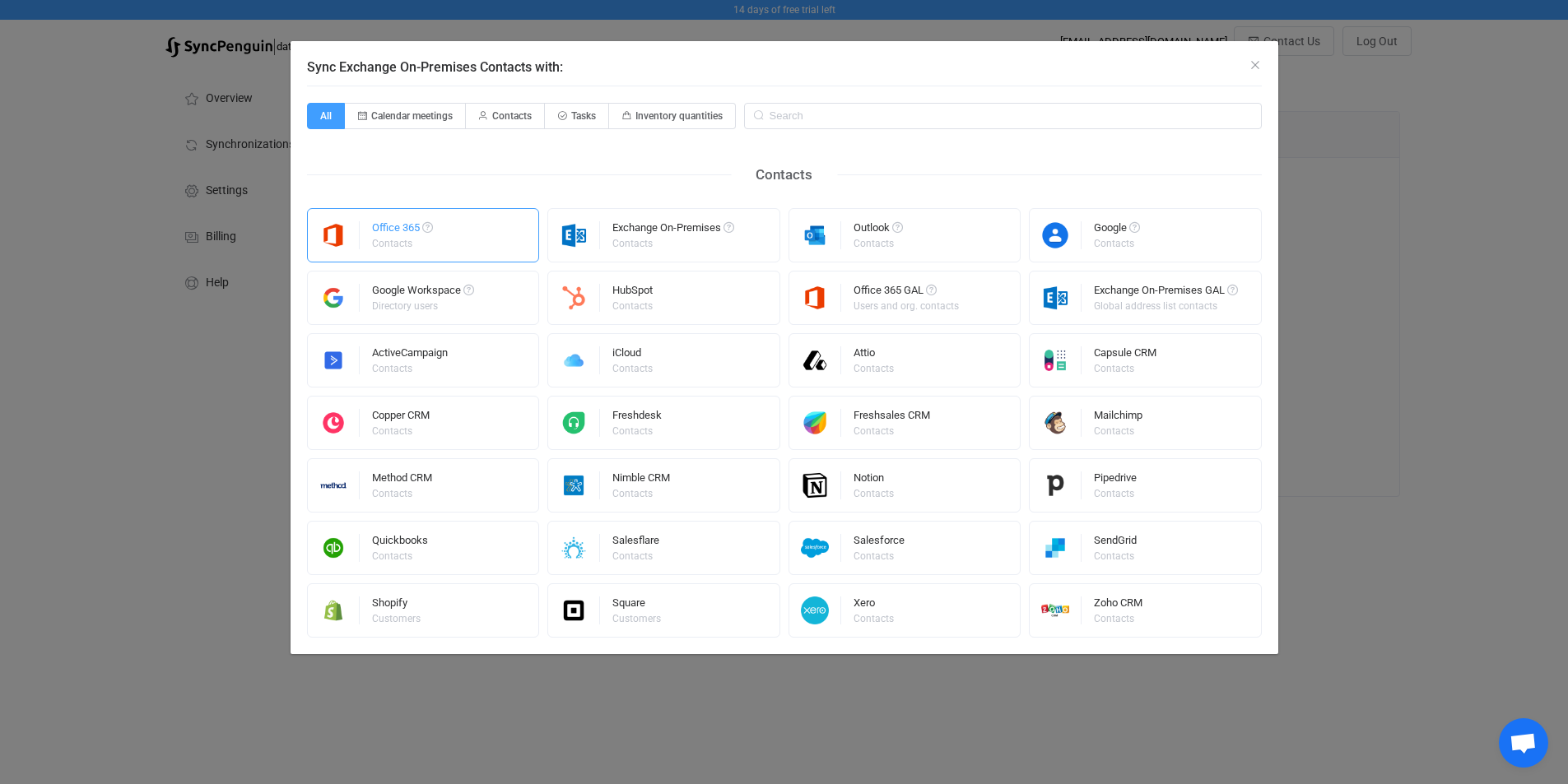
click at [424, 231] on div "Office 365" at bounding box center [402, 229] width 61 height 16
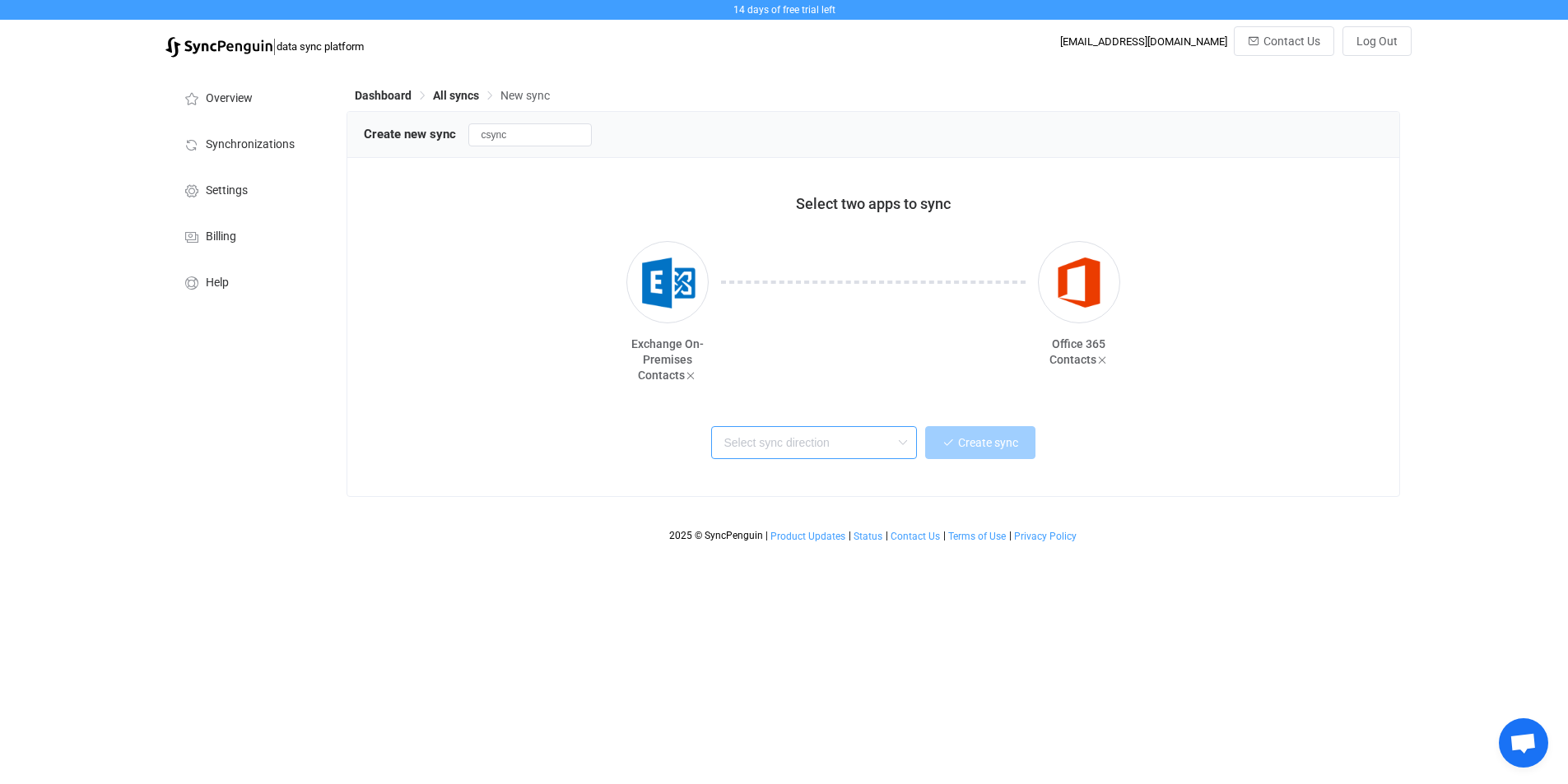
click at [870, 450] on input "text" at bounding box center [814, 442] width 206 height 33
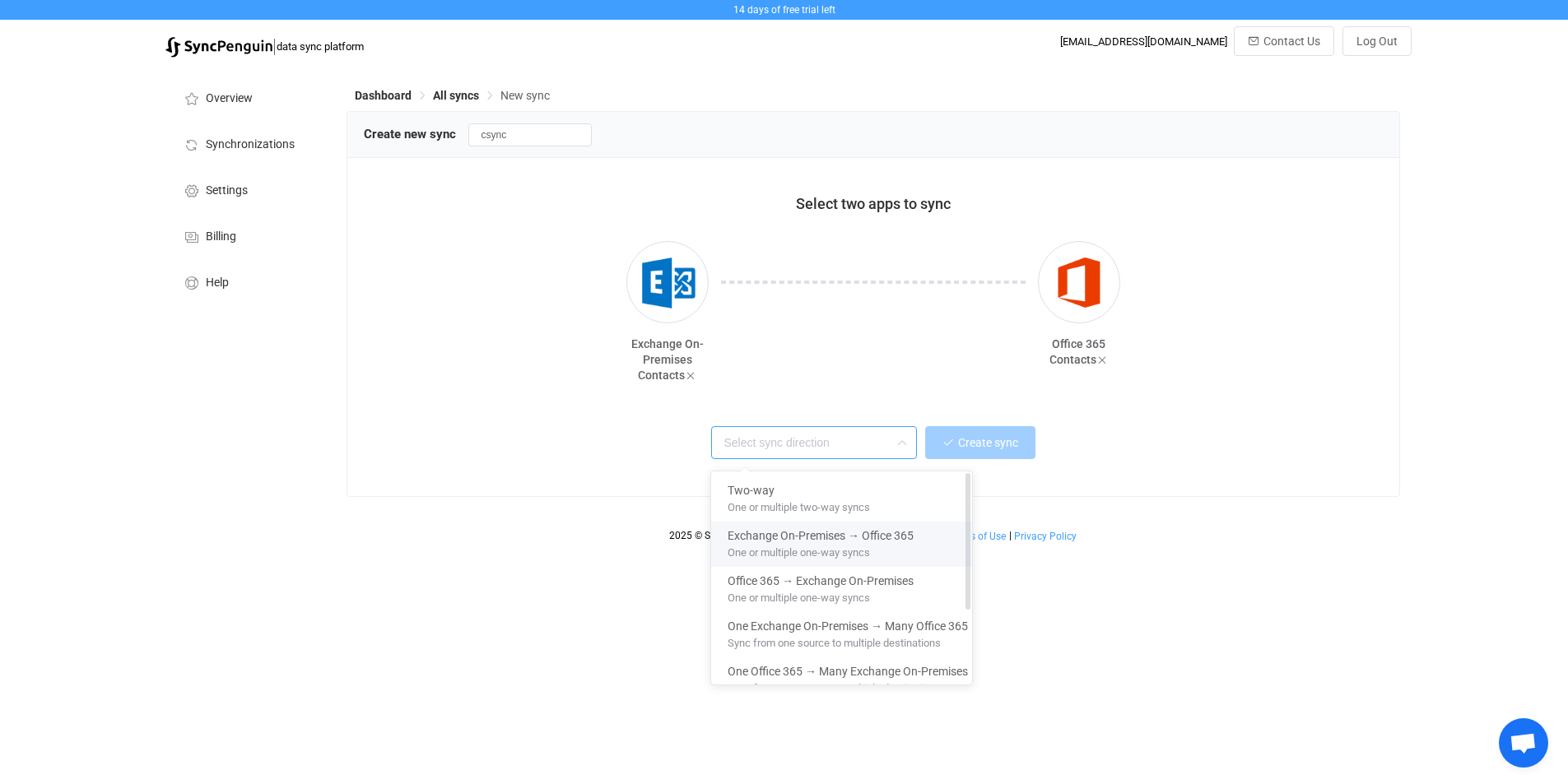
click at [812, 538] on span "Exchange On-Premises → Office 365" at bounding box center [821, 533] width 186 height 19
type input "Exchange On-Premises → Office 365"
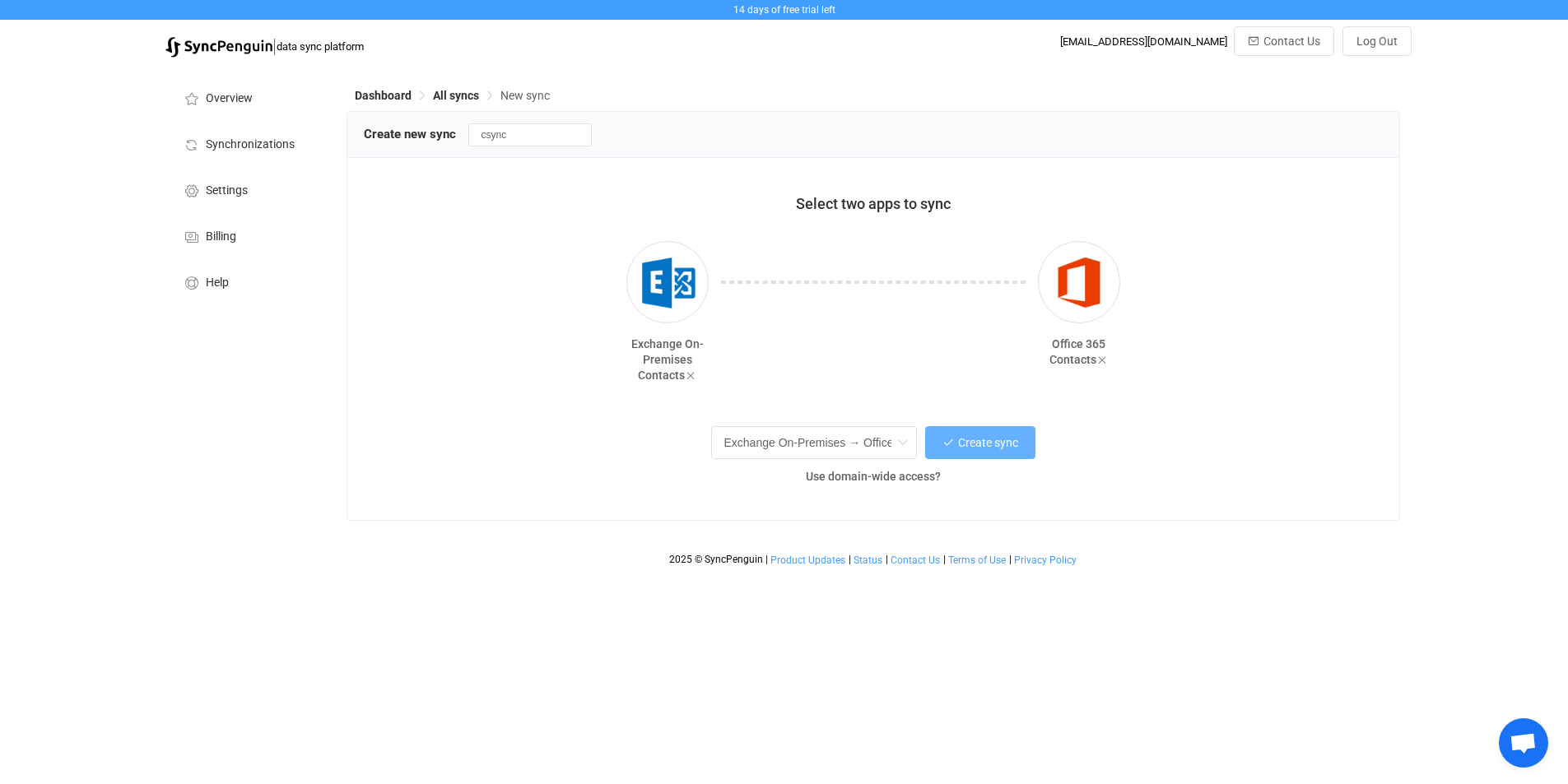
click at [980, 449] on span "Create sync" at bounding box center [987, 443] width 60 height 13
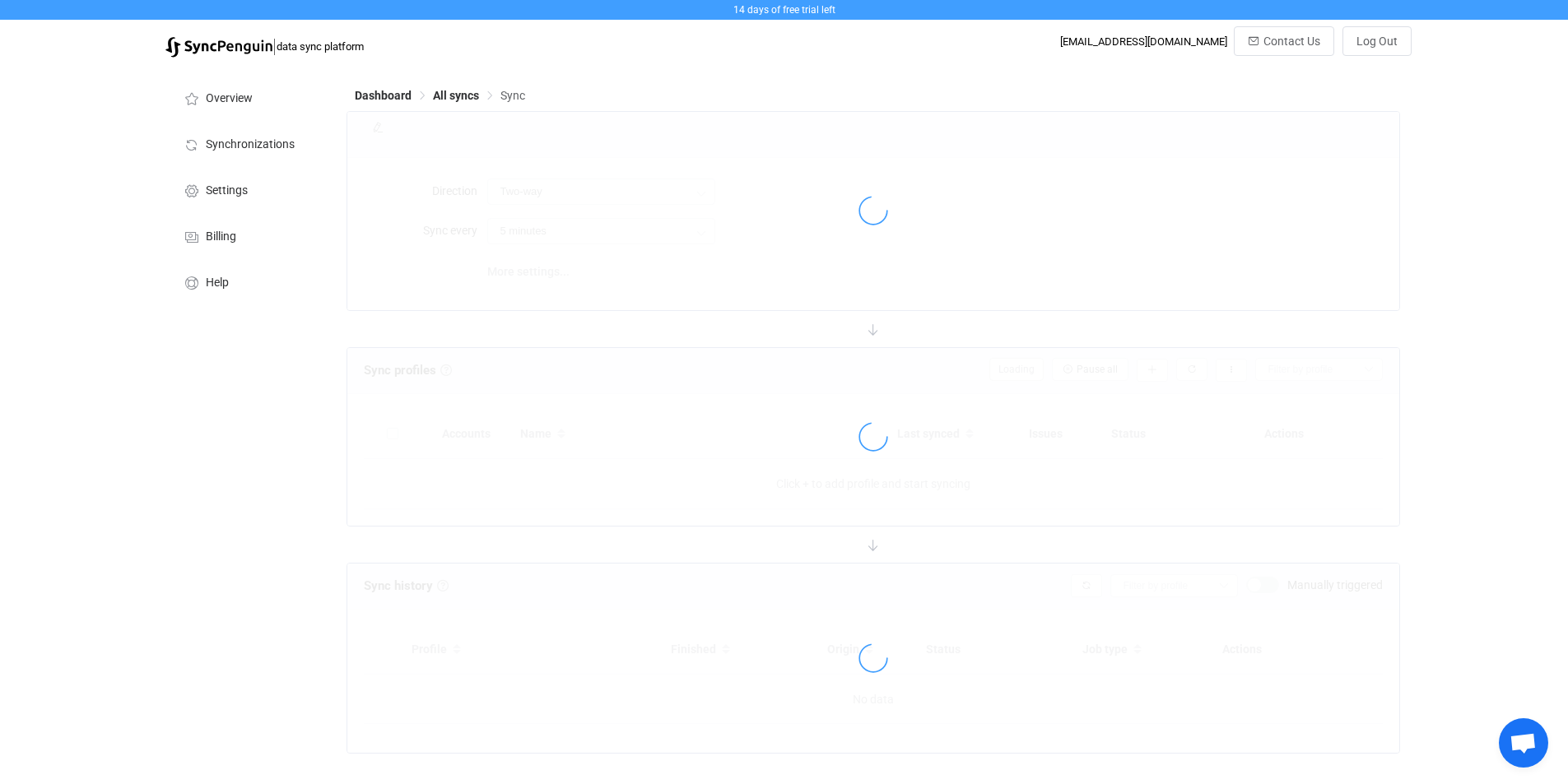
type input "Exchange On-Premises → Office 365"
type input "10 minutes"
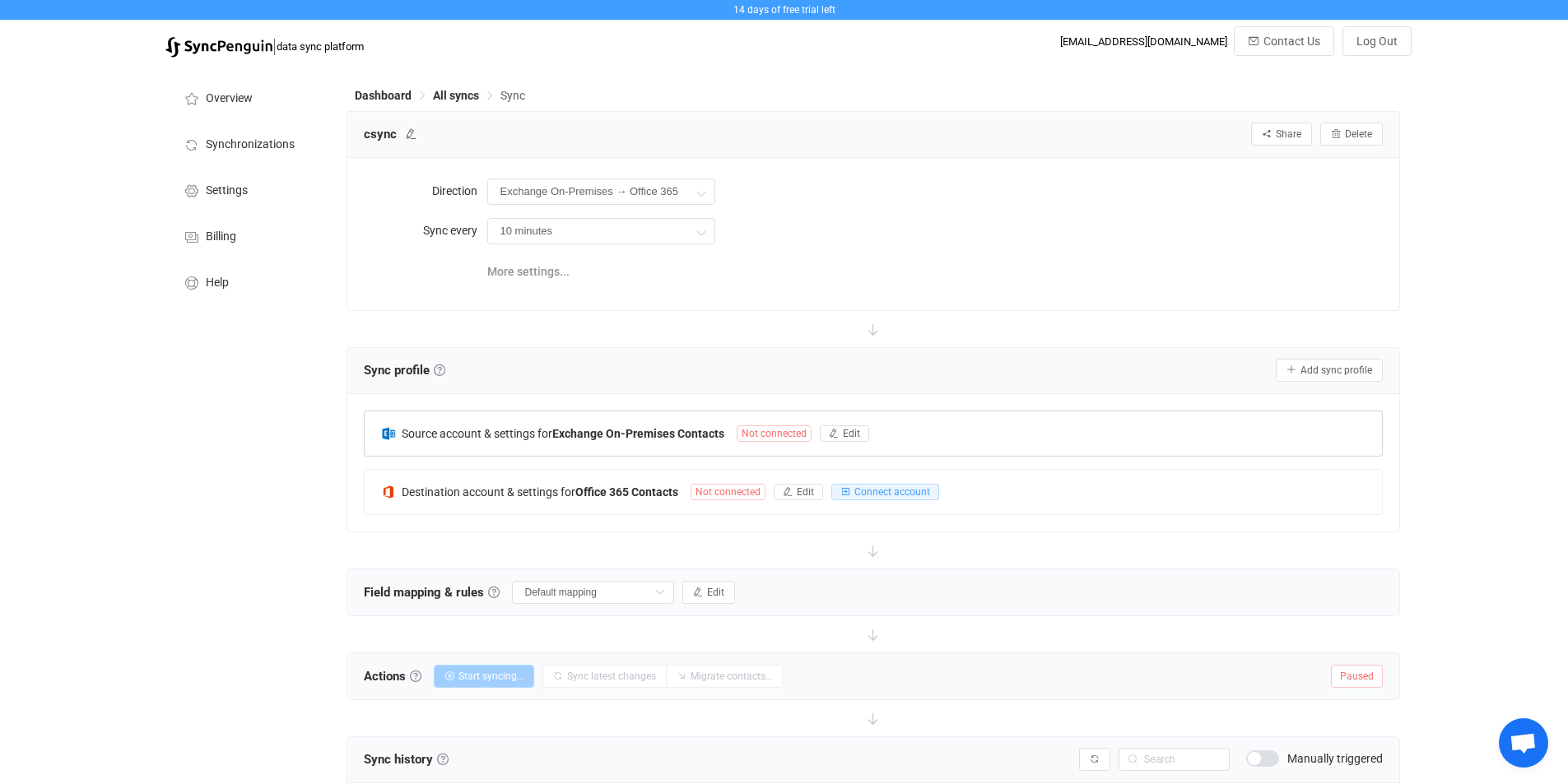
click at [850, 432] on div at bounding box center [873, 435] width 1017 height 38
click at [842, 432] on button "Edit" at bounding box center [844, 433] width 49 height 16
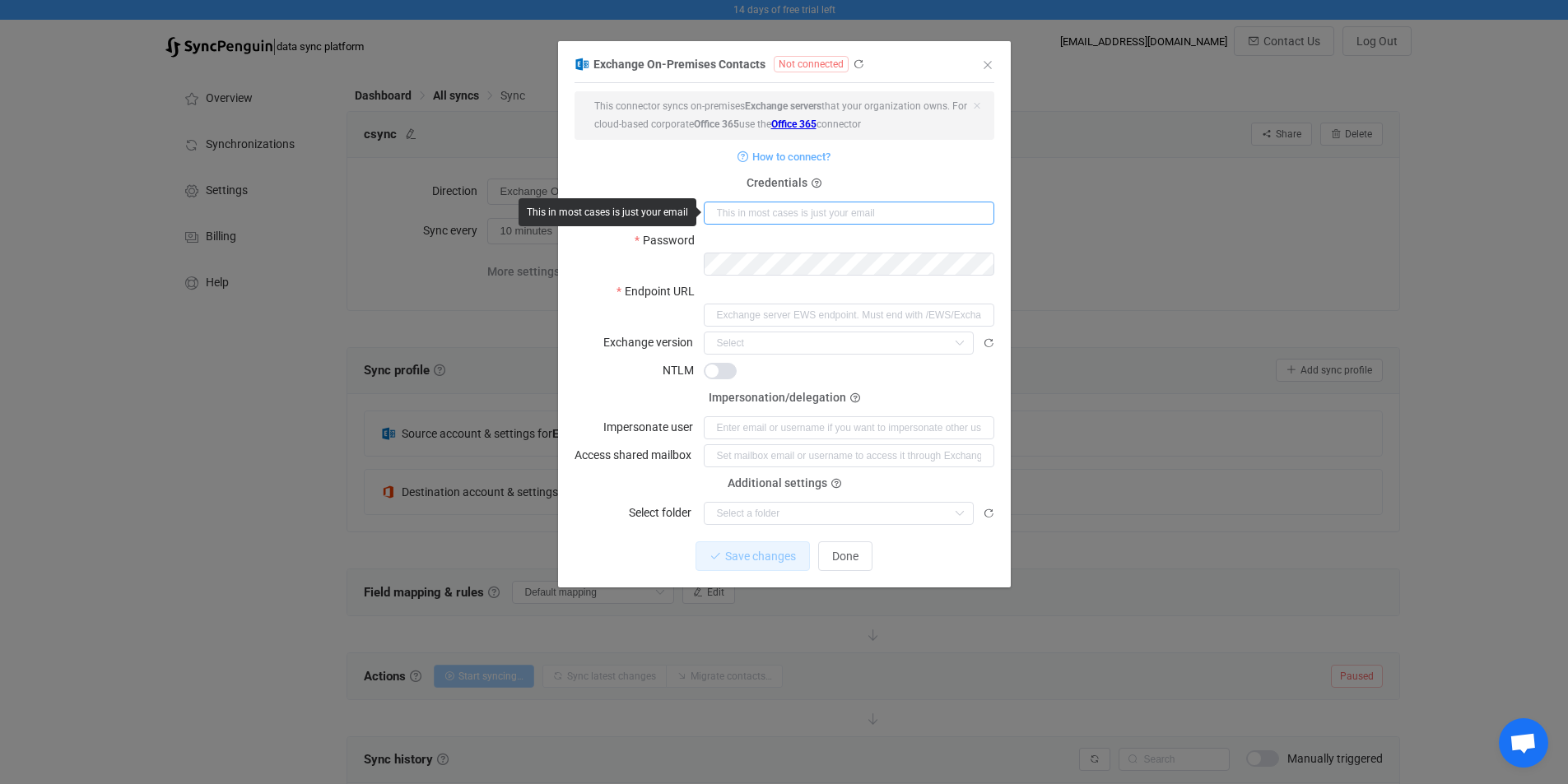
click at [772, 213] on input "dialog" at bounding box center [849, 213] width 290 height 23
type input "cavl\cavl"
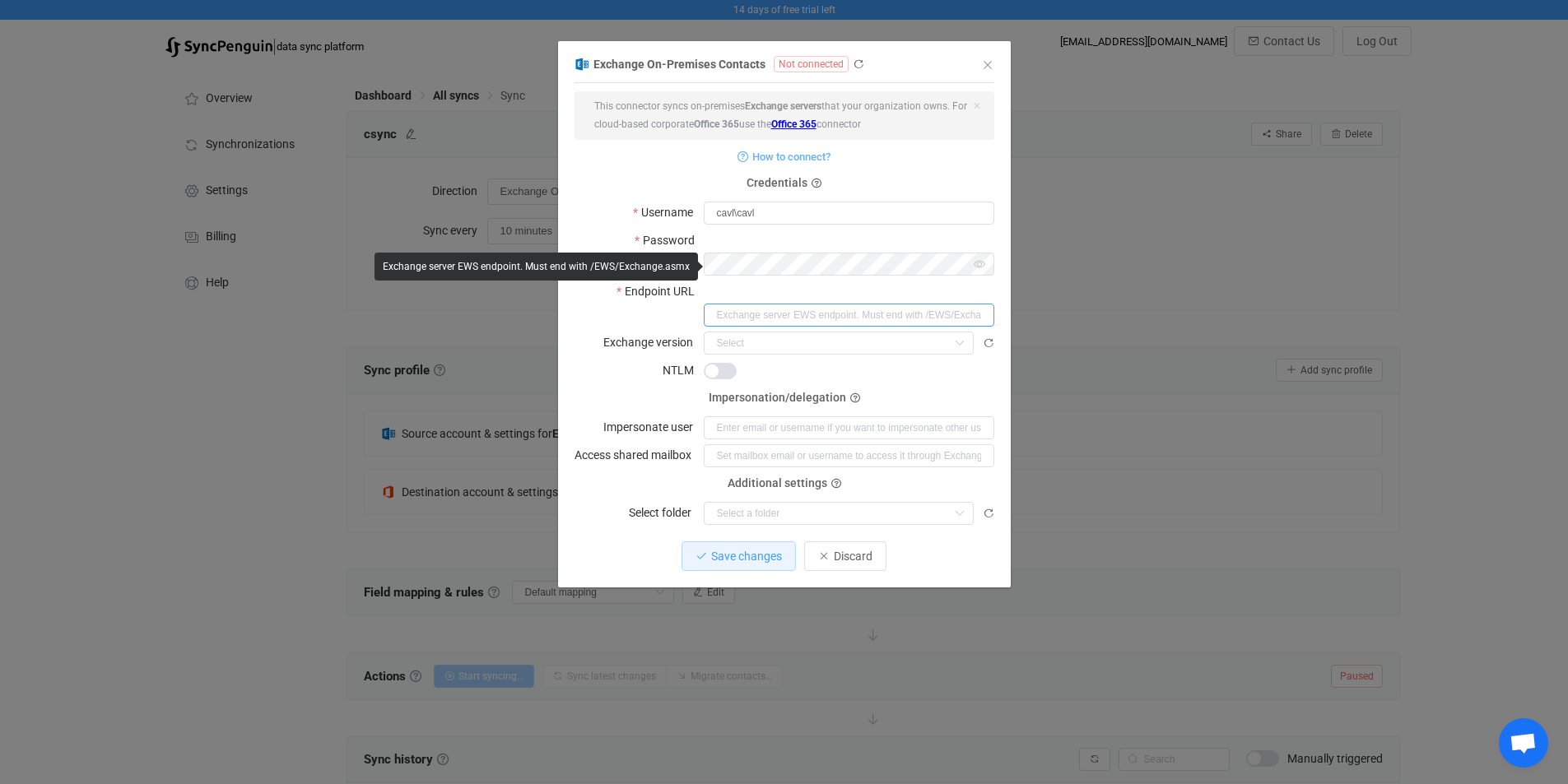
click at [729, 303] on input "dialog" at bounding box center [849, 315] width 290 height 23
click at [735, 303] on input "dialog" at bounding box center [849, 315] width 290 height 23
paste input "https://mail.yourdomain.com/ews/exchange.asmx"
click at [764, 303] on input "https://mail.yourdomain.com/ews/exchange.asmx" at bounding box center [849, 315] width 290 height 23
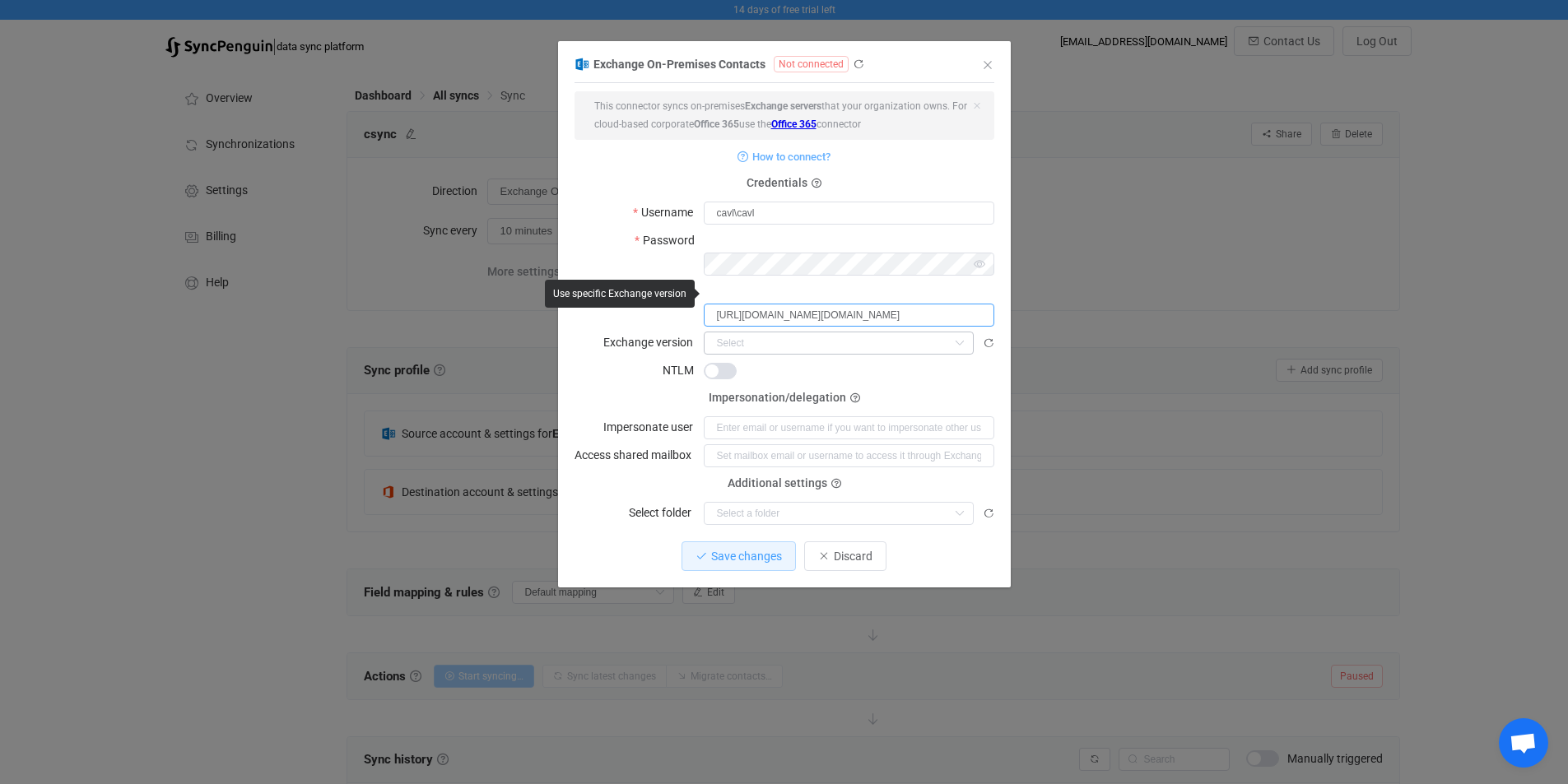
type input "https://email.corporateavlabor.com/ews/exchange.asmx"
click at [775, 332] on input "dialog" at bounding box center [839, 343] width 270 height 23
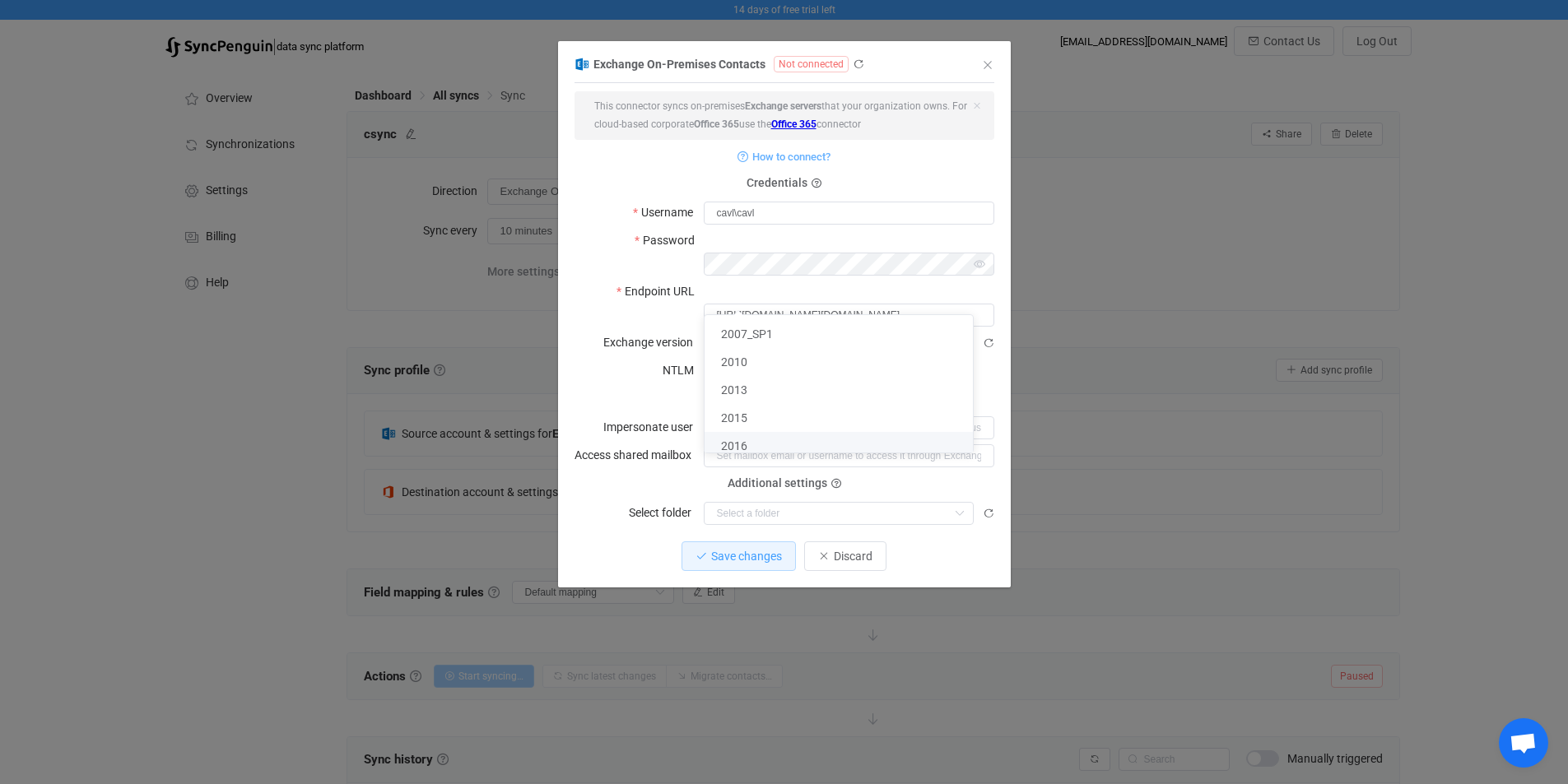
click at [751, 448] on li "2016" at bounding box center [845, 447] width 281 height 28
type input "2016"
click at [757, 501] on input "dialog" at bounding box center [839, 513] width 270 height 23
click at [783, 501] on input "dialog" at bounding box center [839, 513] width 270 height 23
click at [712, 550] on span "Save changes" at bounding box center [747, 556] width 71 height 13
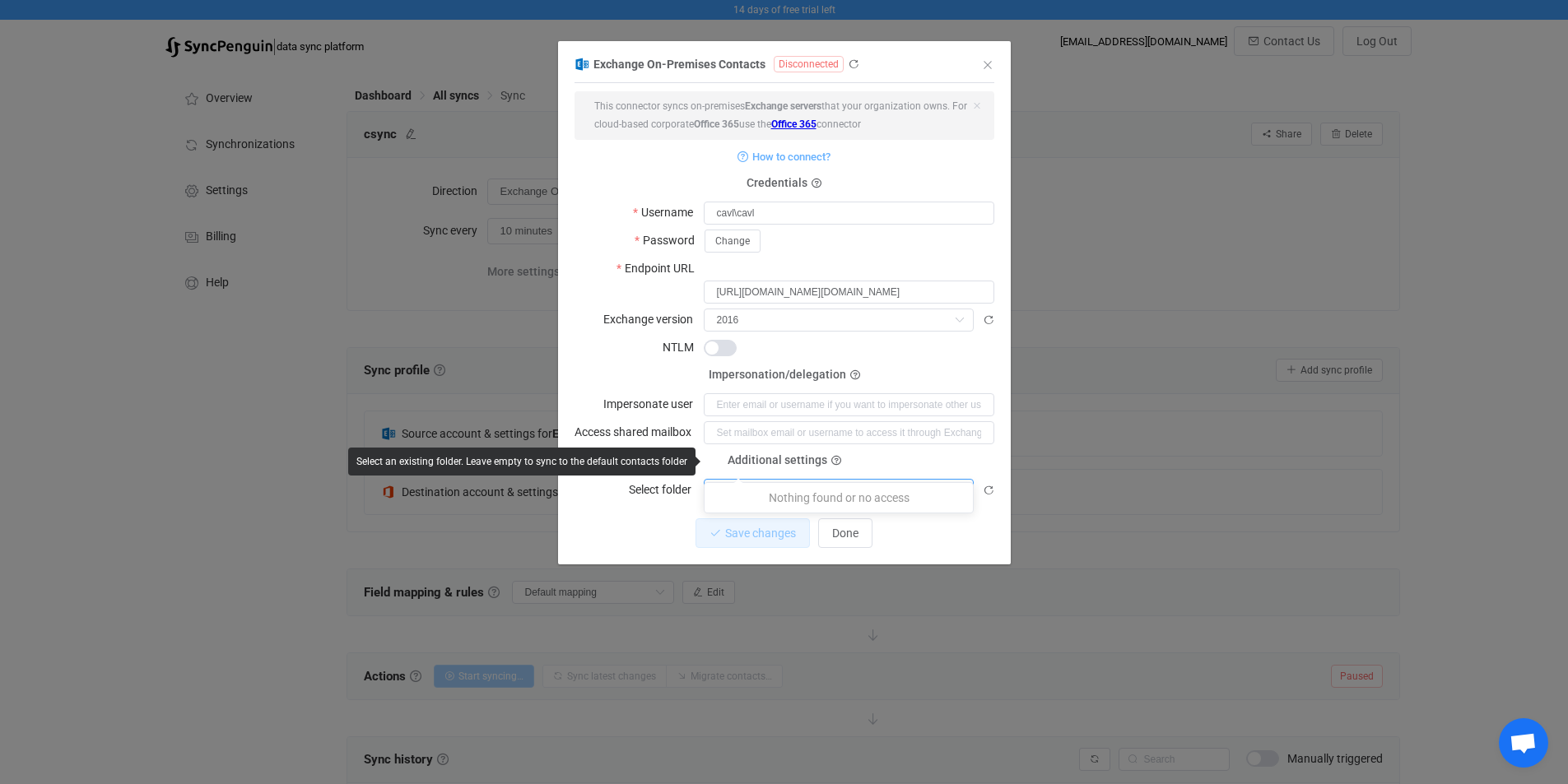
click at [828, 479] on input "dialog" at bounding box center [839, 490] width 270 height 23
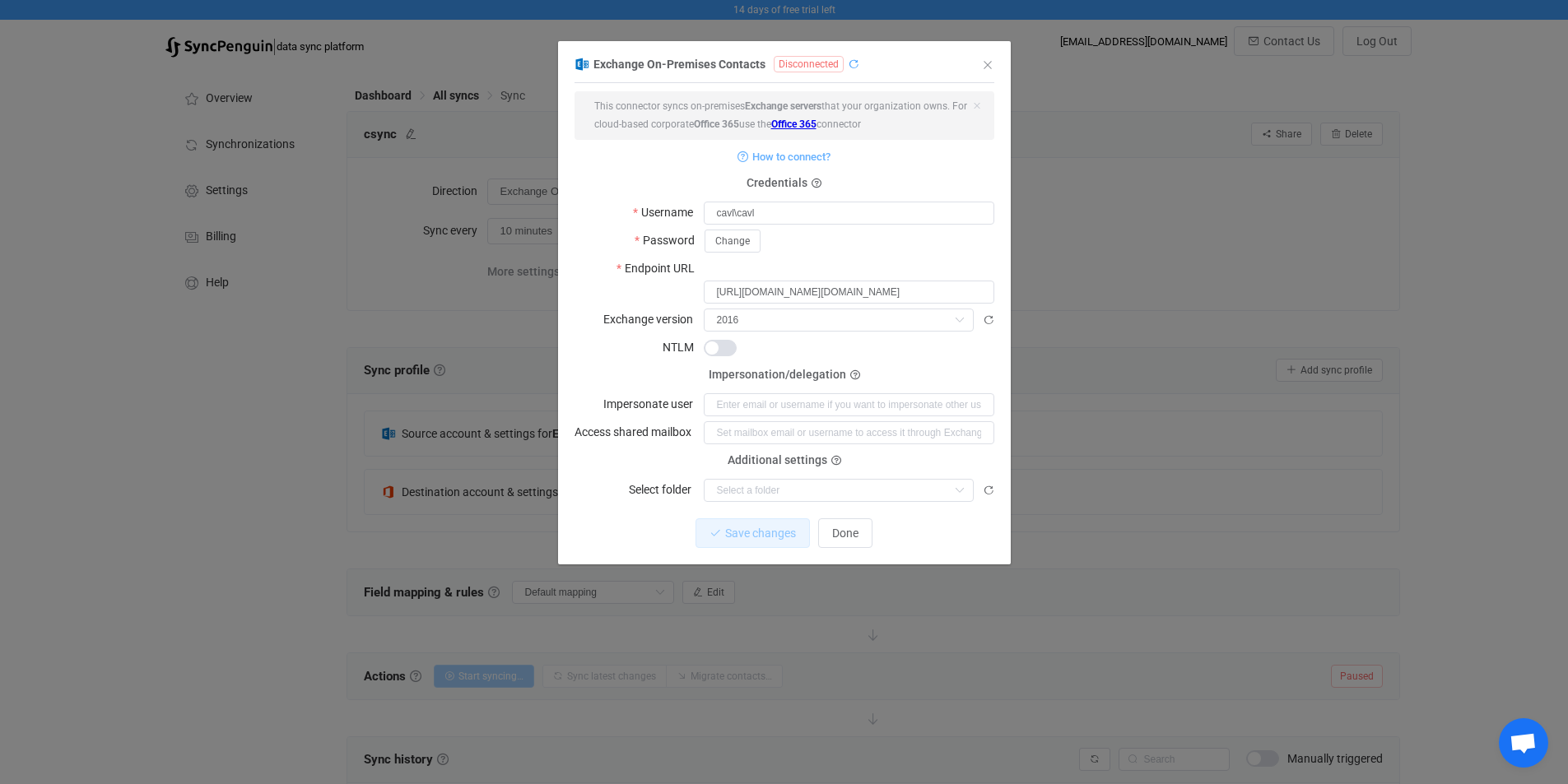
click at [857, 65] on icon "dialog" at bounding box center [854, 64] width 11 height 11
click at [794, 281] on input "https://email.corporateavlabor.com/ews/exchange.asmx" at bounding box center [849, 292] width 290 height 23
click at [722, 339] on span "dialog" at bounding box center [720, 347] width 33 height 16
click at [728, 526] on span "Save changes" at bounding box center [747, 533] width 71 height 13
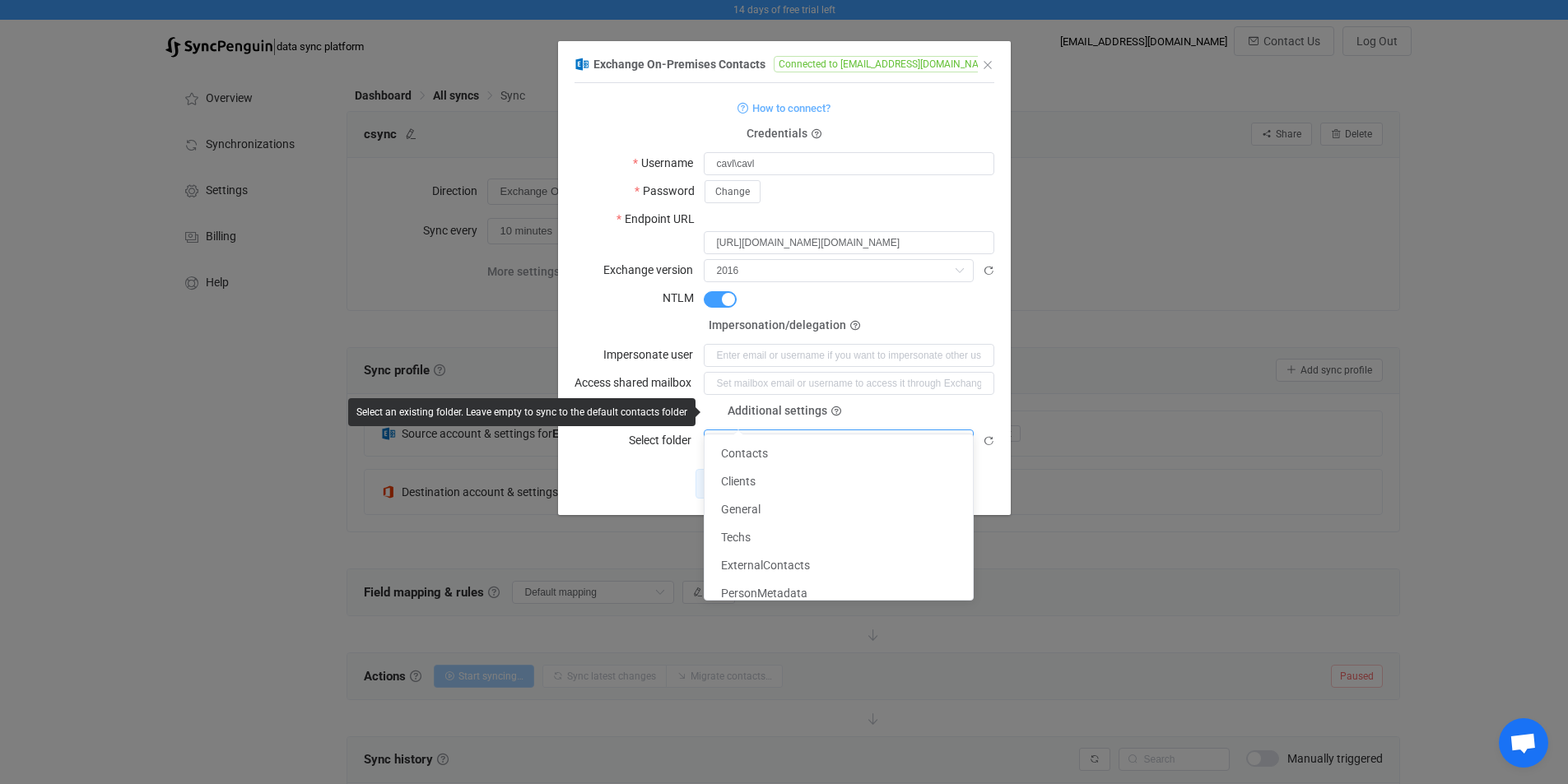
click at [786, 429] on input "dialog" at bounding box center [839, 441] width 270 height 23
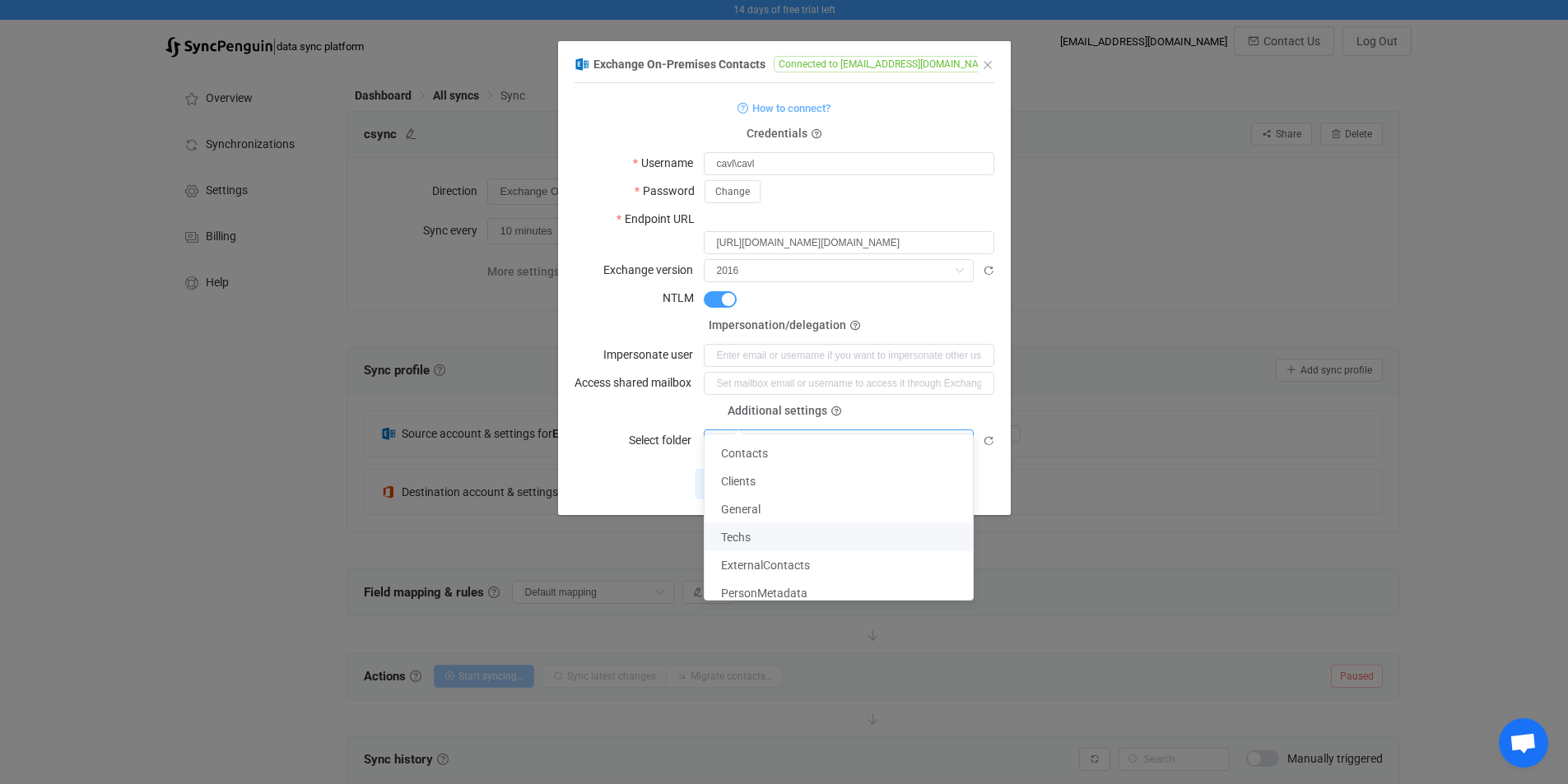
click at [742, 532] on span "Techs" at bounding box center [735, 538] width 29 height 13
type input "Techs"
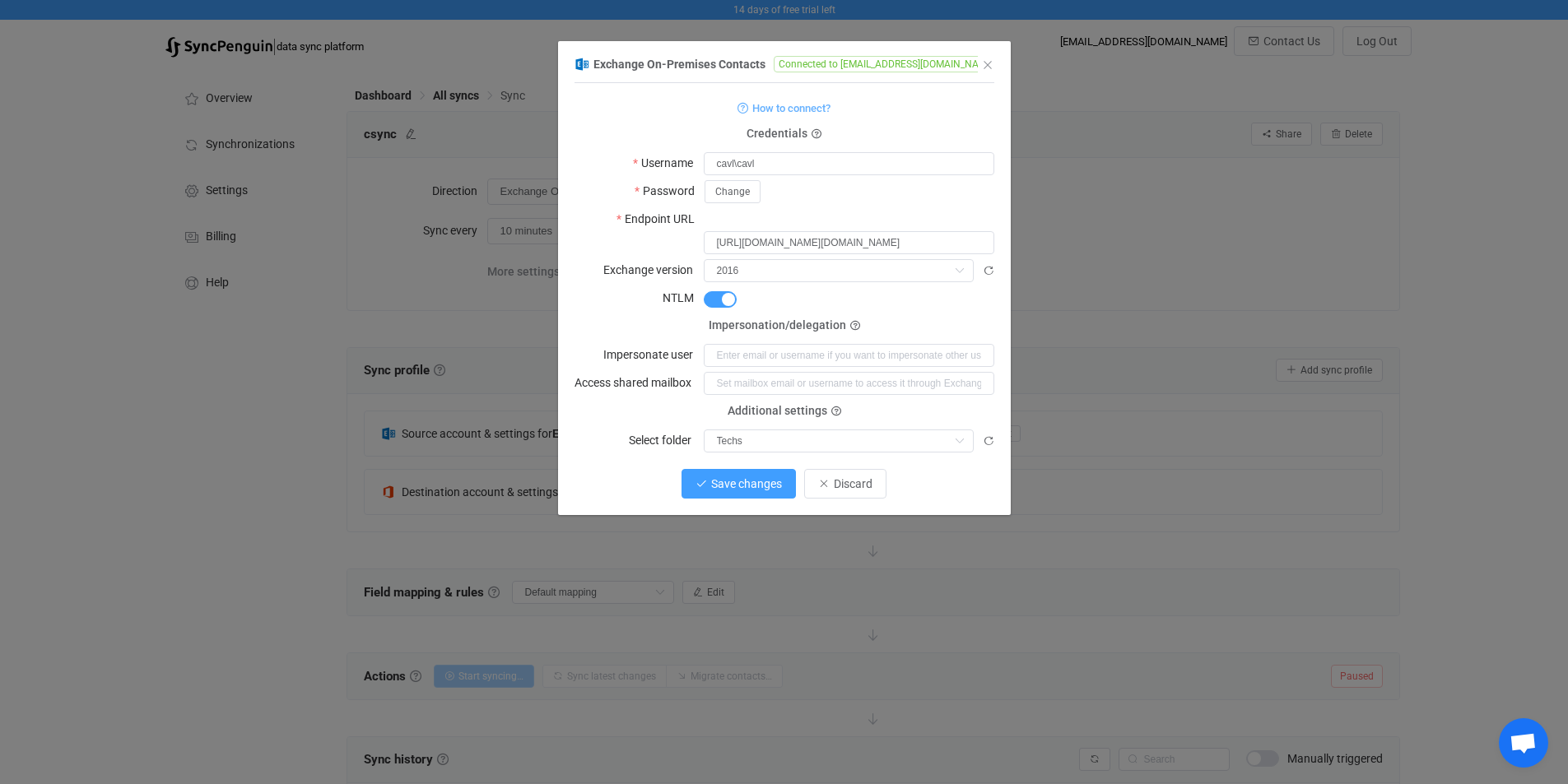
click at [760, 477] on span "Save changes" at bounding box center [747, 483] width 71 height 13
click at [847, 477] on span "Done" at bounding box center [845, 483] width 27 height 13
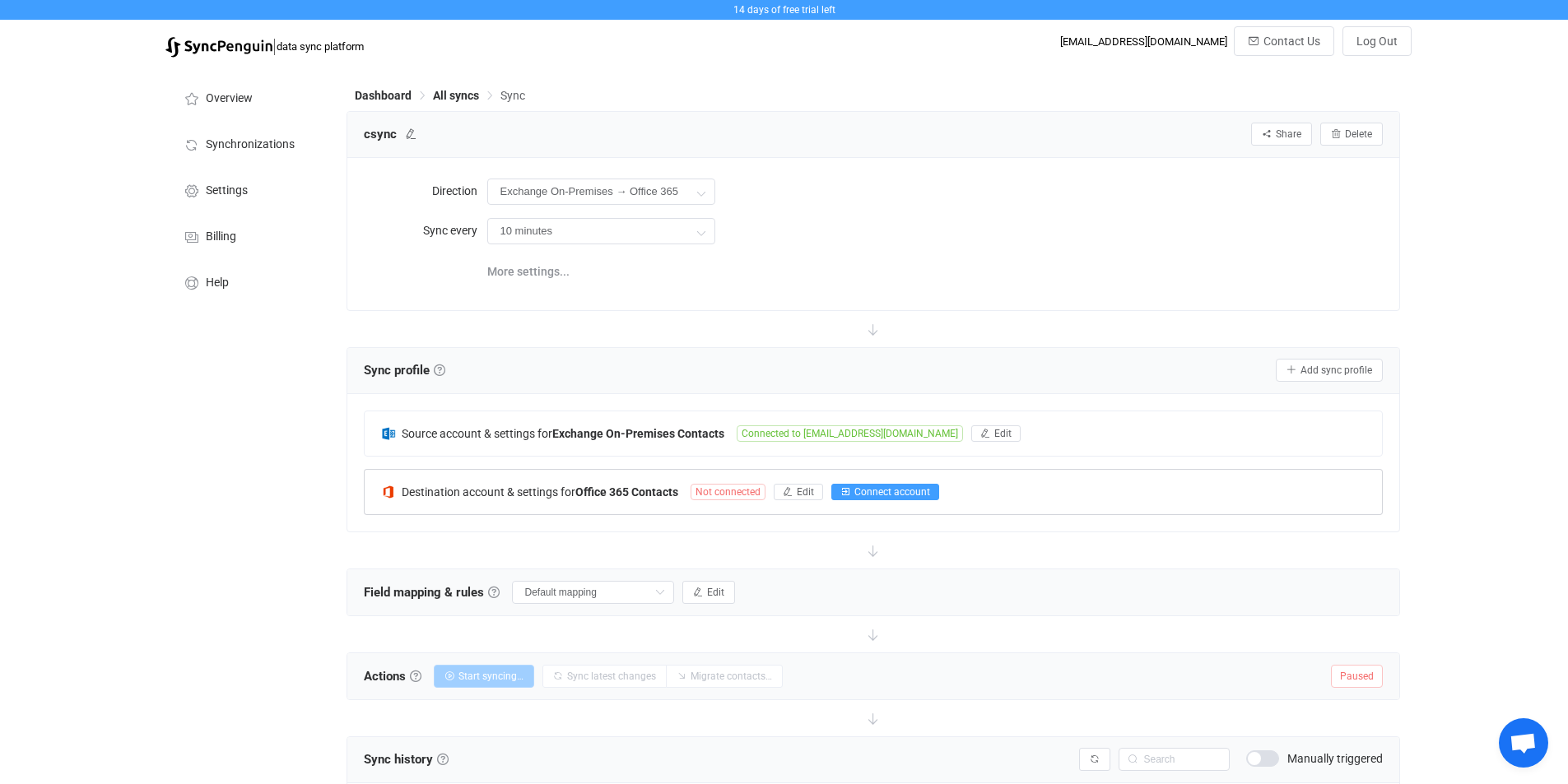
click at [872, 488] on span "Connect account" at bounding box center [893, 492] width 76 height 11
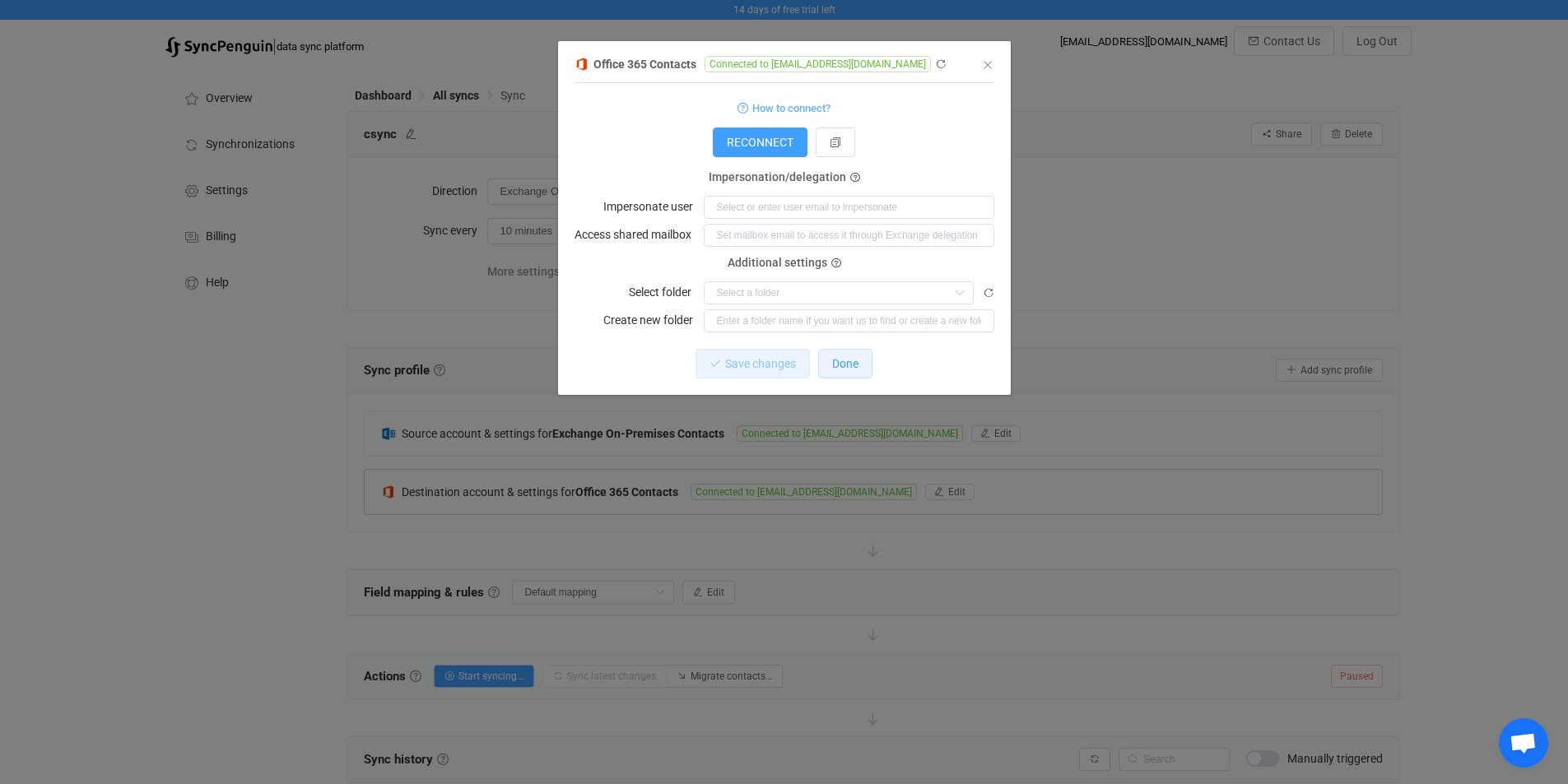
click at [847, 364] on span "Done" at bounding box center [845, 364] width 27 height 13
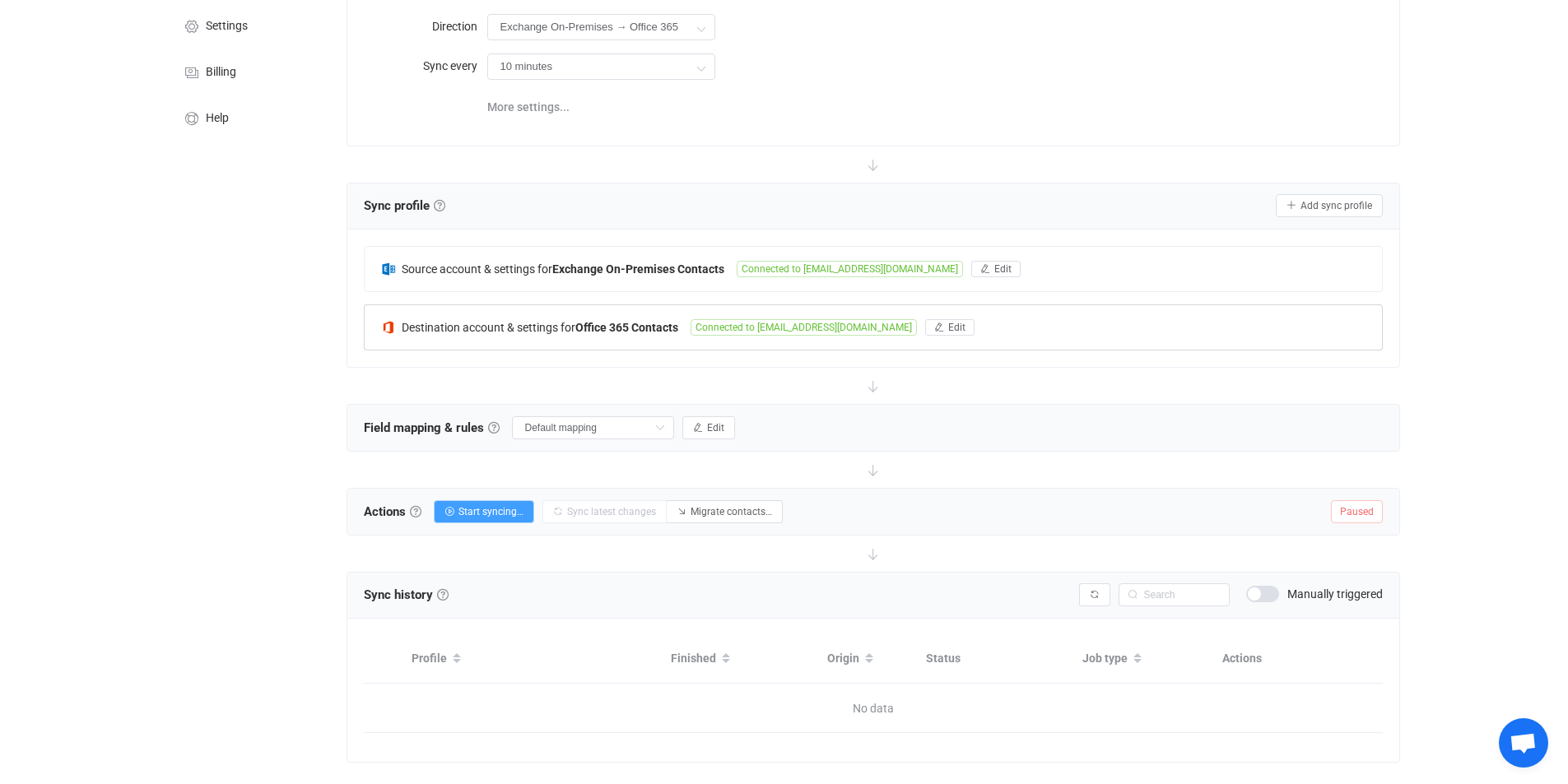
scroll to position [194, 0]
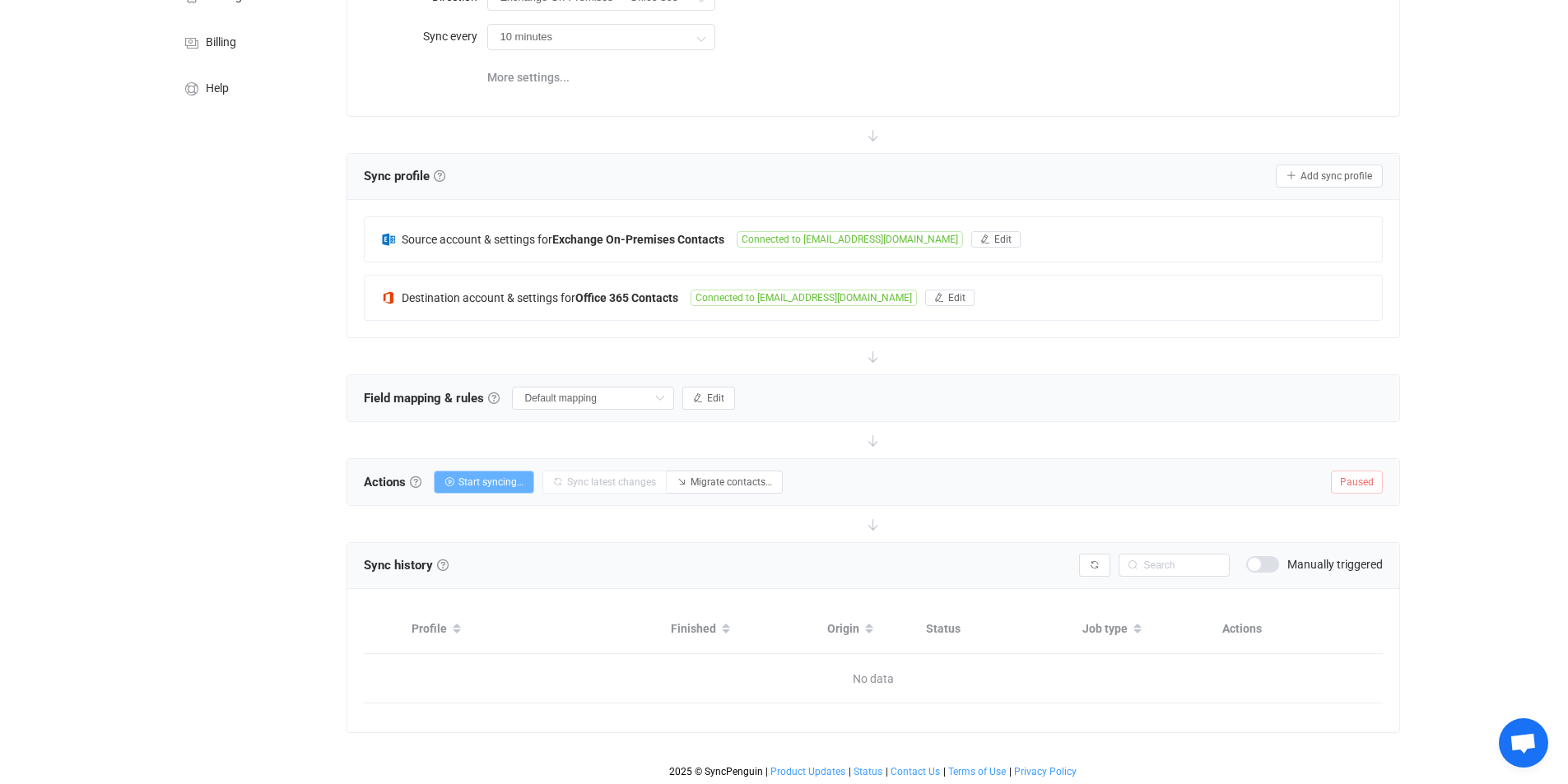
click at [500, 477] on span "Start syncing…" at bounding box center [490, 482] width 65 height 11
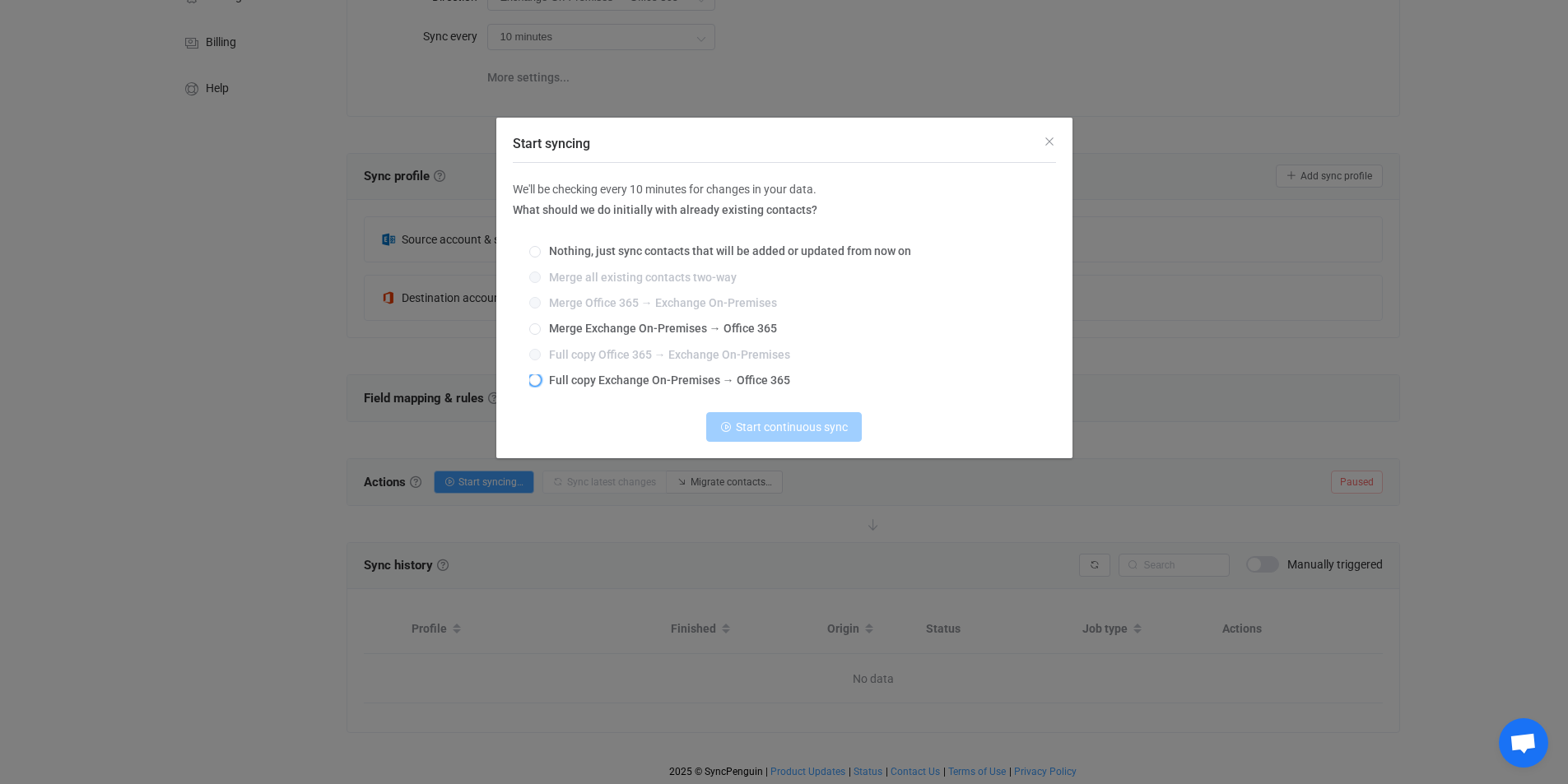
click at [594, 379] on span "Full copy Exchange On-Premises → Office 365" at bounding box center [665, 380] width 249 height 13
click at [541, 379] on input "Full copy Exchange On-Premises → Office 365" at bounding box center [535, 381] width 11 height 13
radio input "true"
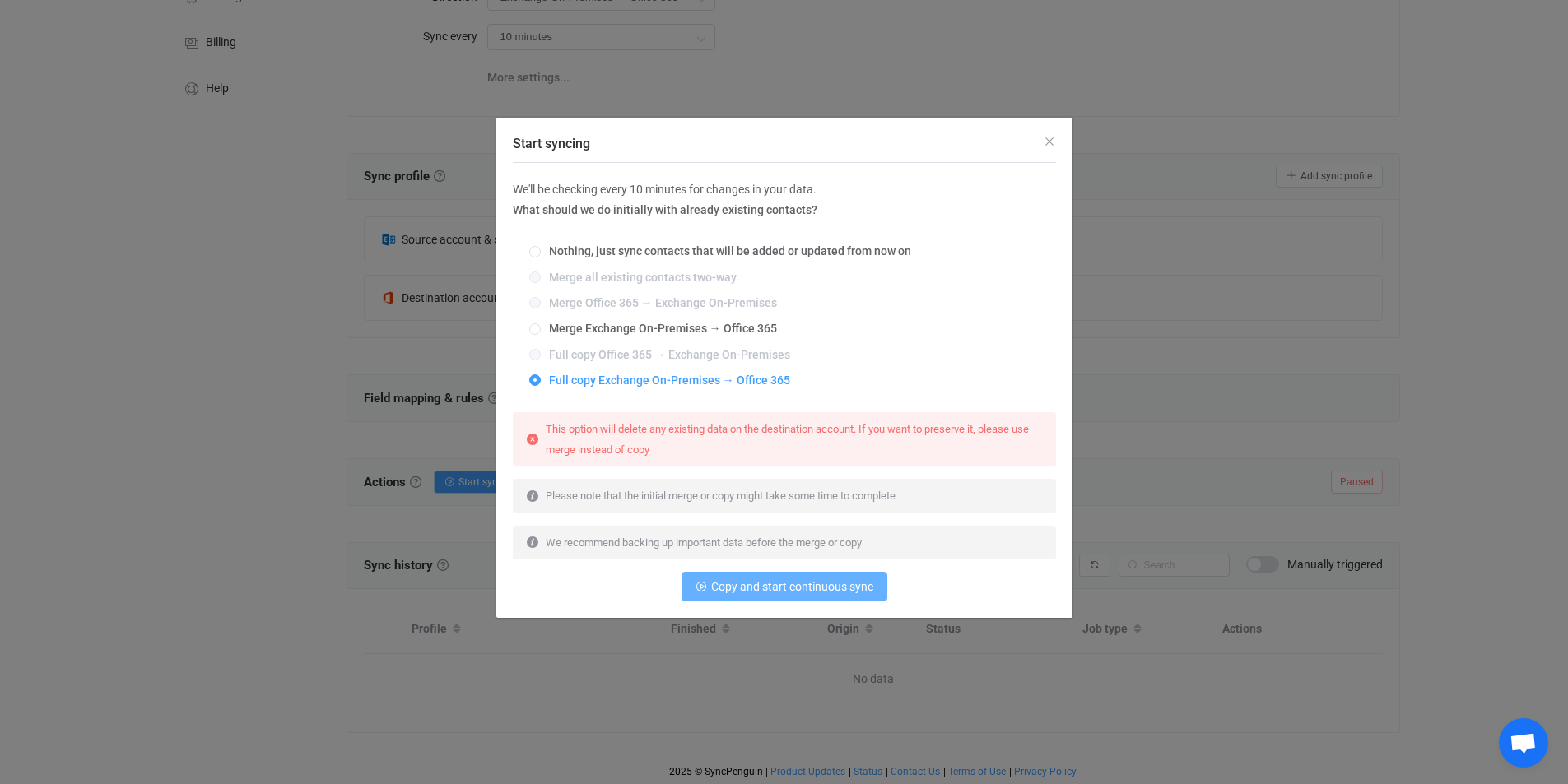
click at [763, 589] on span "Copy and start continuous sync" at bounding box center [792, 587] width 162 height 13
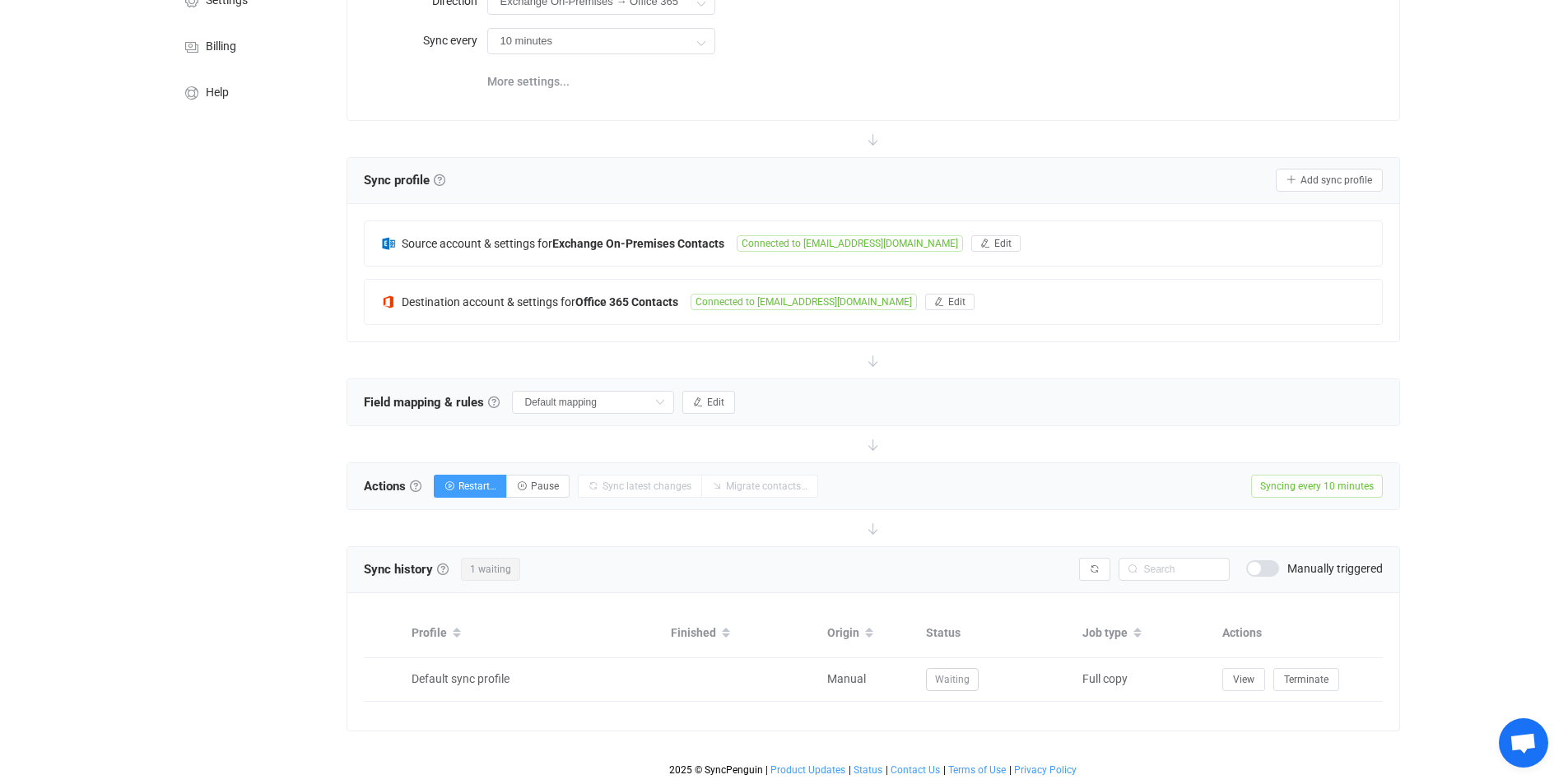
scroll to position [189, 0]
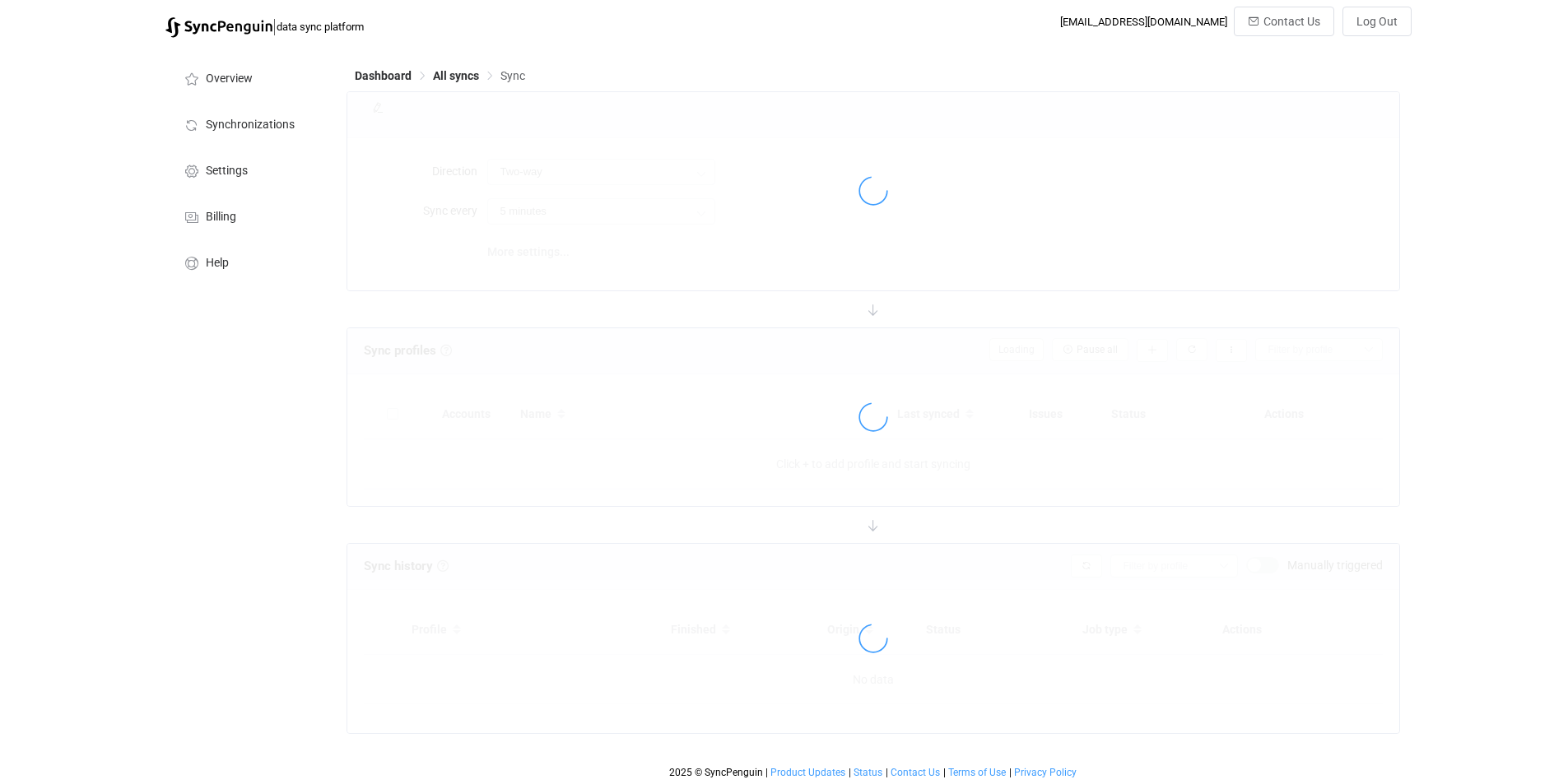
type input "Exchange On-Premises → Office 365"
type input "10 minutes"
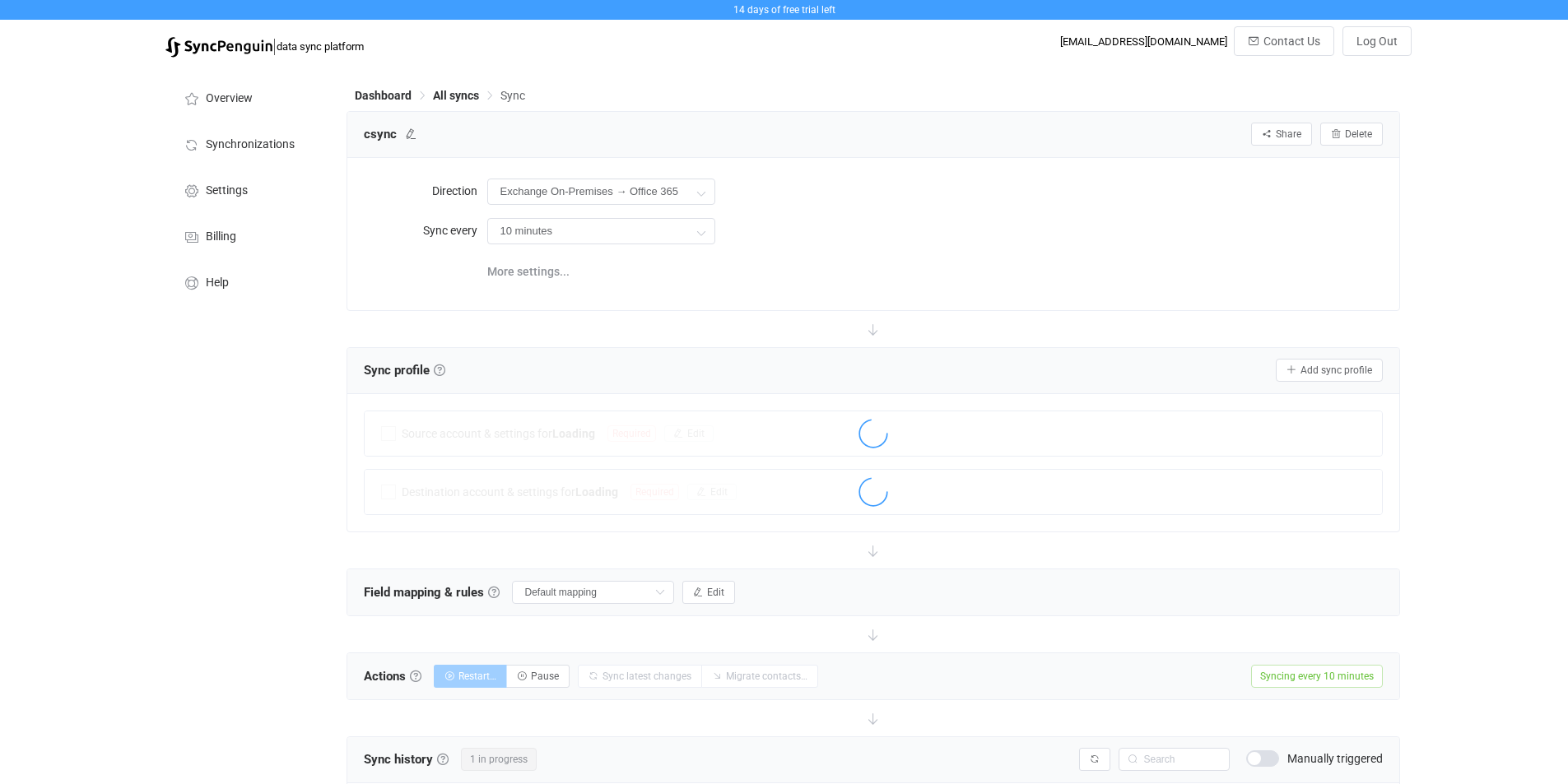
scroll to position [189, 0]
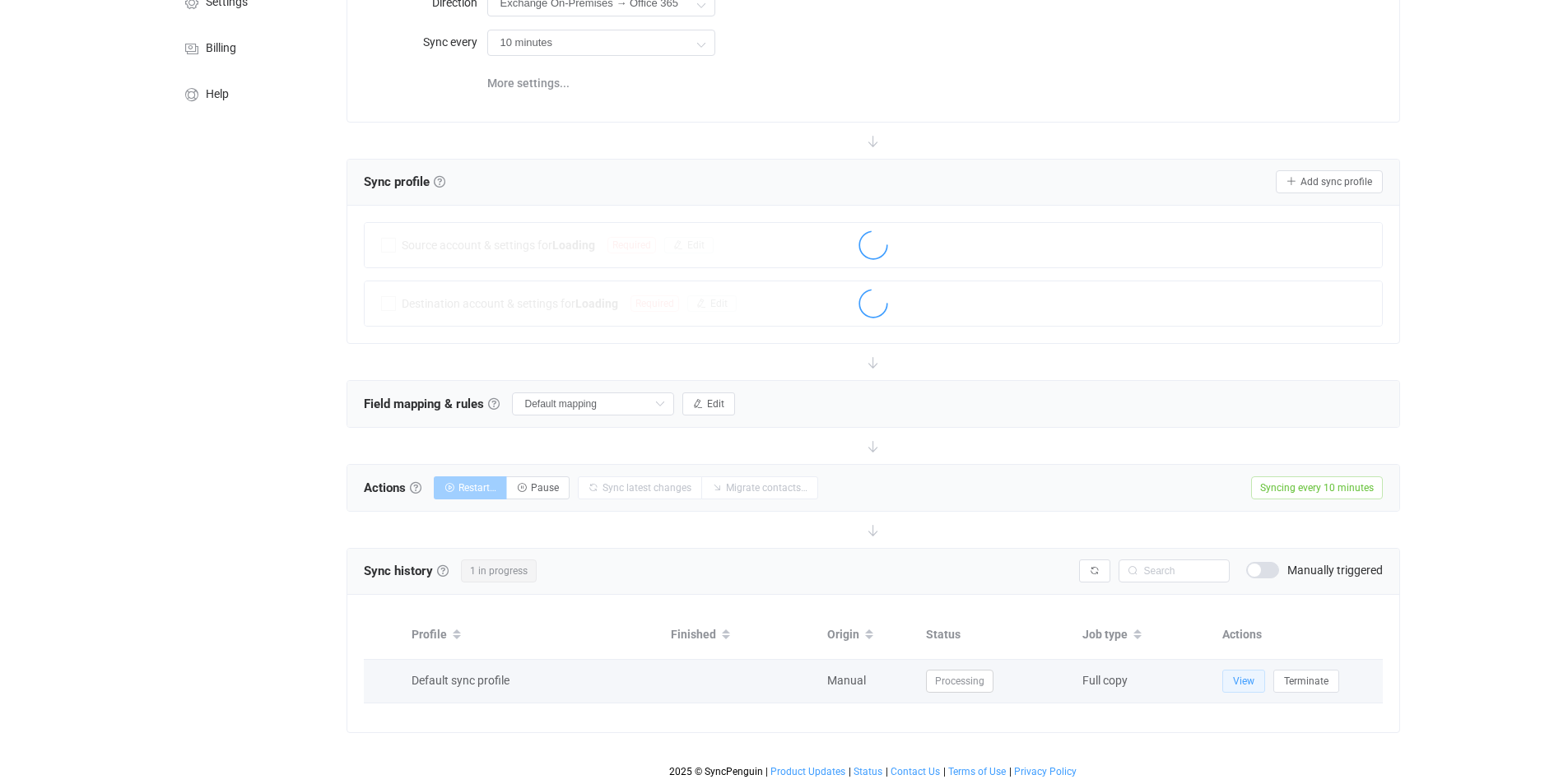
click at [1239, 680] on span "View" at bounding box center [1244, 681] width 22 height 11
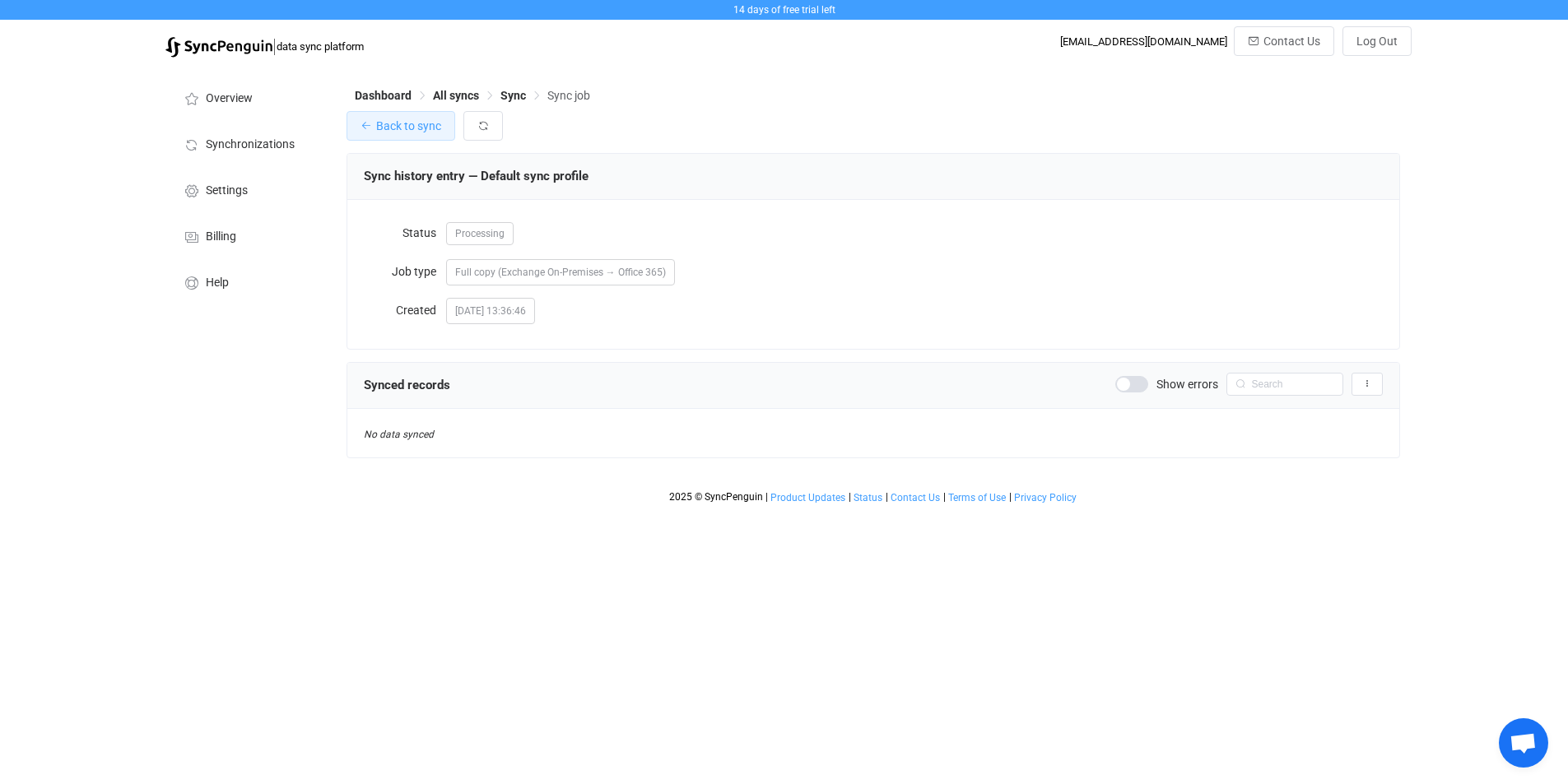
click at [417, 125] on span "Back to sync" at bounding box center [409, 126] width 65 height 13
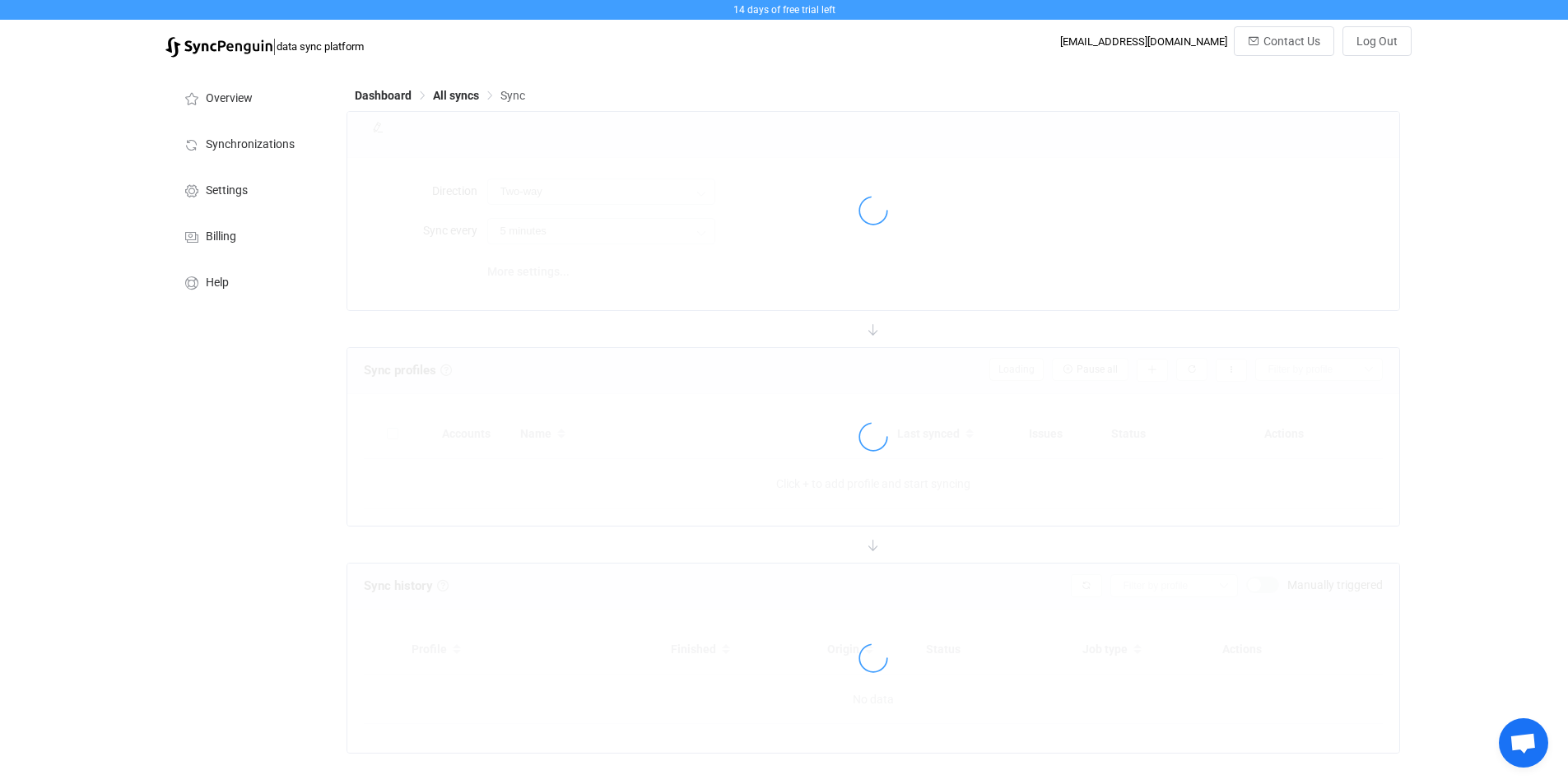
type input "Exchange On-Premises → Office 365"
type input "10 minutes"
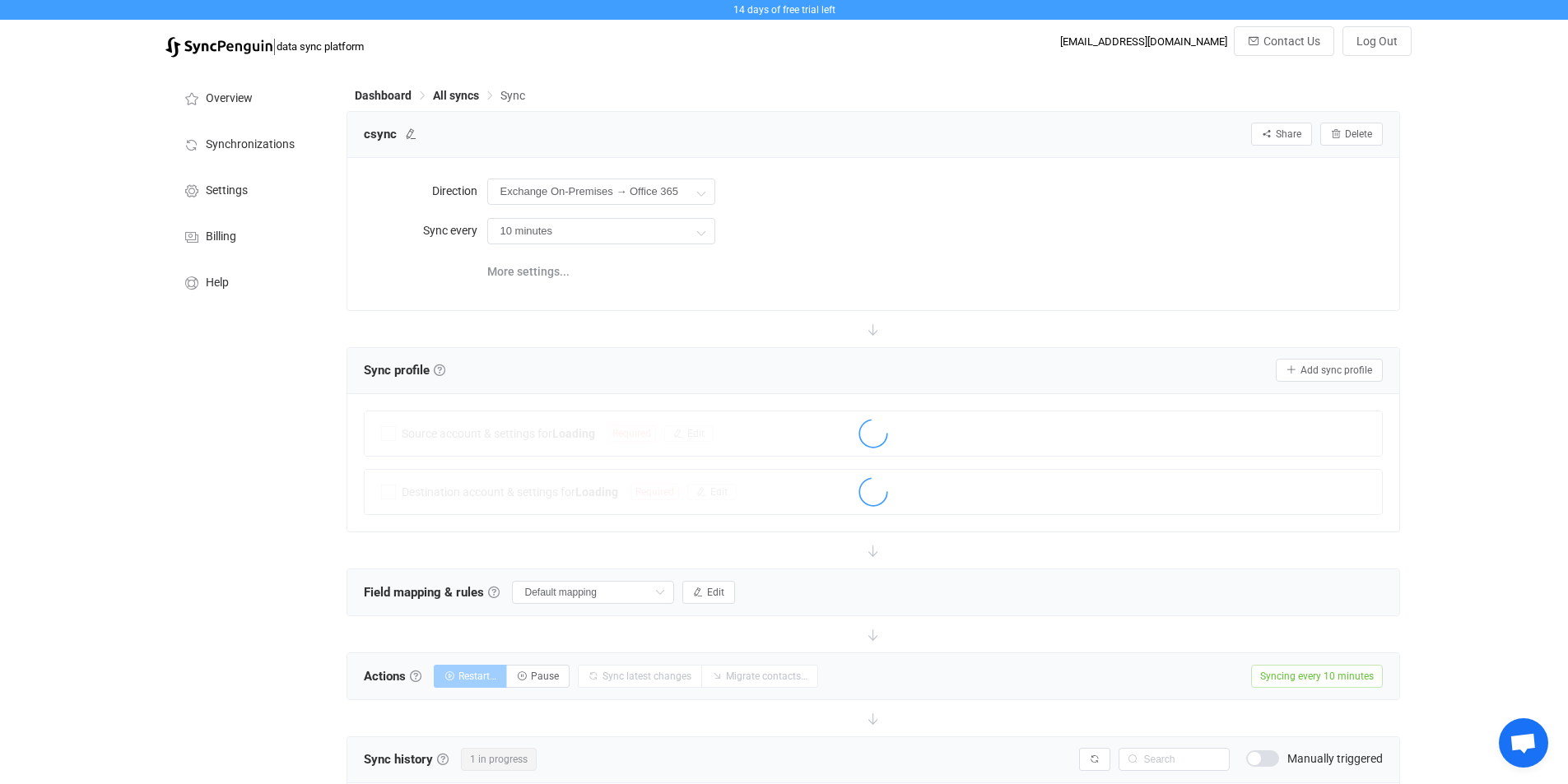
click at [952, 747] on div "Sync history History Sync history All sync executions are recorded in the sync …" at bounding box center [874, 759] width 1019 height 25
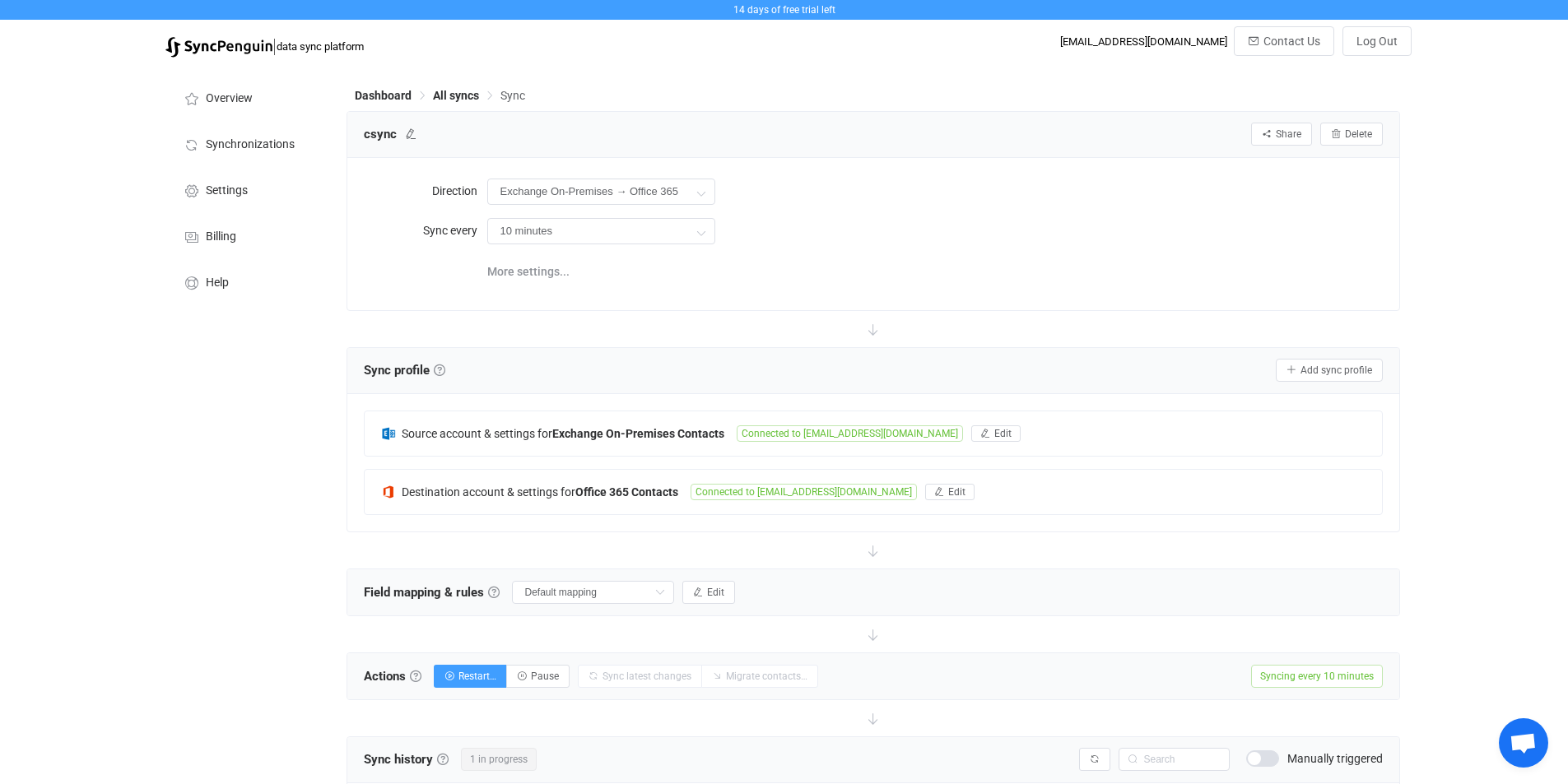
scroll to position [189, 0]
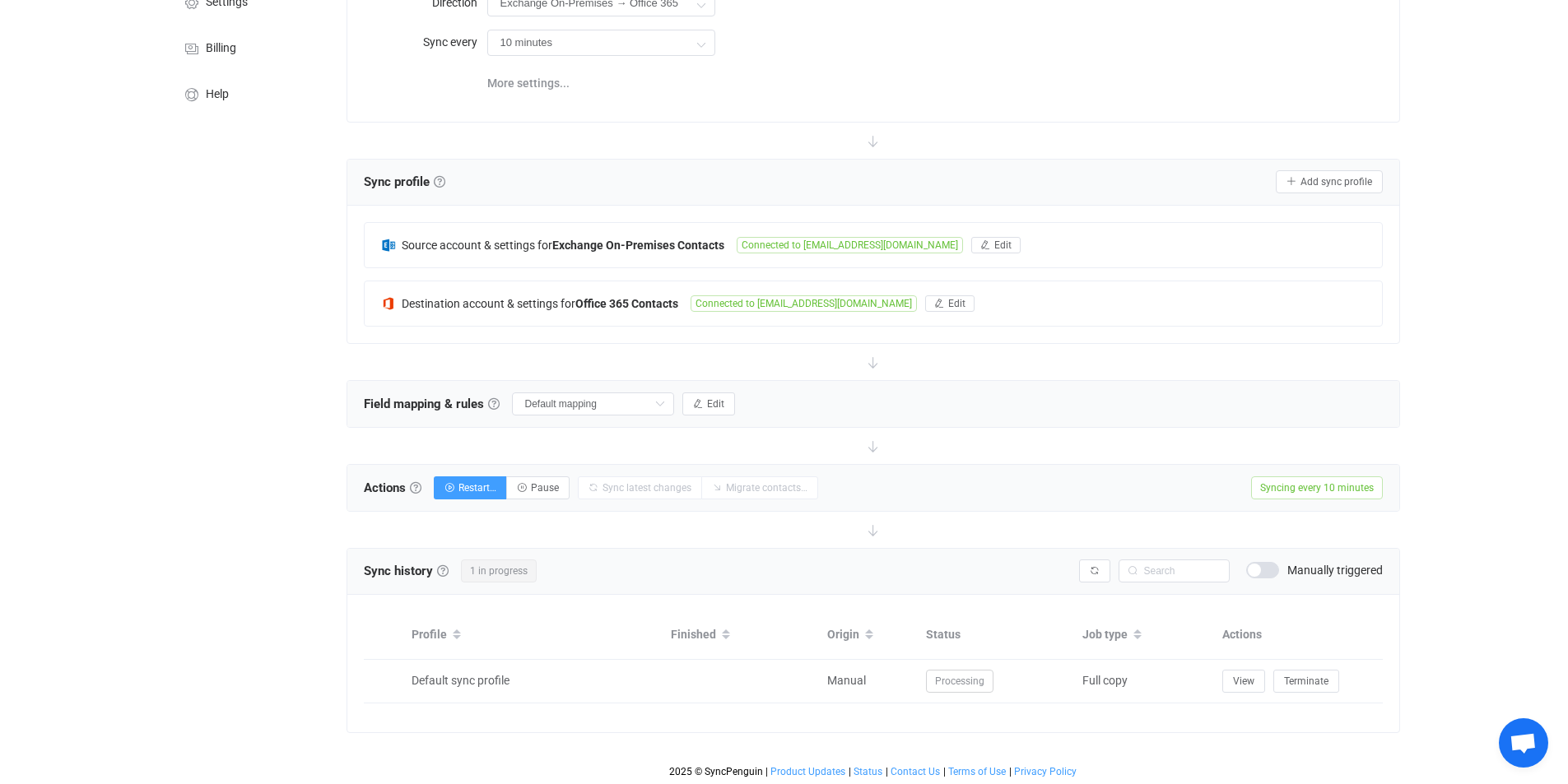
click at [1459, 314] on div "14 days of free trial left | data sync platform bsaunders@cavlinc.com Contact U…" at bounding box center [784, 298] width 1568 height 974
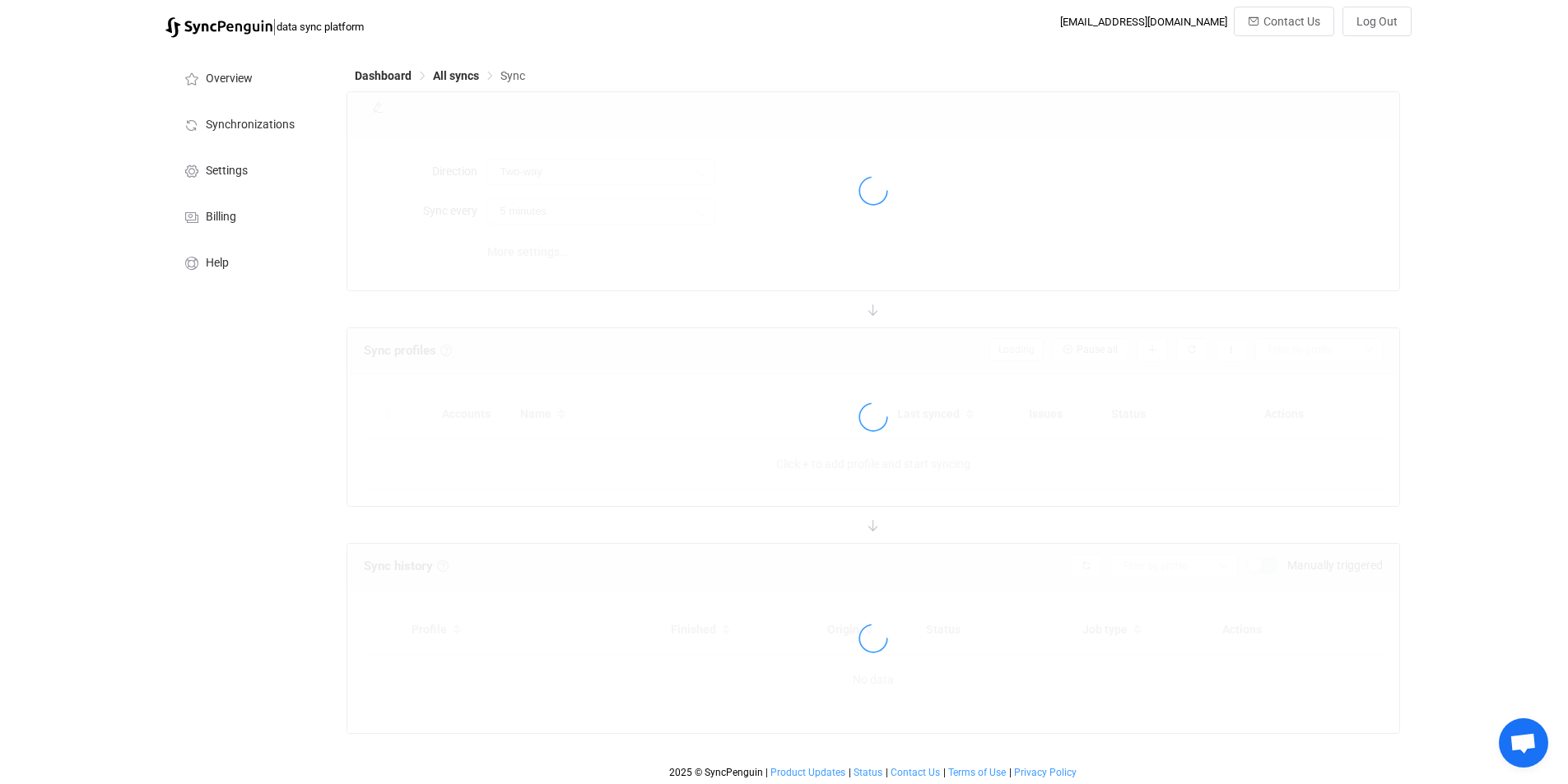
type input "Exchange On-Premises → Office 365"
type input "10 minutes"
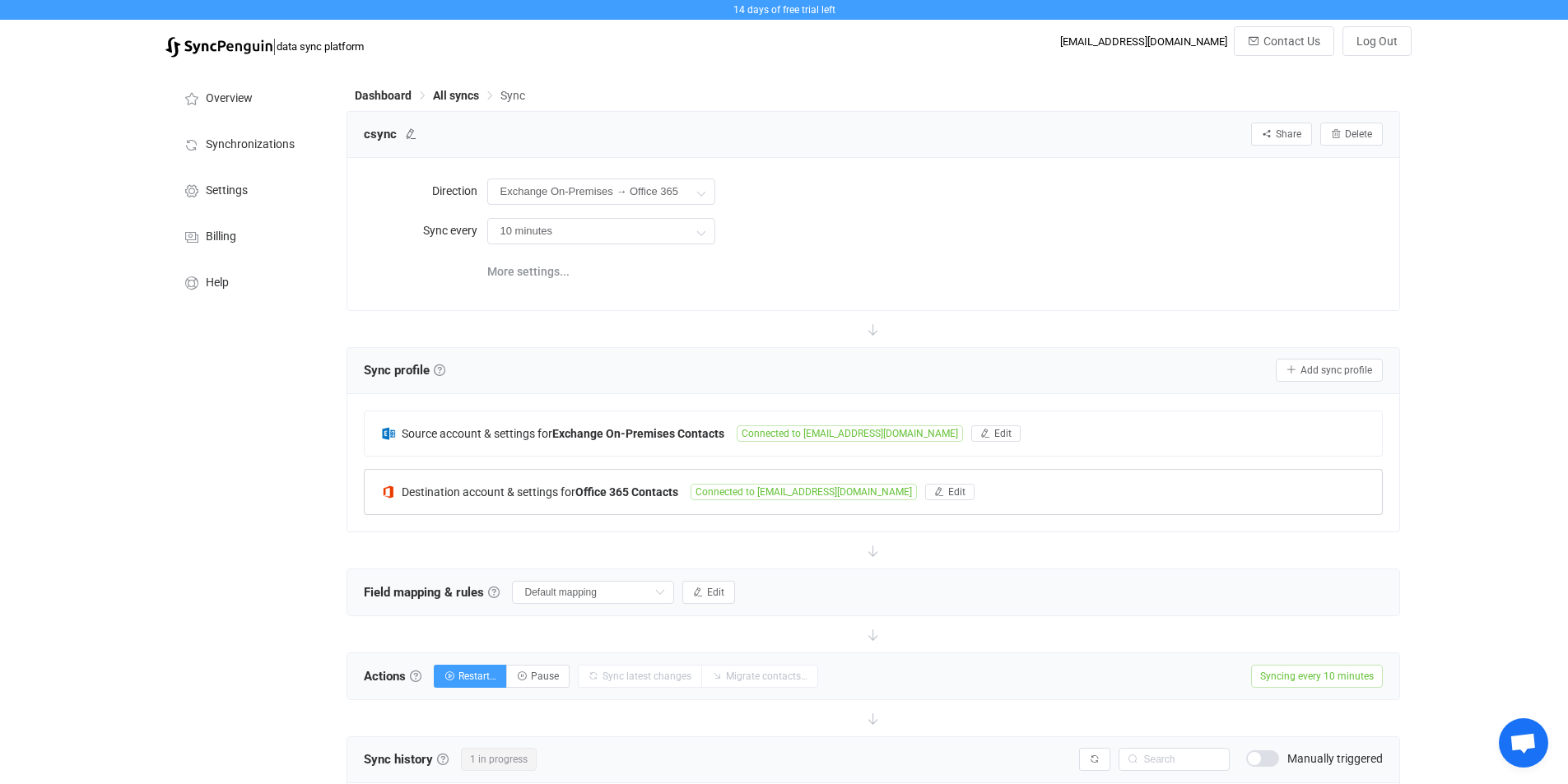
scroll to position [189, 0]
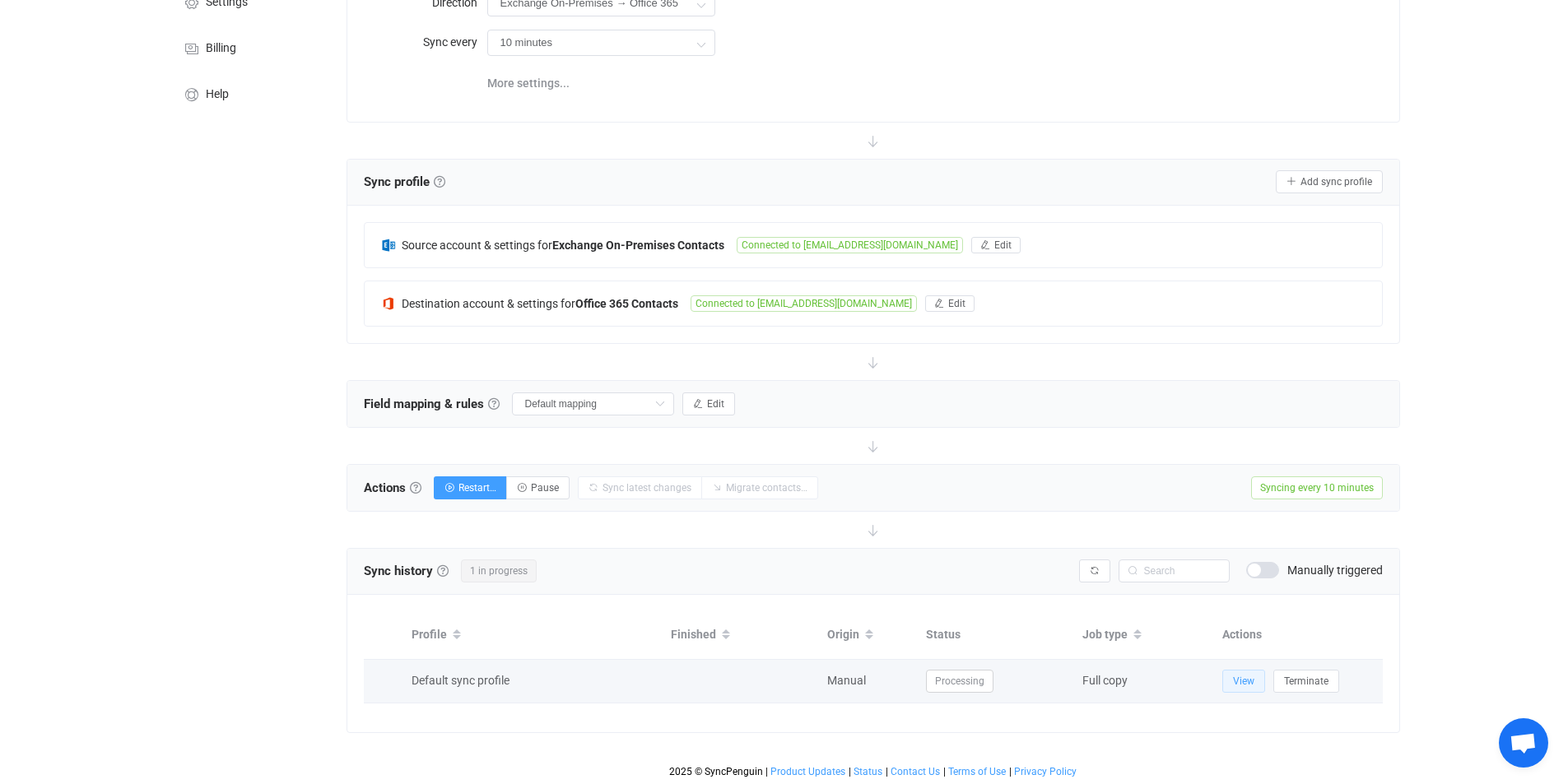
click at [1243, 684] on span "View" at bounding box center [1244, 681] width 22 height 11
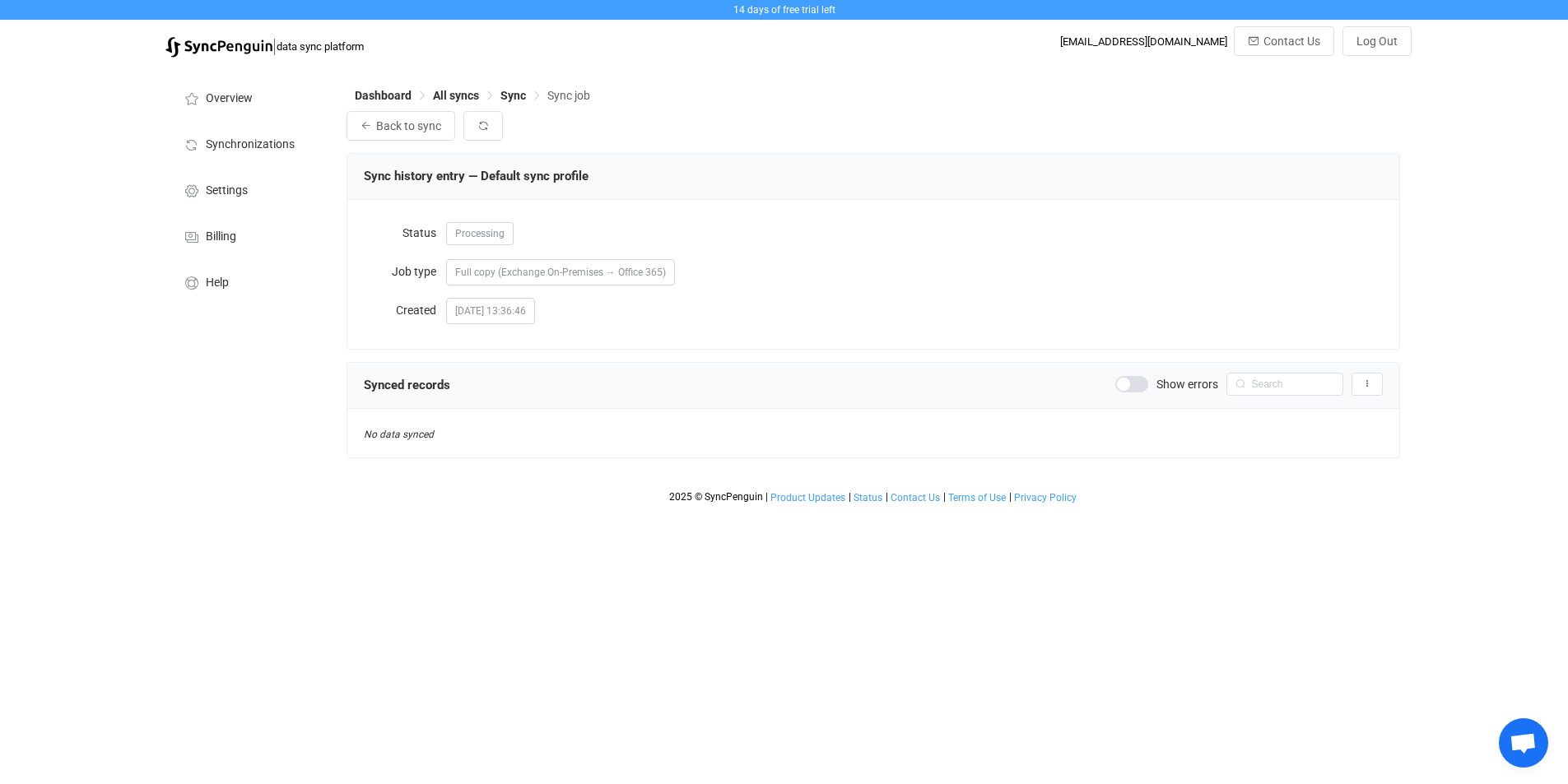
click at [1130, 385] on span at bounding box center [1132, 384] width 33 height 16
click at [1129, 384] on span at bounding box center [1132, 384] width 33 height 16
click at [400, 129] on span "Back to sync" at bounding box center [409, 126] width 65 height 13
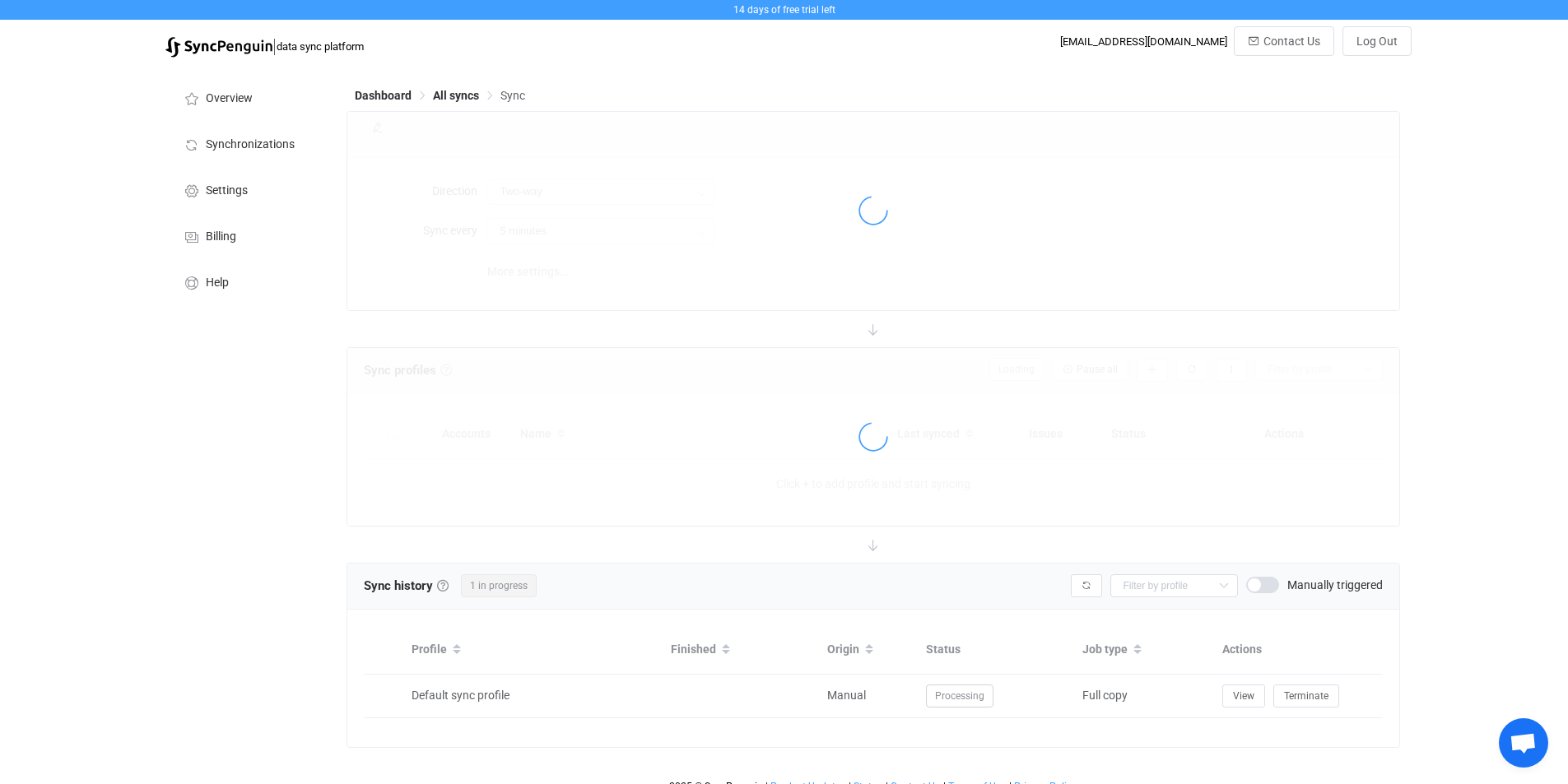
type input "Exchange On-Premises → Office 365"
type input "10 minutes"
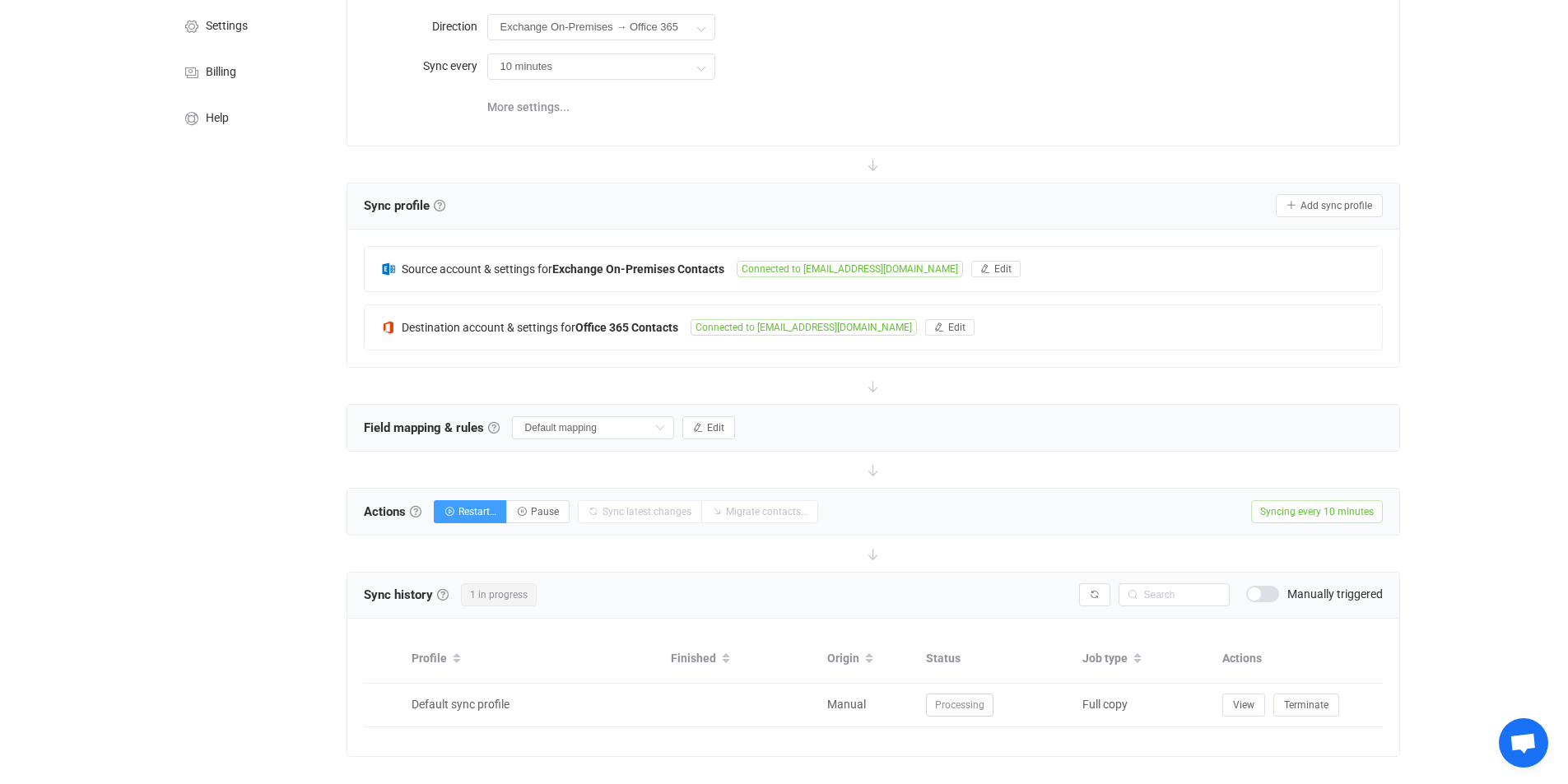
scroll to position [189, 0]
